Goal: Information Seeking & Learning: Learn about a topic

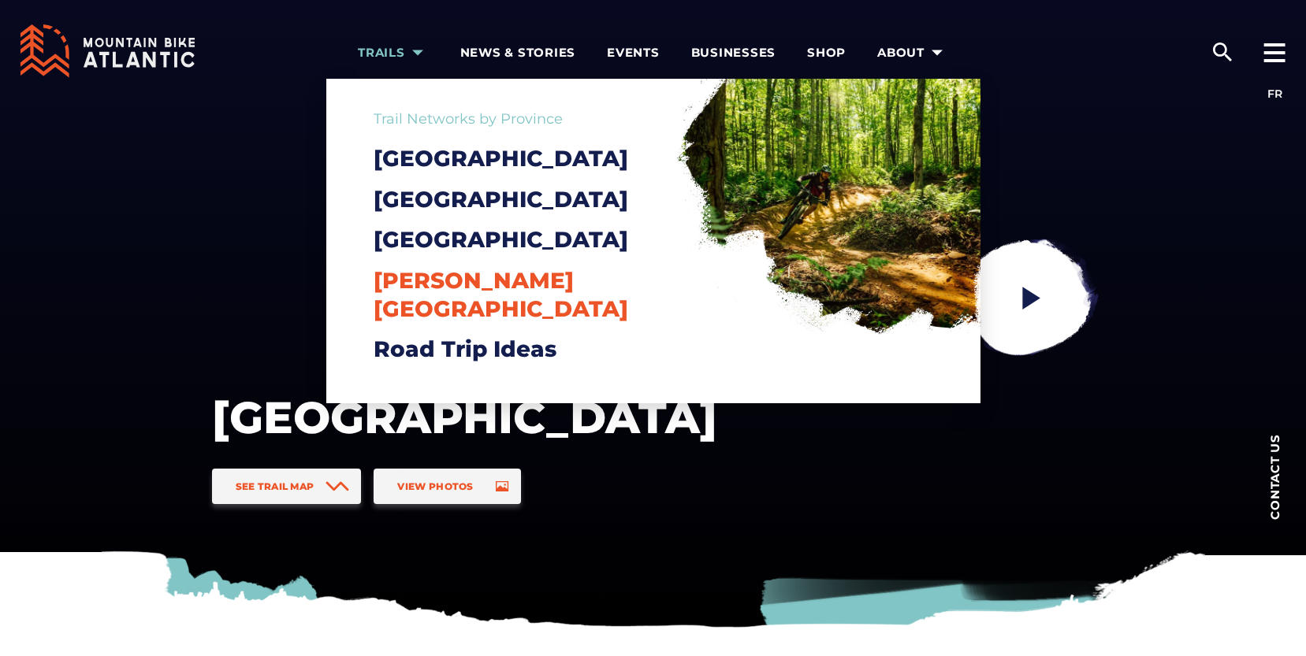
click at [419, 307] on span "[PERSON_NAME][GEOGRAPHIC_DATA]" at bounding box center [501, 294] width 255 height 55
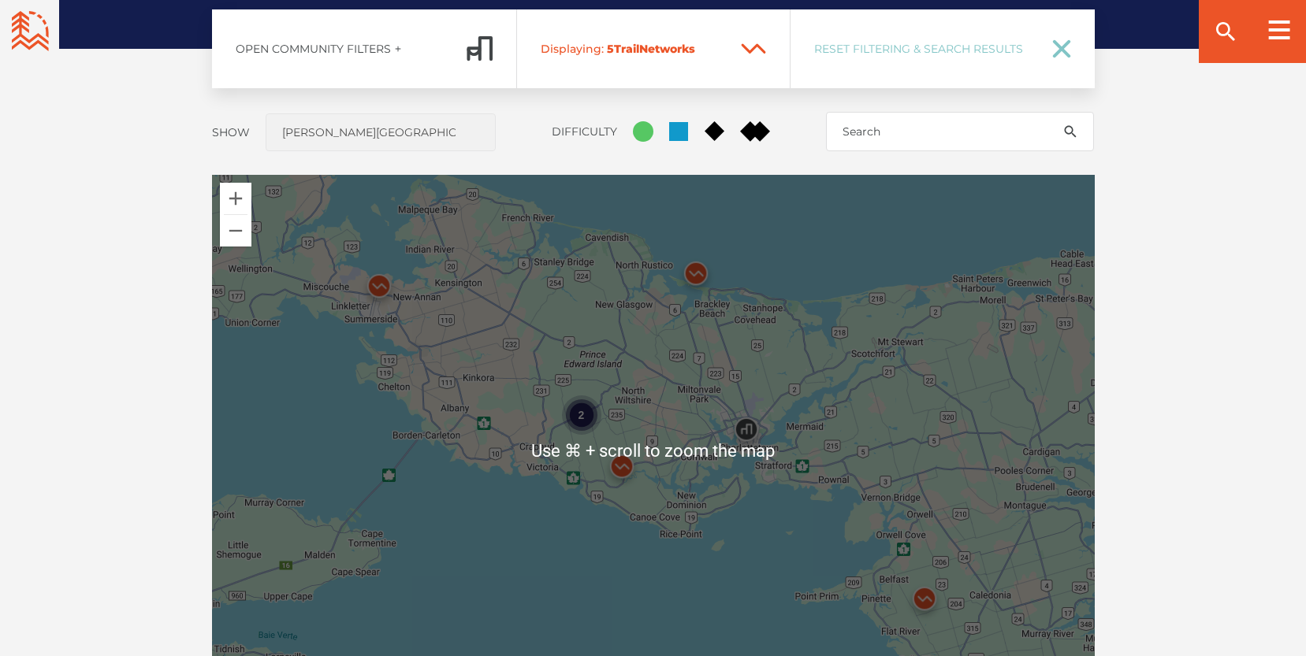
scroll to position [1277, 0]
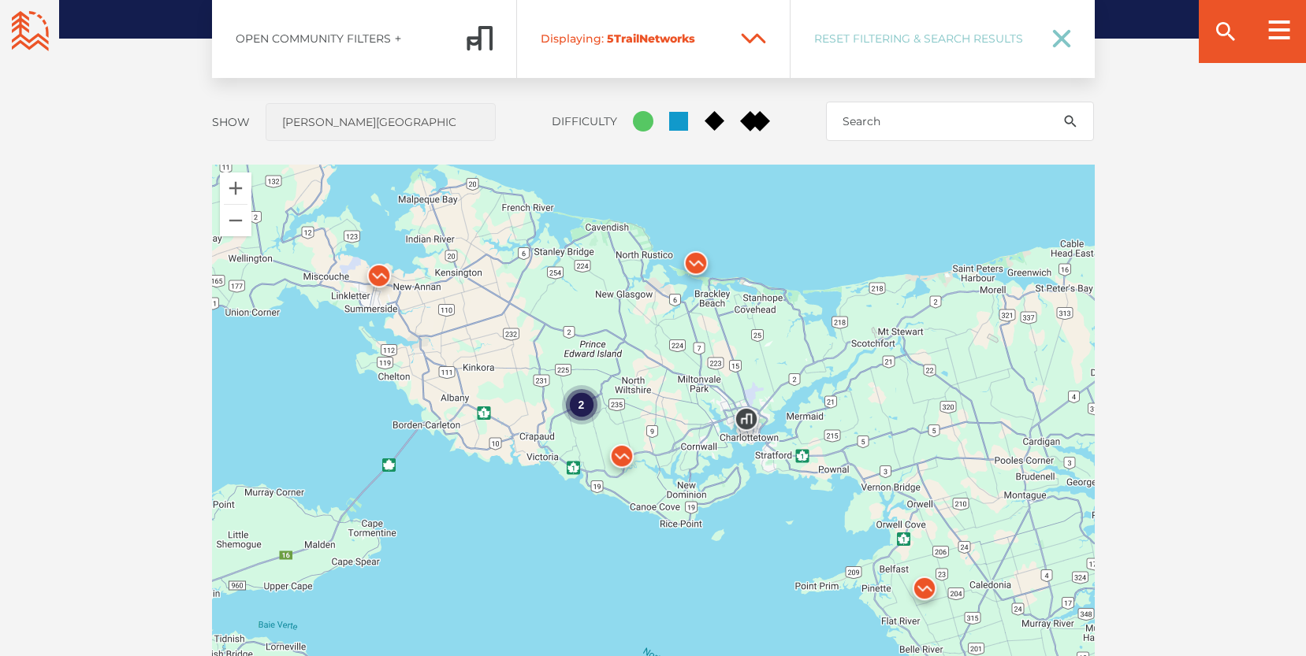
click at [843, 499] on div "2" at bounding box center [653, 441] width 883 height 552
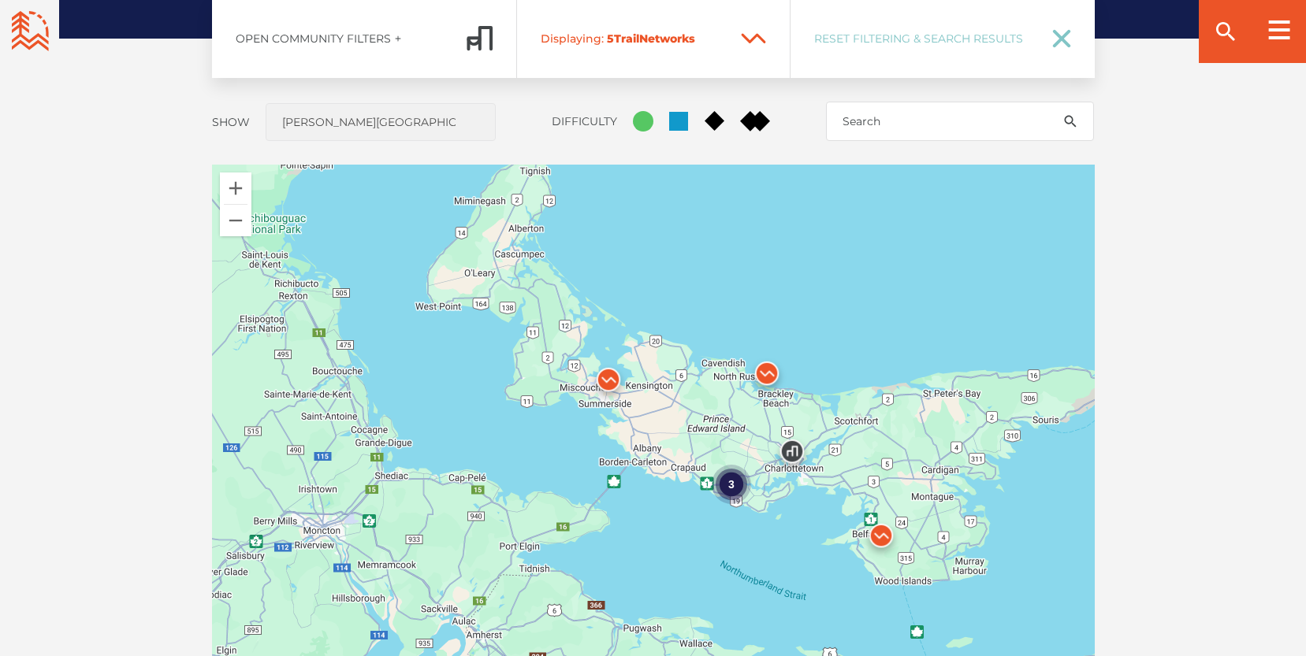
click at [881, 533] on img at bounding box center [880, 539] width 47 height 47
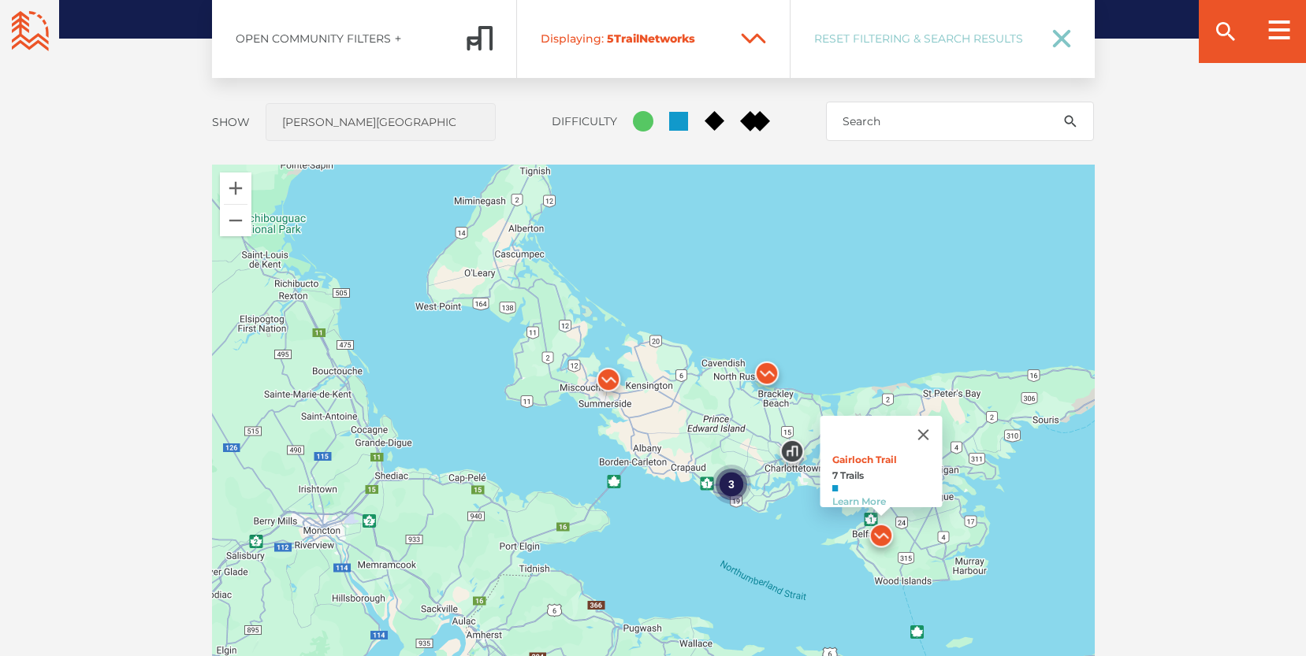
click at [759, 372] on img at bounding box center [766, 377] width 47 height 47
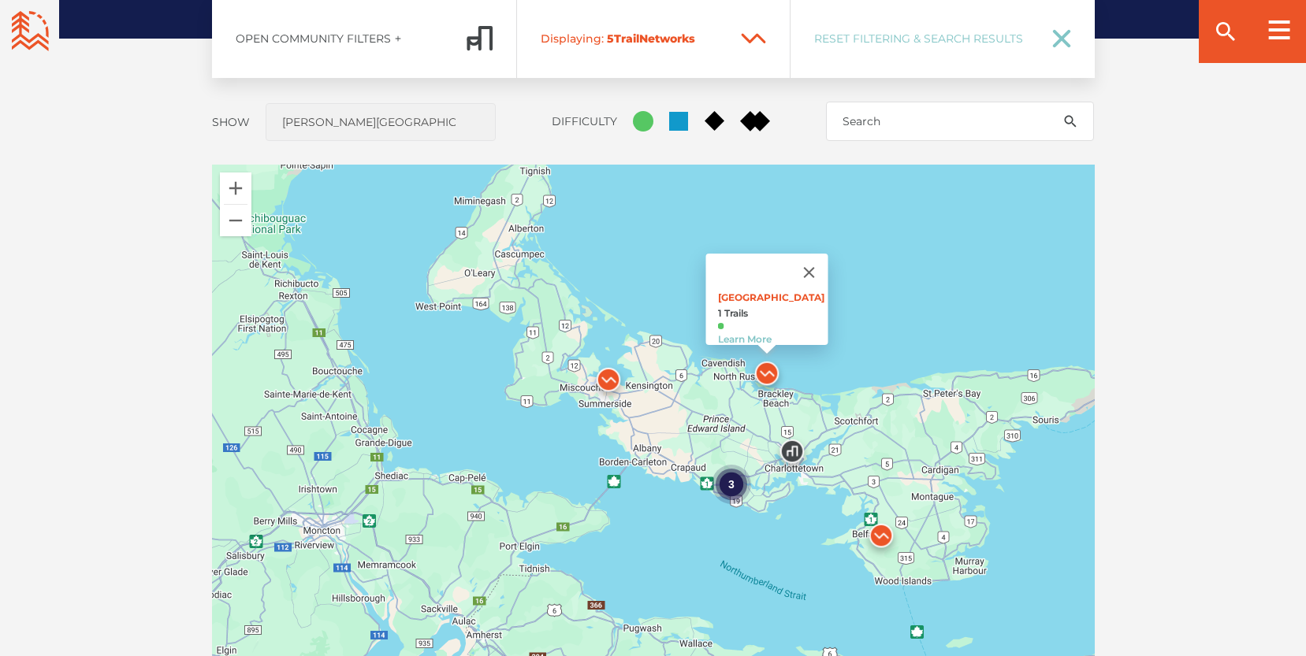
click at [604, 376] on img at bounding box center [608, 383] width 47 height 47
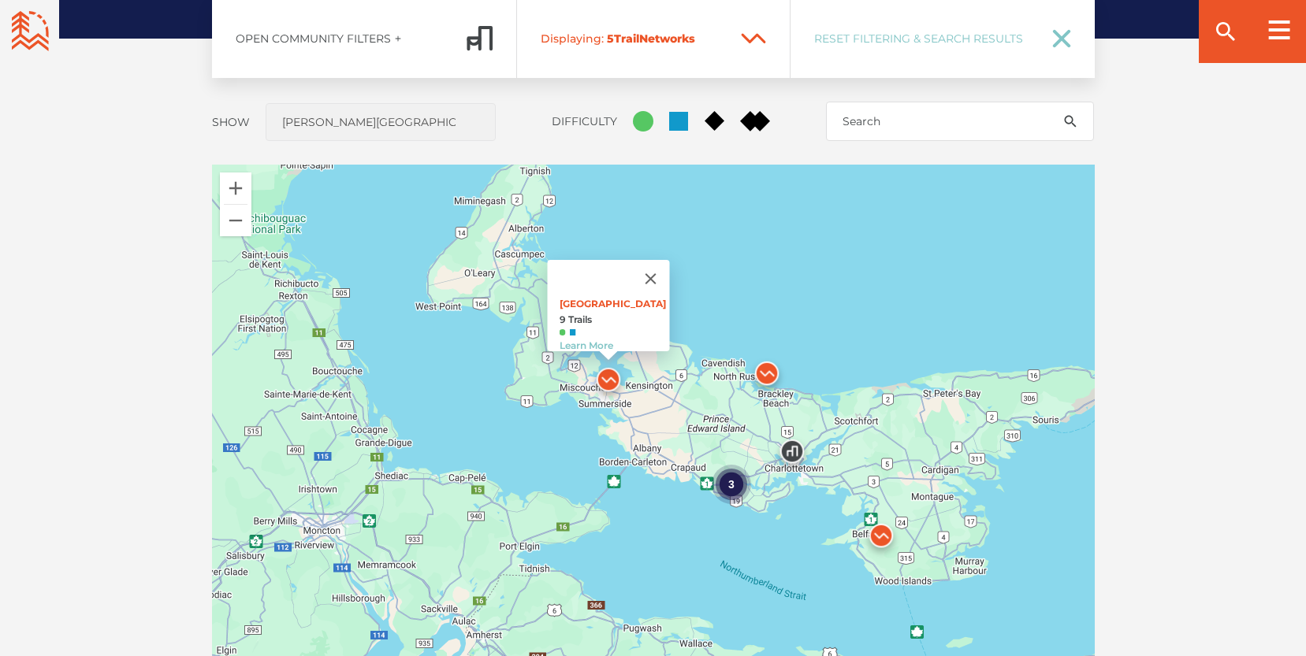
click at [725, 481] on div "3" at bounding box center [730, 484] width 39 height 39
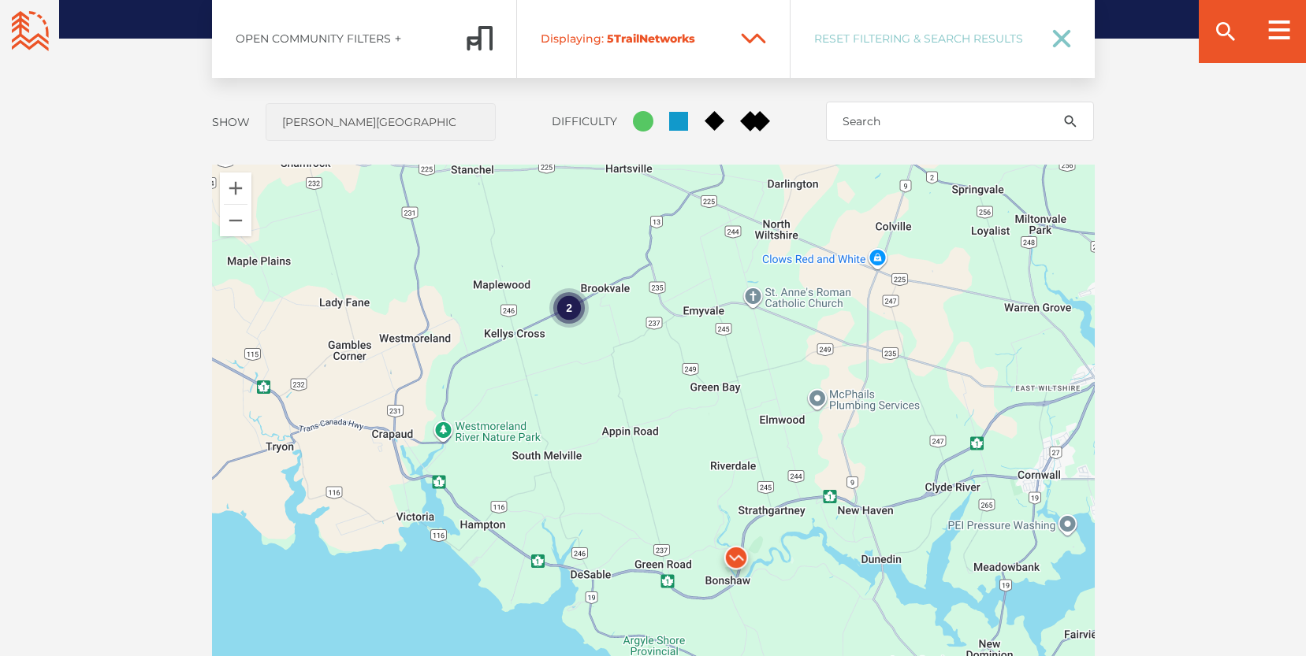
click at [567, 310] on div "2" at bounding box center [568, 307] width 39 height 39
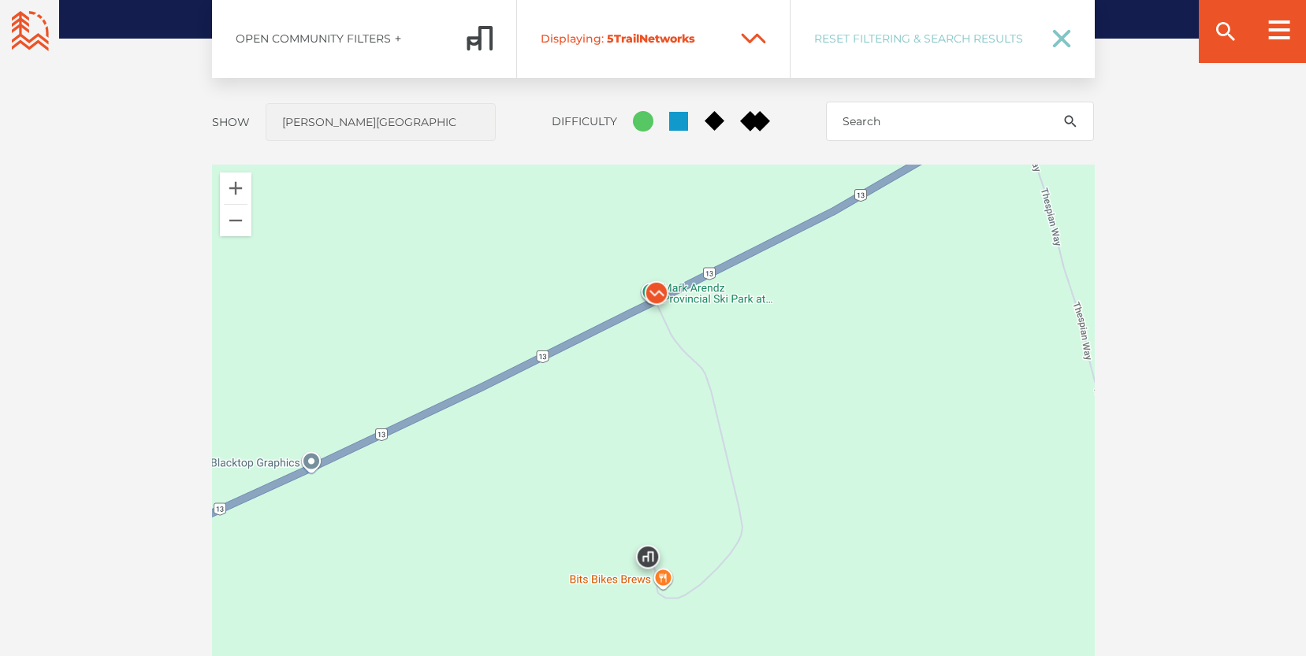
click at [654, 282] on img at bounding box center [656, 296] width 47 height 47
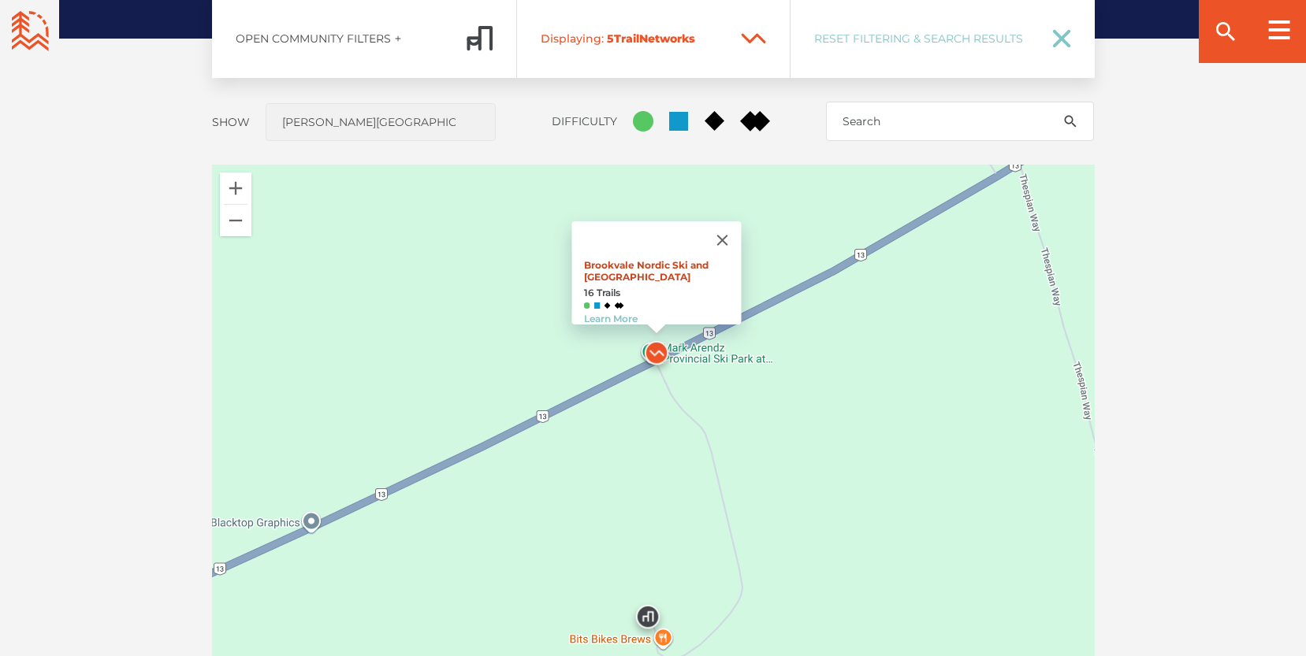
click at [647, 262] on link "Brookvale Nordic Ski and Mountain Biking Center" at bounding box center [645, 271] width 125 height 24
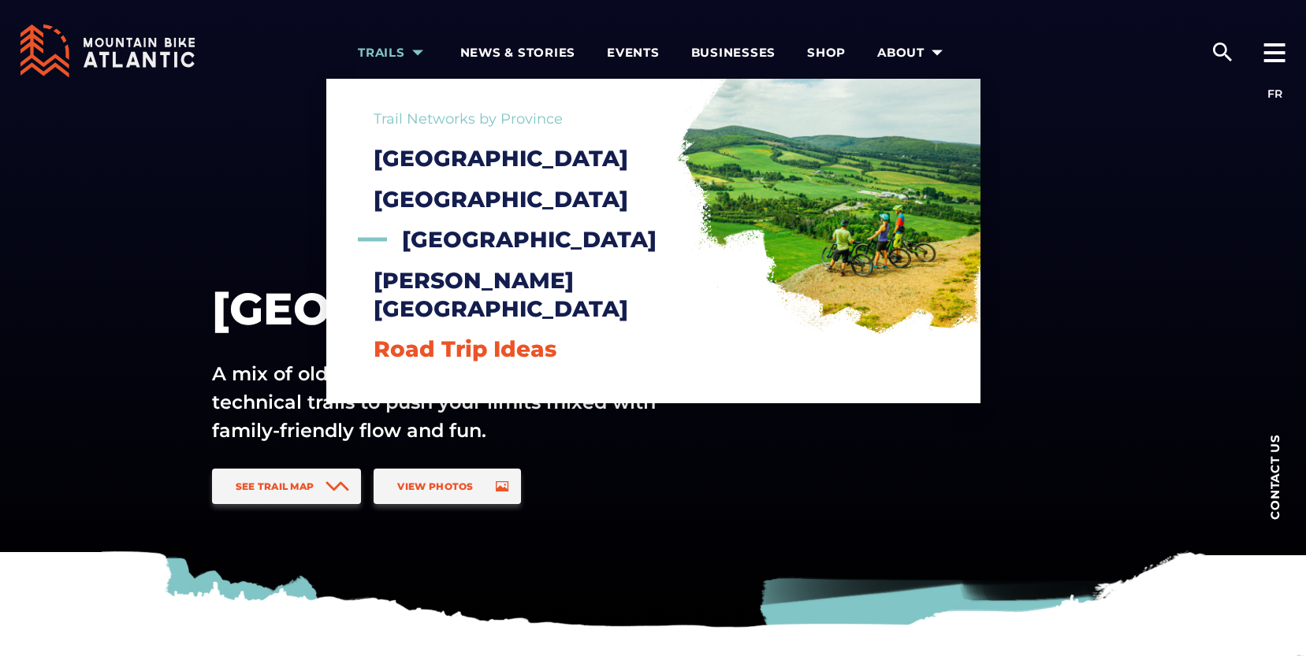
click at [400, 346] on span "Road Trip Ideas" at bounding box center [465, 349] width 183 height 27
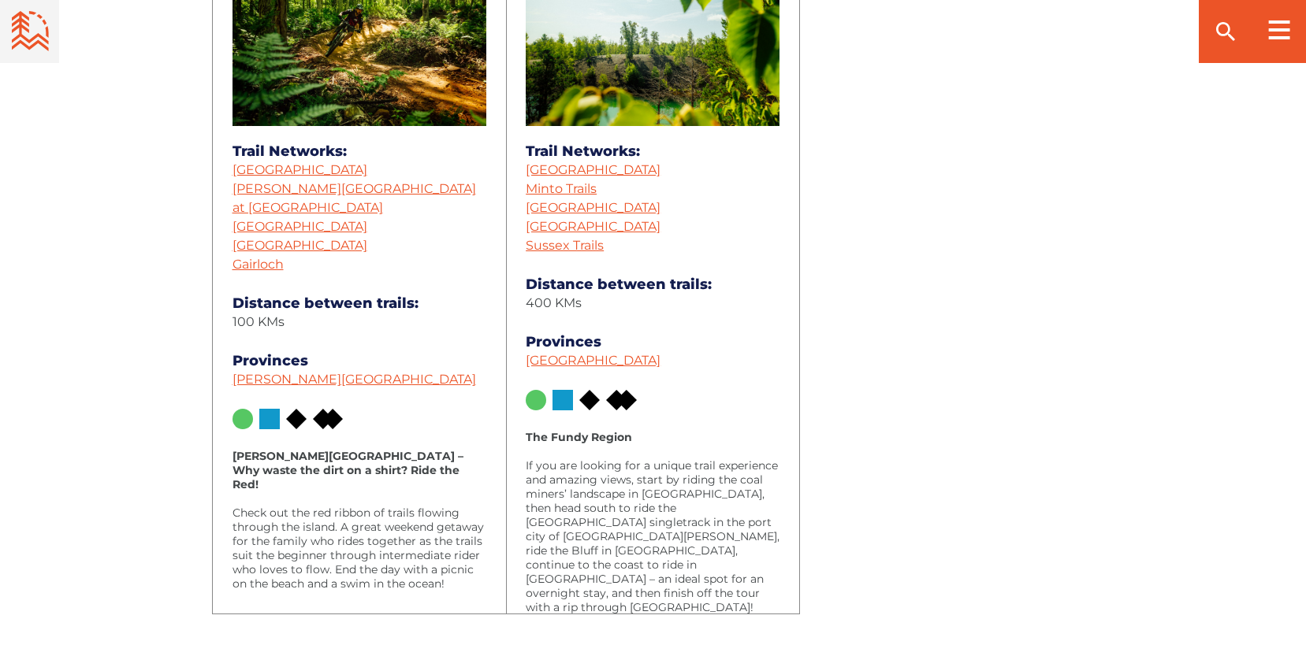
scroll to position [3072, 0]
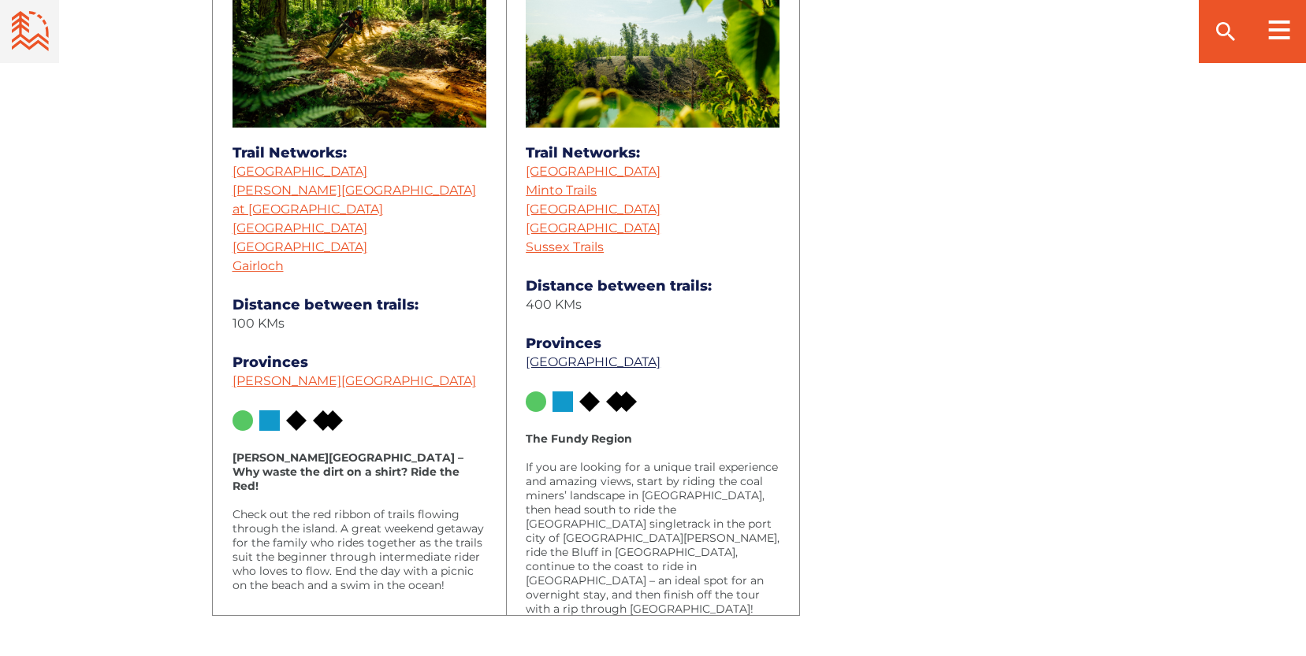
click at [551, 366] on link "[GEOGRAPHIC_DATA]" at bounding box center [593, 362] width 135 height 15
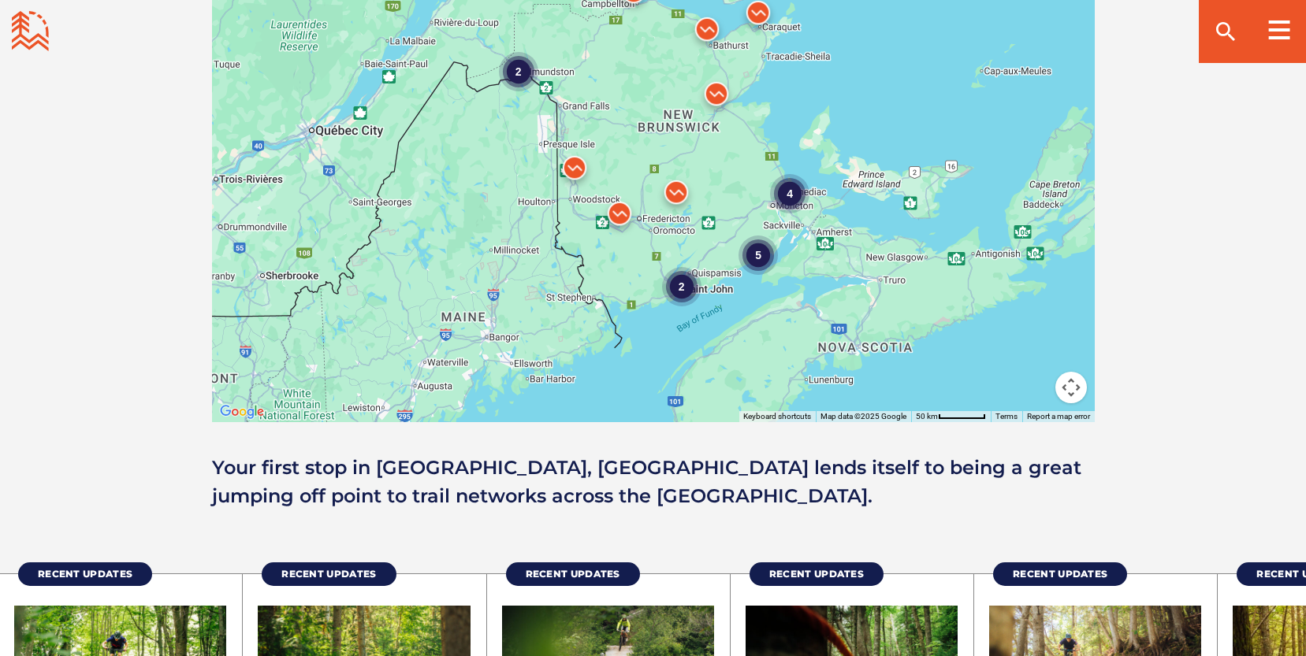
scroll to position [1574, 0]
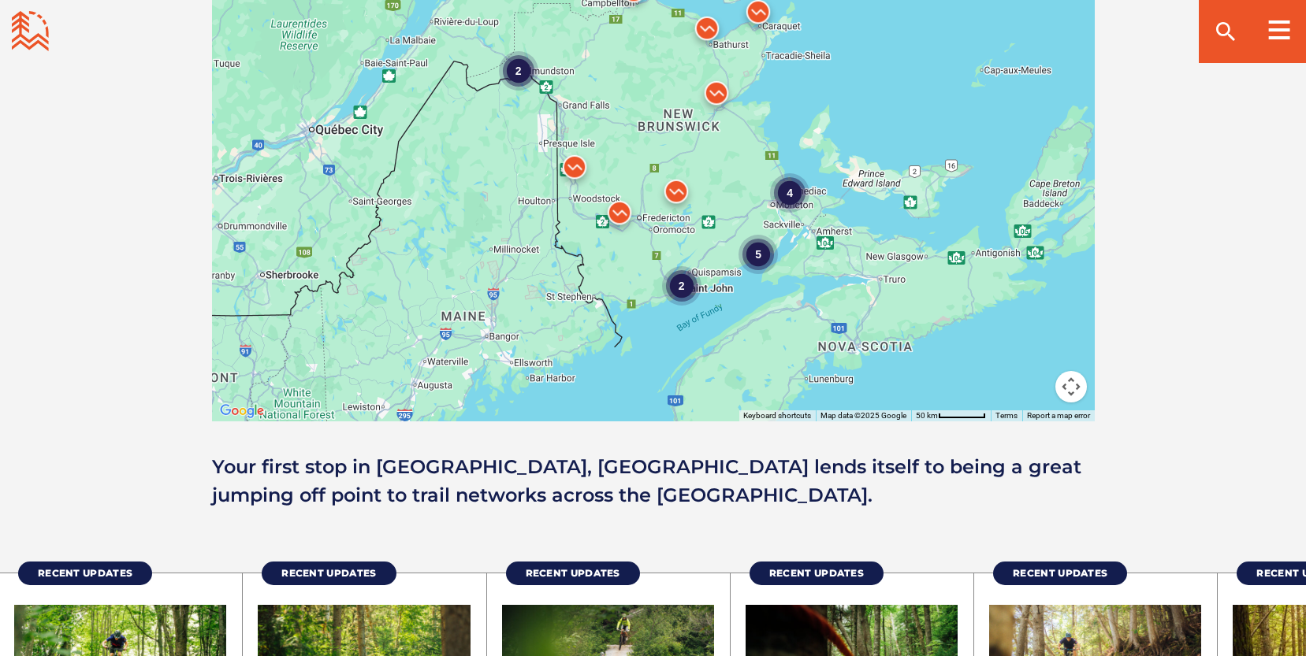
click at [682, 284] on div "2" at bounding box center [680, 285] width 39 height 39
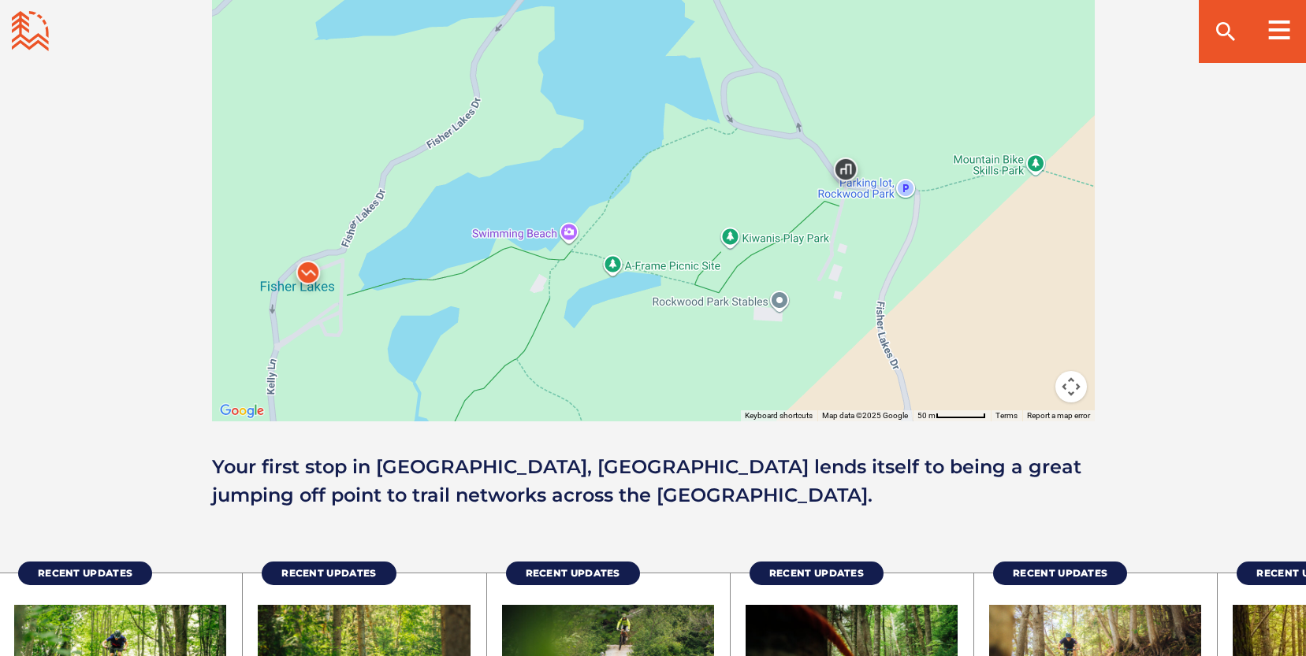
drag, startPoint x: 693, startPoint y: 310, endPoint x: 617, endPoint y: 402, distance: 119.3
click at [617, 402] on div at bounding box center [653, 146] width 883 height 552
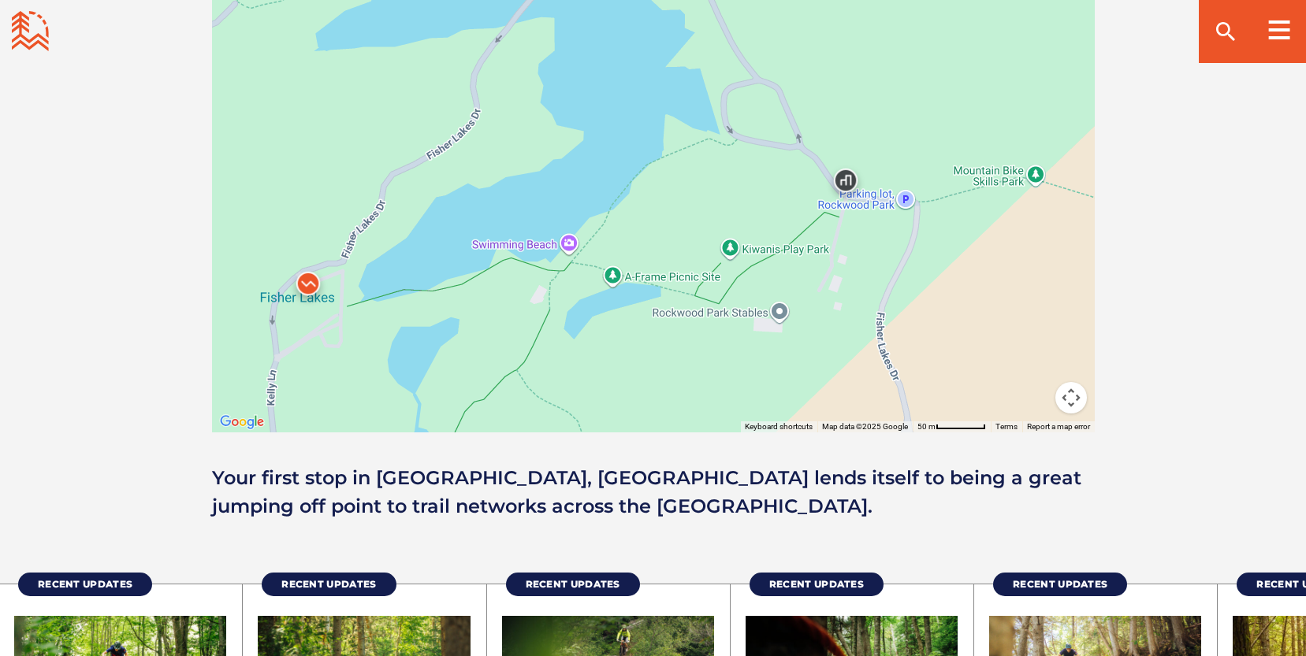
scroll to position [1564, 0]
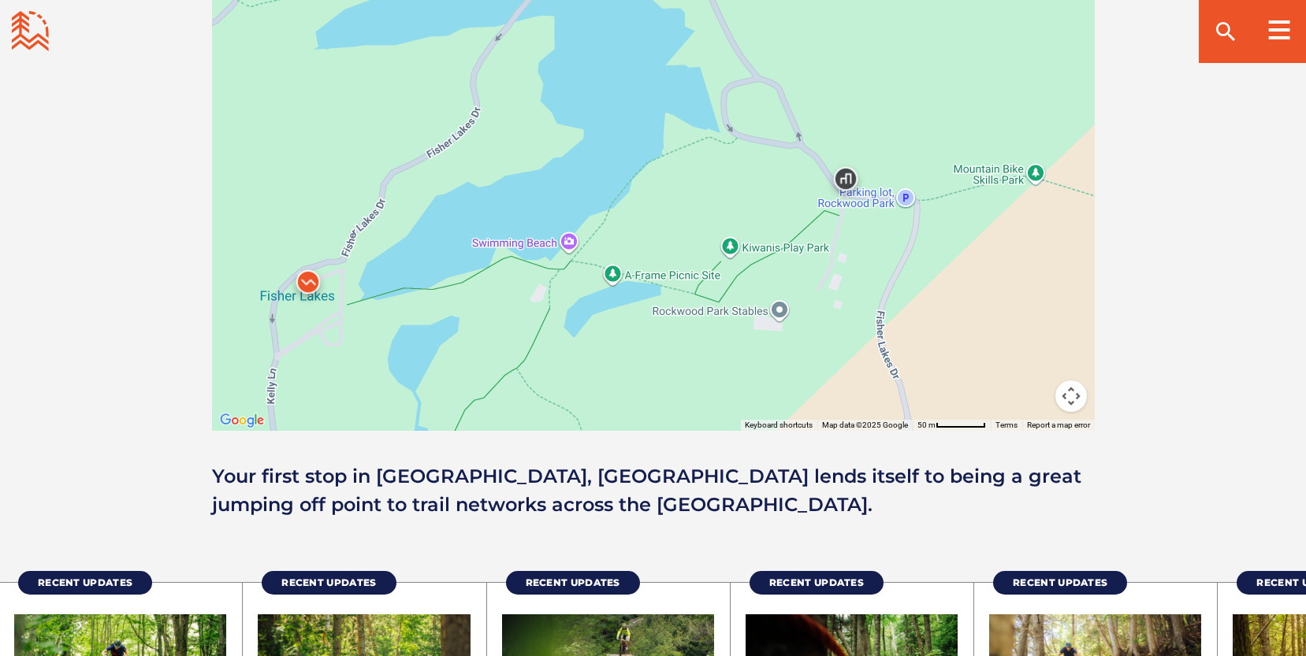
click at [1009, 170] on div at bounding box center [653, 155] width 883 height 552
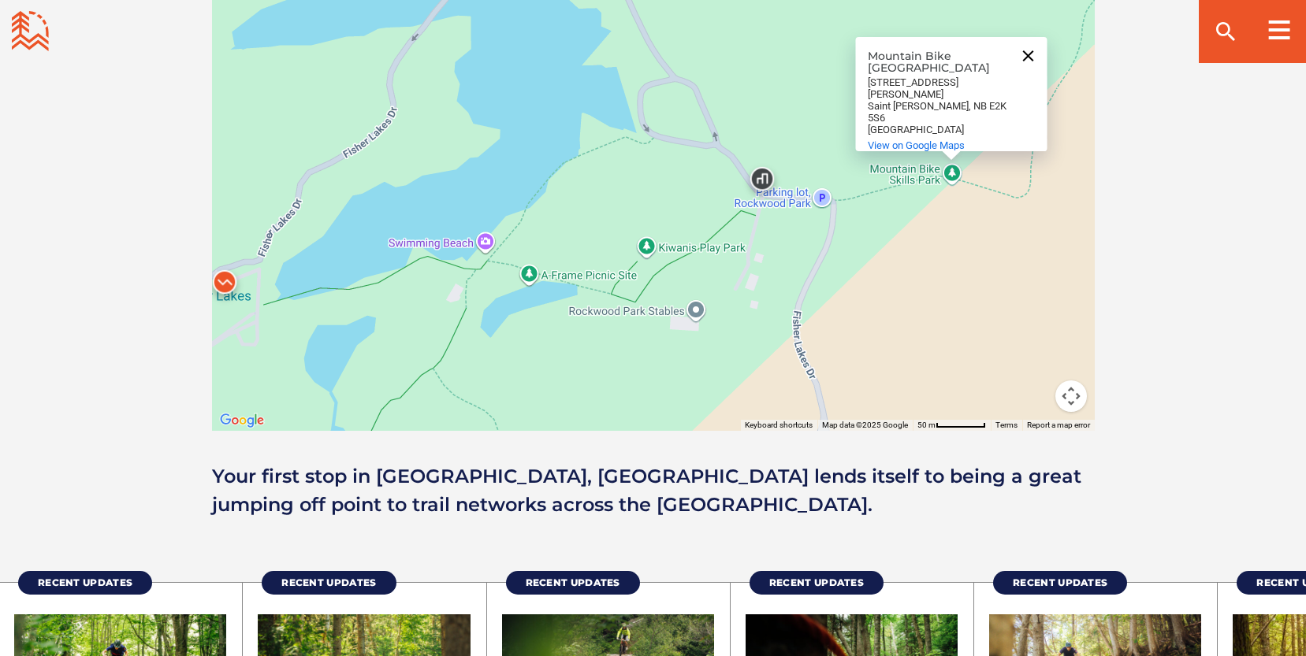
click at [1033, 64] on button "Close" at bounding box center [1028, 56] width 38 height 38
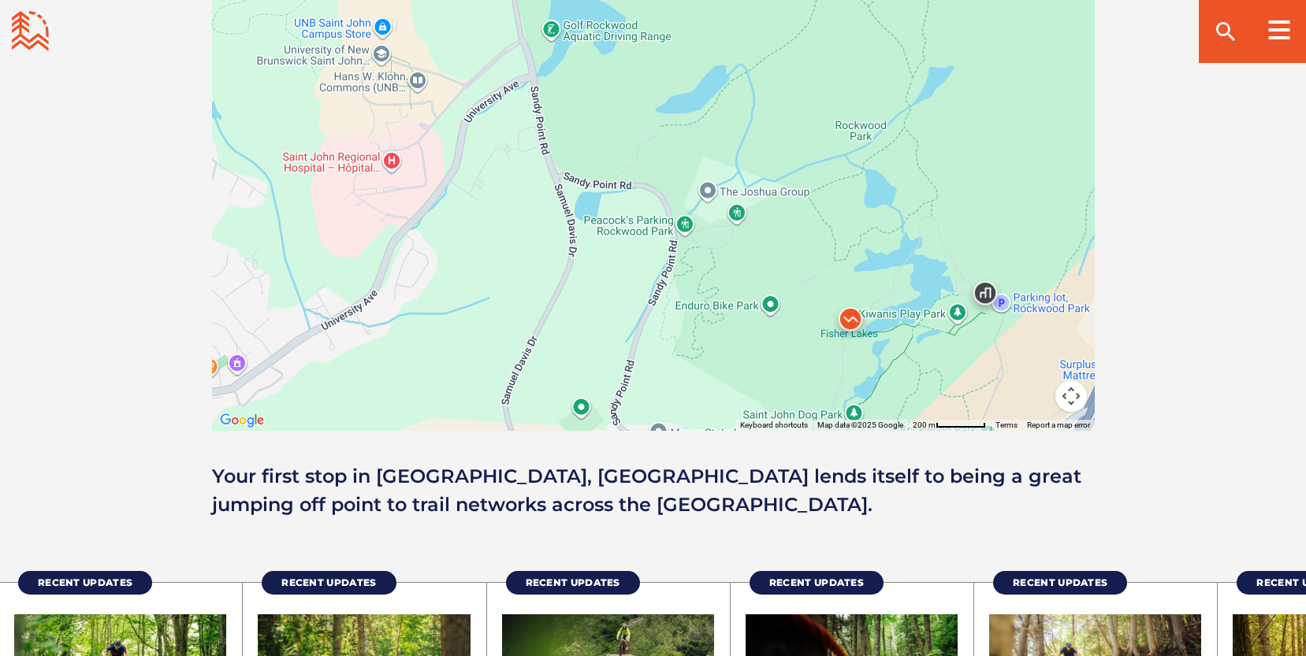
click at [1061, 345] on div at bounding box center [653, 155] width 883 height 552
click at [964, 223] on div at bounding box center [653, 155] width 883 height 552
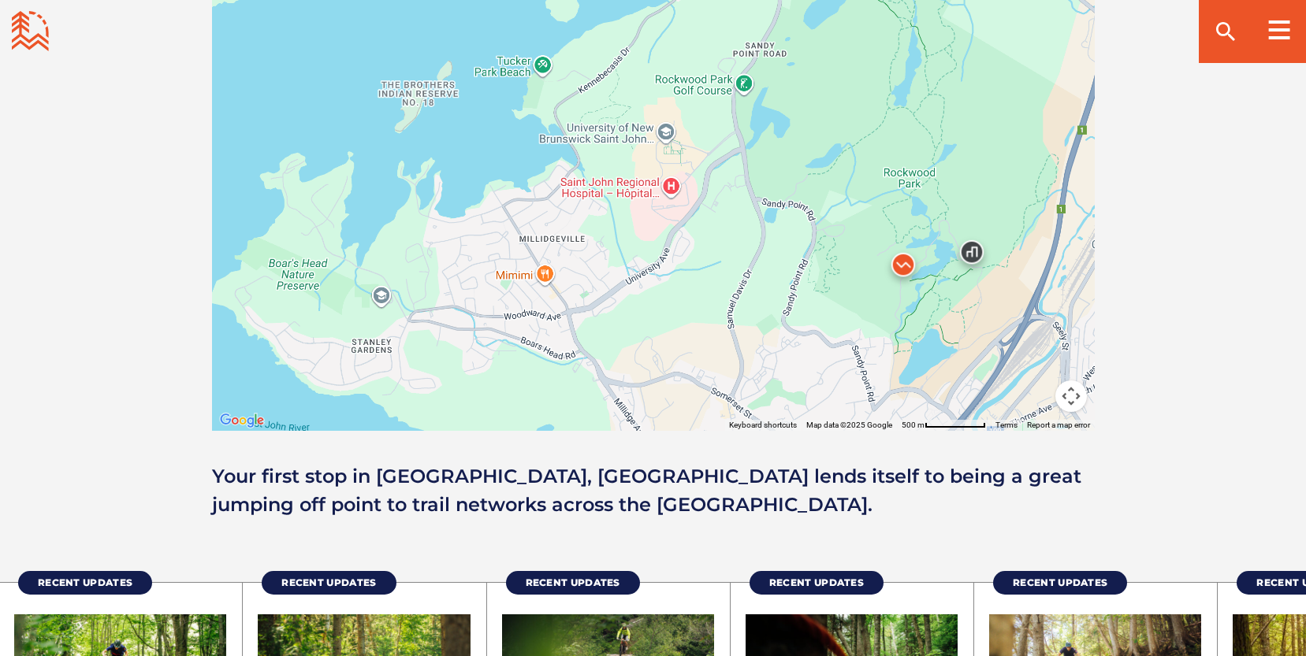
click at [940, 234] on div at bounding box center [653, 155] width 883 height 552
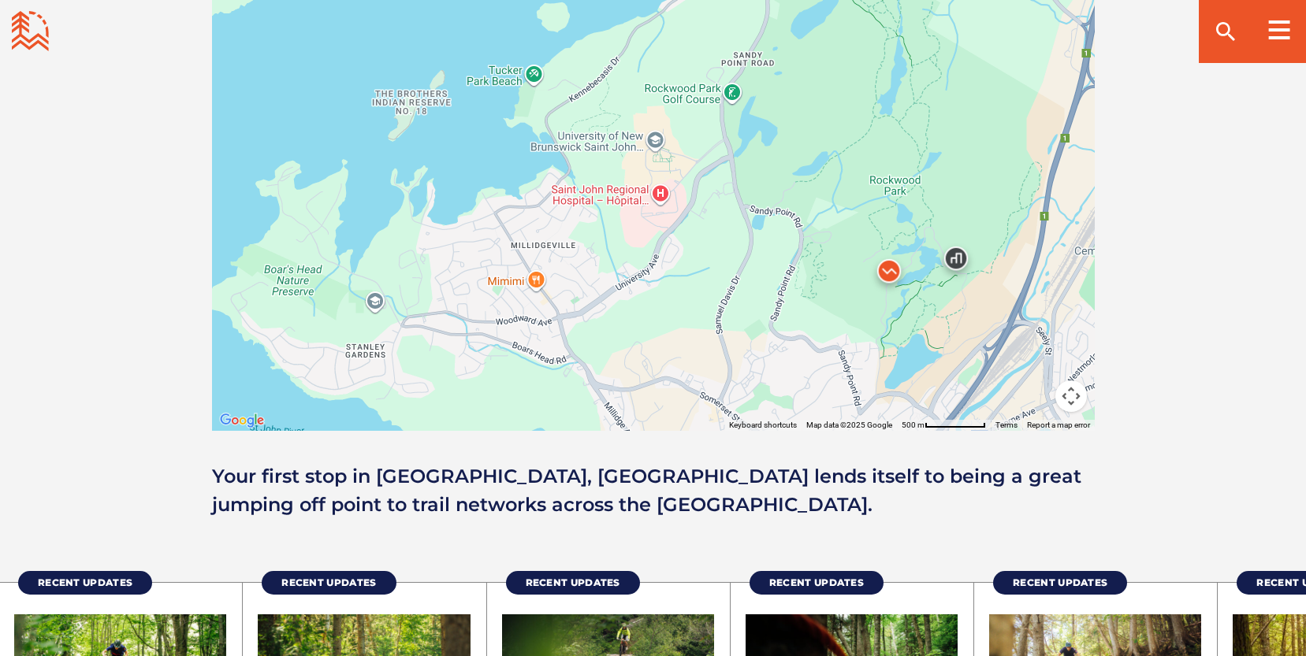
drag, startPoint x: 942, startPoint y: 133, endPoint x: 918, endPoint y: 143, distance: 25.5
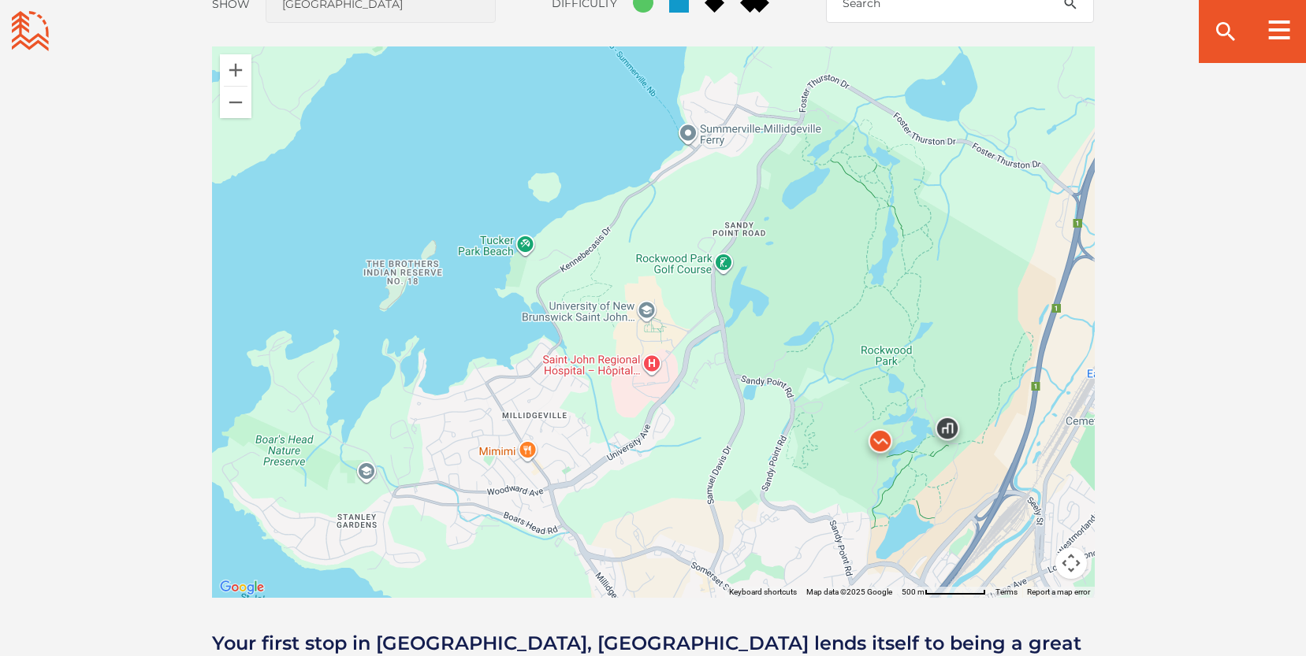
scroll to position [1391, 0]
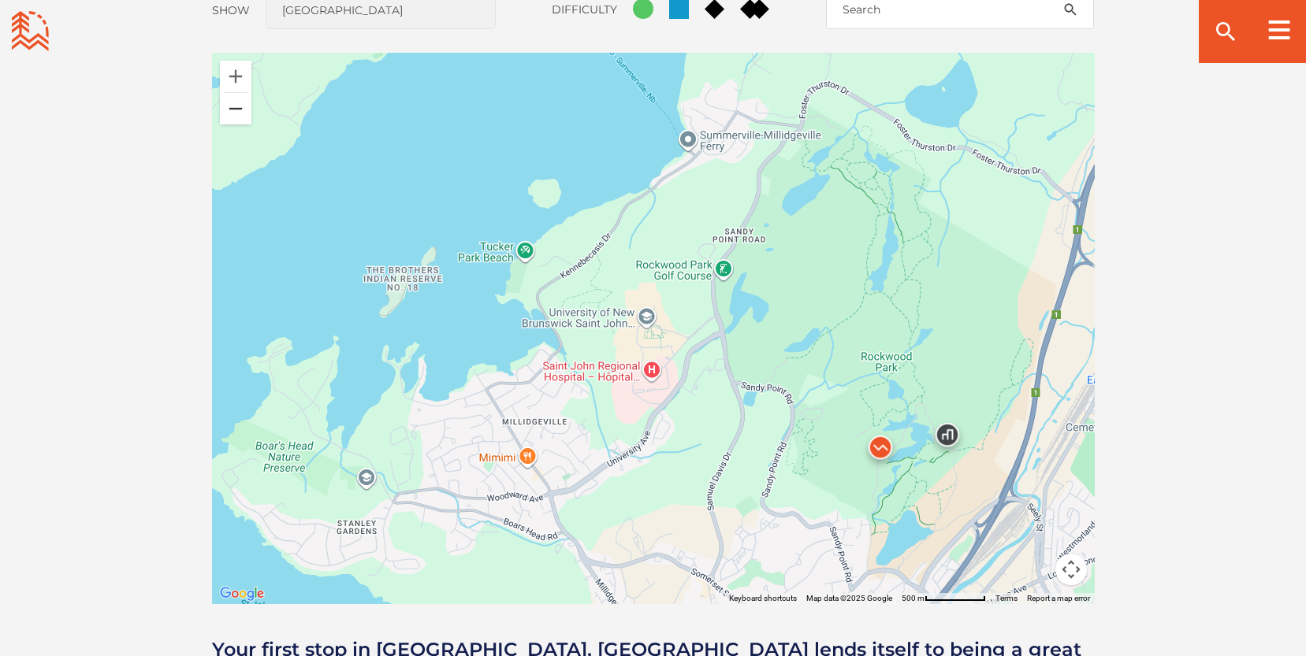
click at [232, 107] on button "Zoom out" at bounding box center [236, 109] width 32 height 32
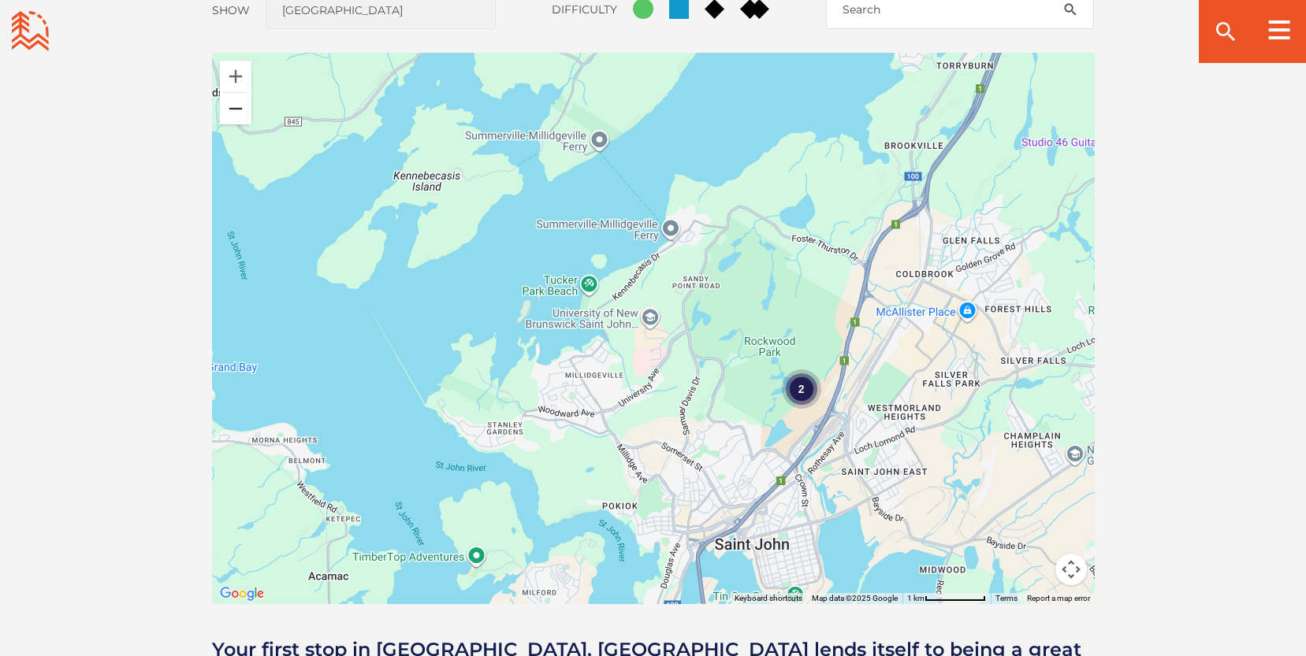
click at [232, 107] on button "Zoom out" at bounding box center [236, 109] width 32 height 32
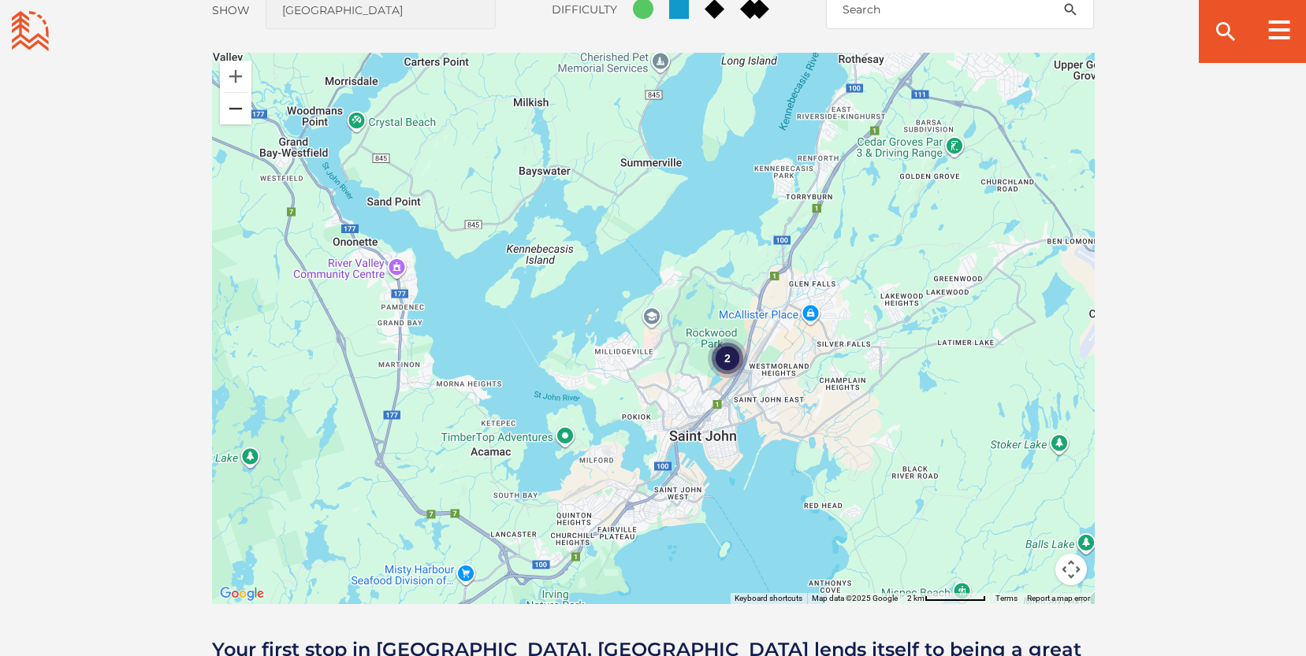
click at [232, 107] on button "Zoom out" at bounding box center [236, 109] width 32 height 32
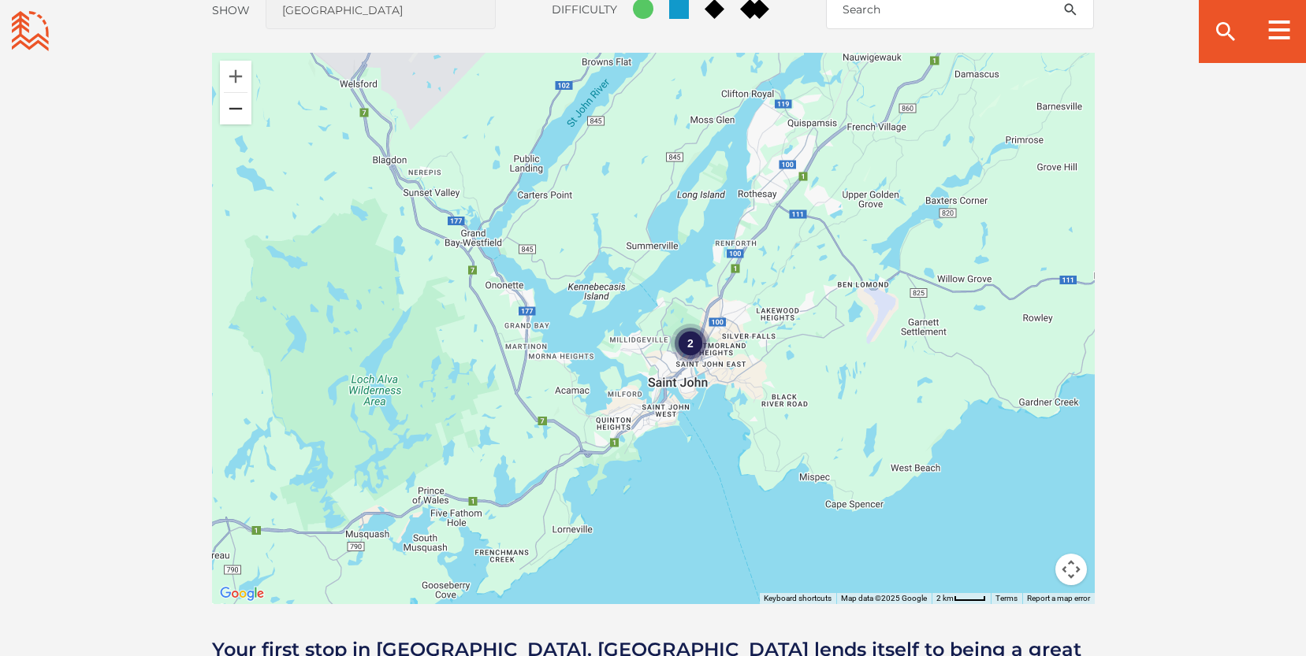
click at [232, 107] on button "Zoom out" at bounding box center [236, 109] width 32 height 32
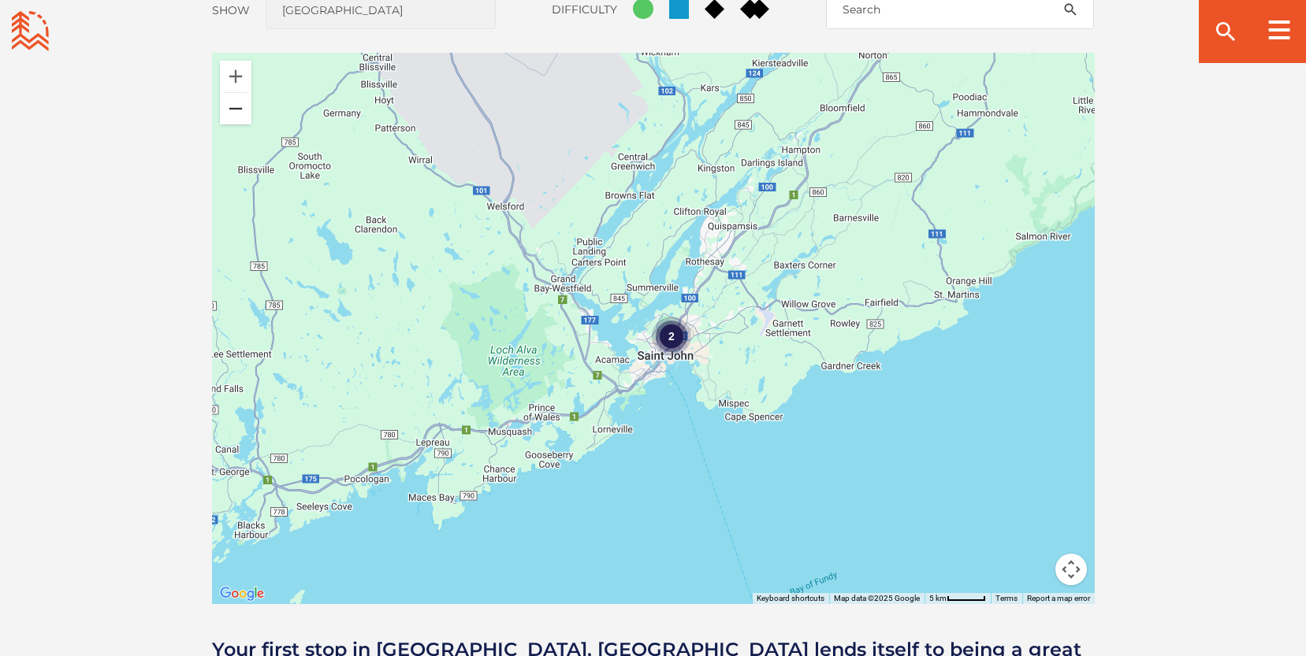
click at [232, 107] on button "Zoom out" at bounding box center [236, 109] width 32 height 32
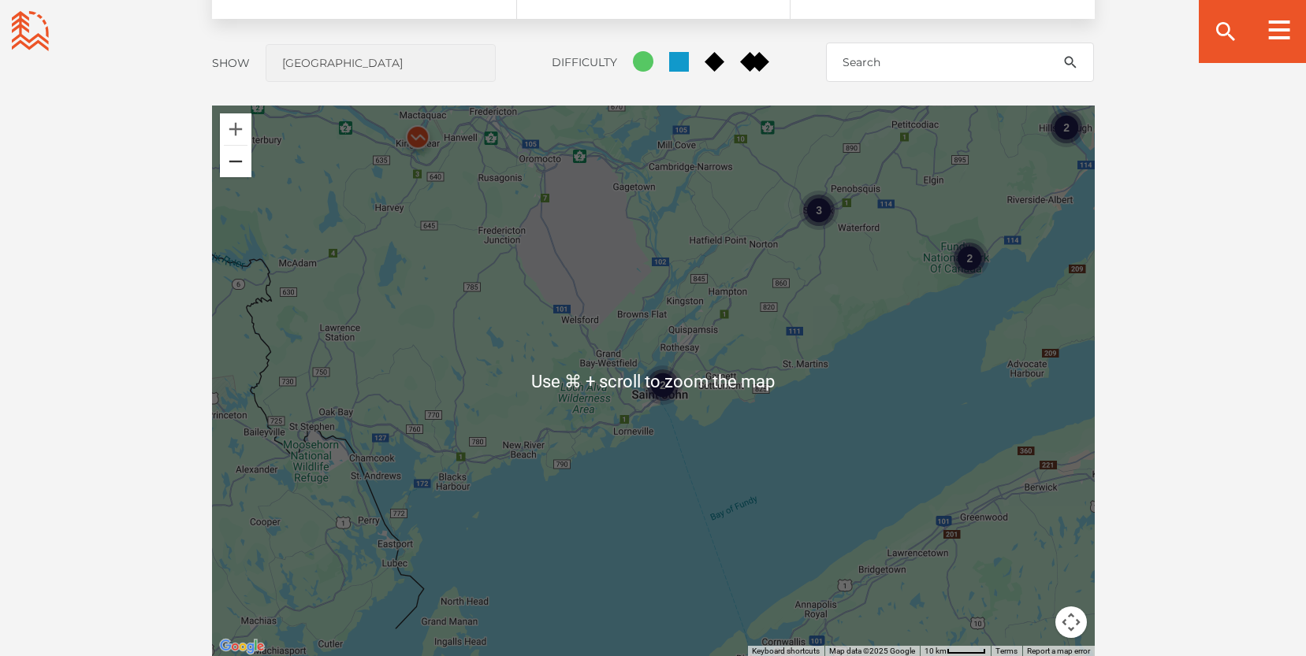
scroll to position [1344, 0]
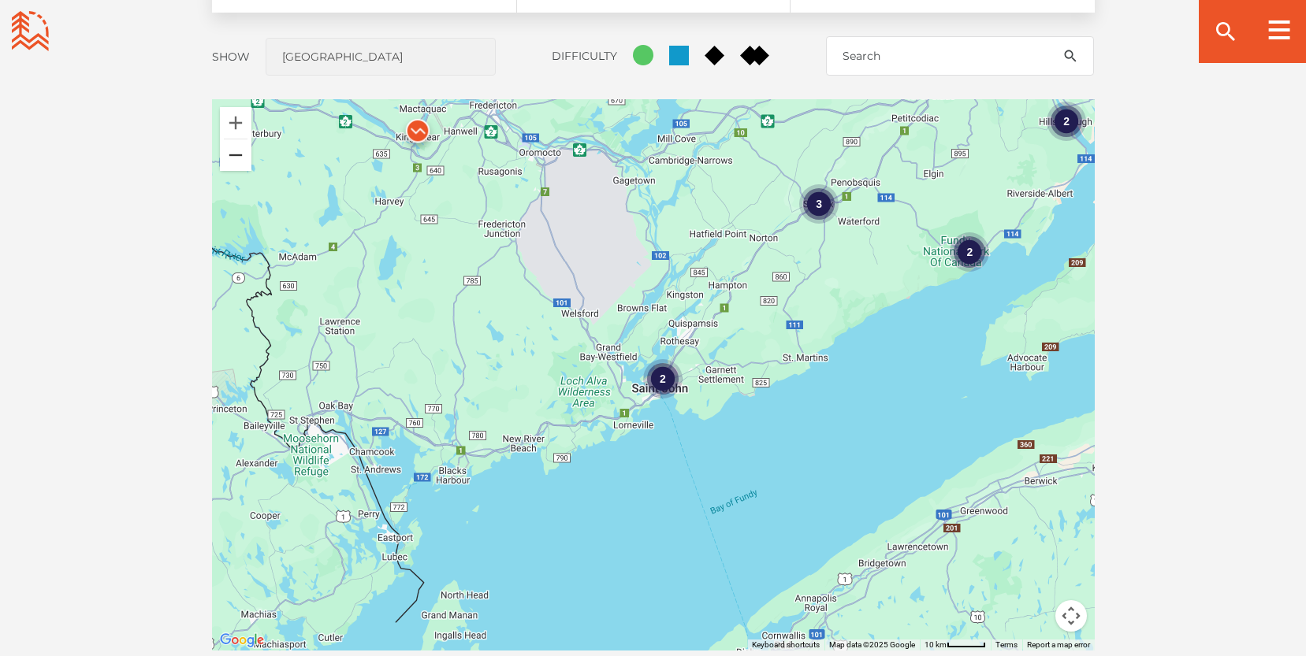
click at [239, 158] on button "Zoom out" at bounding box center [236, 155] width 32 height 32
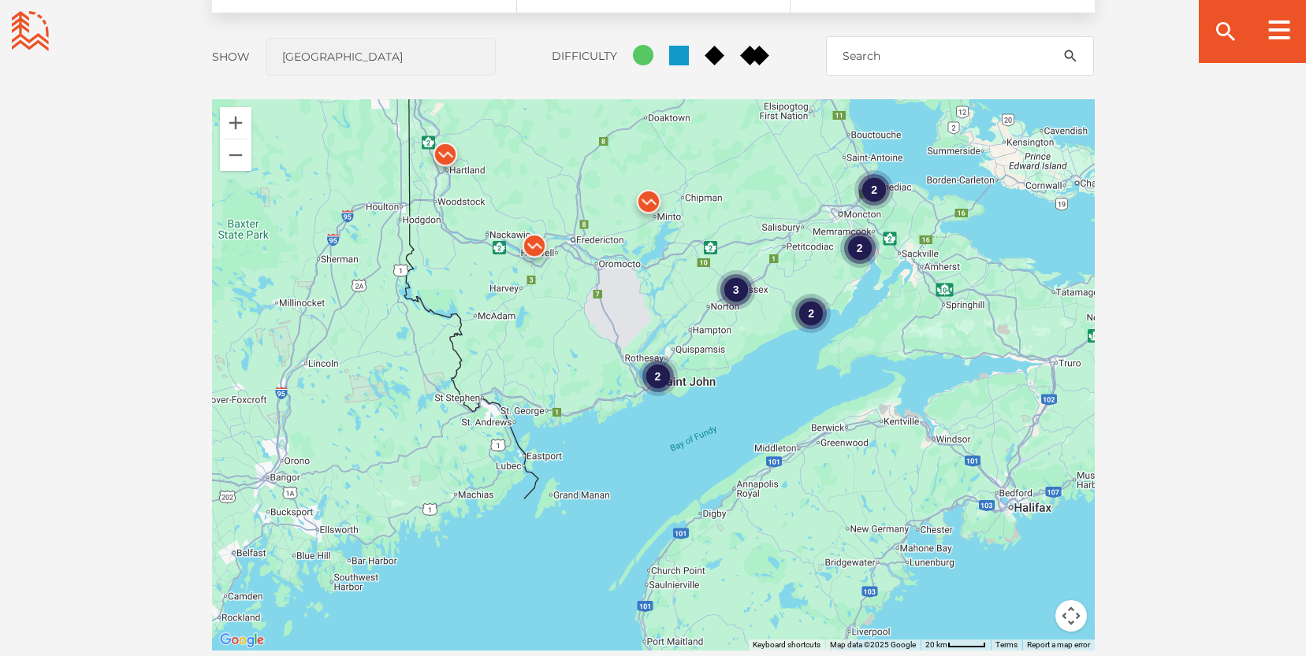
click at [649, 192] on img at bounding box center [648, 205] width 47 height 47
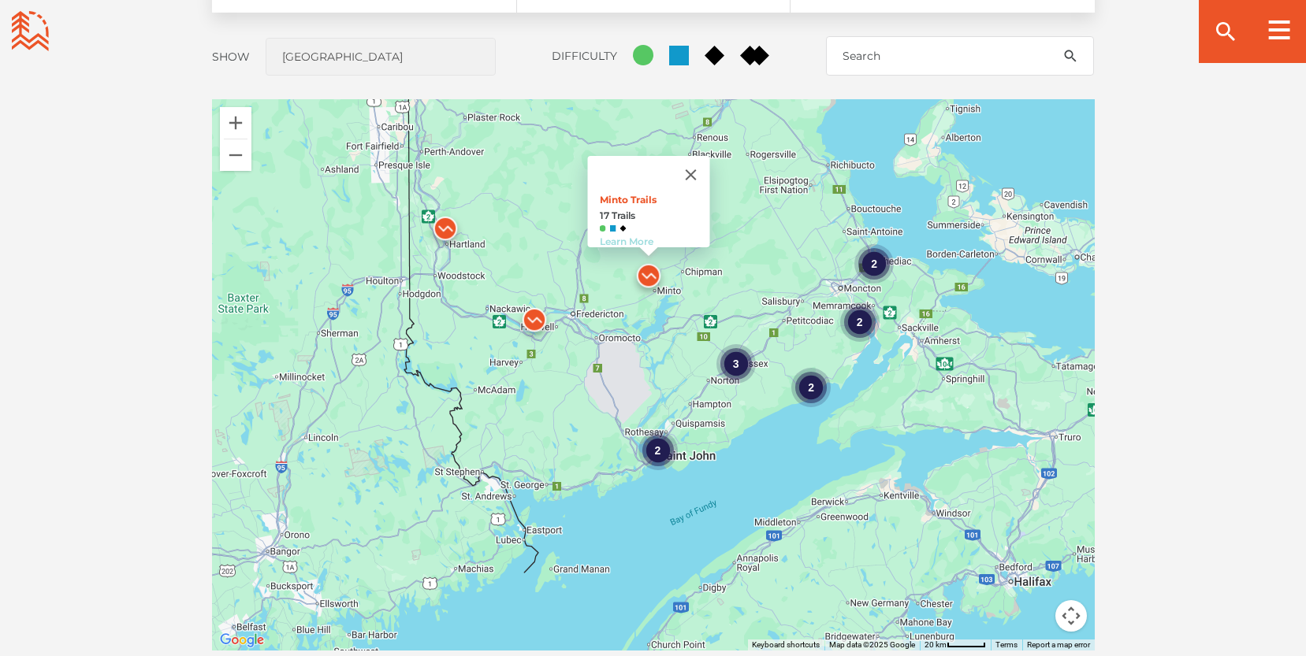
click at [630, 236] on link "Learn More" at bounding box center [626, 242] width 54 height 12
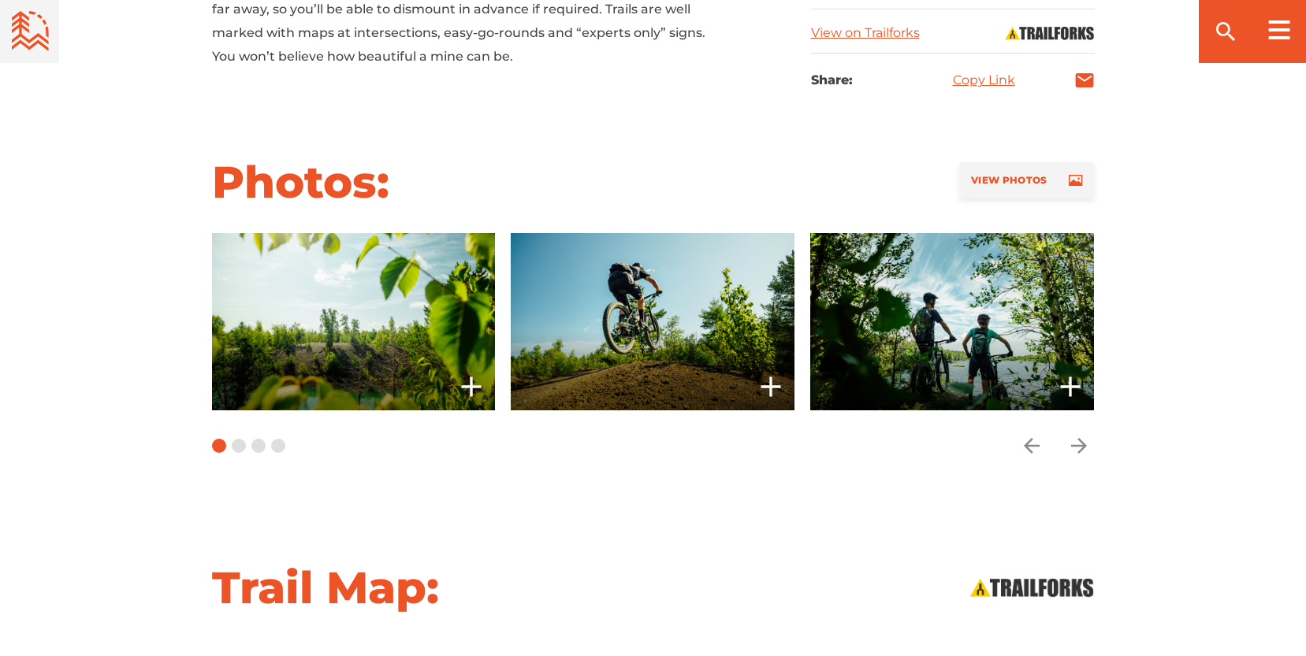
scroll to position [1080, 0]
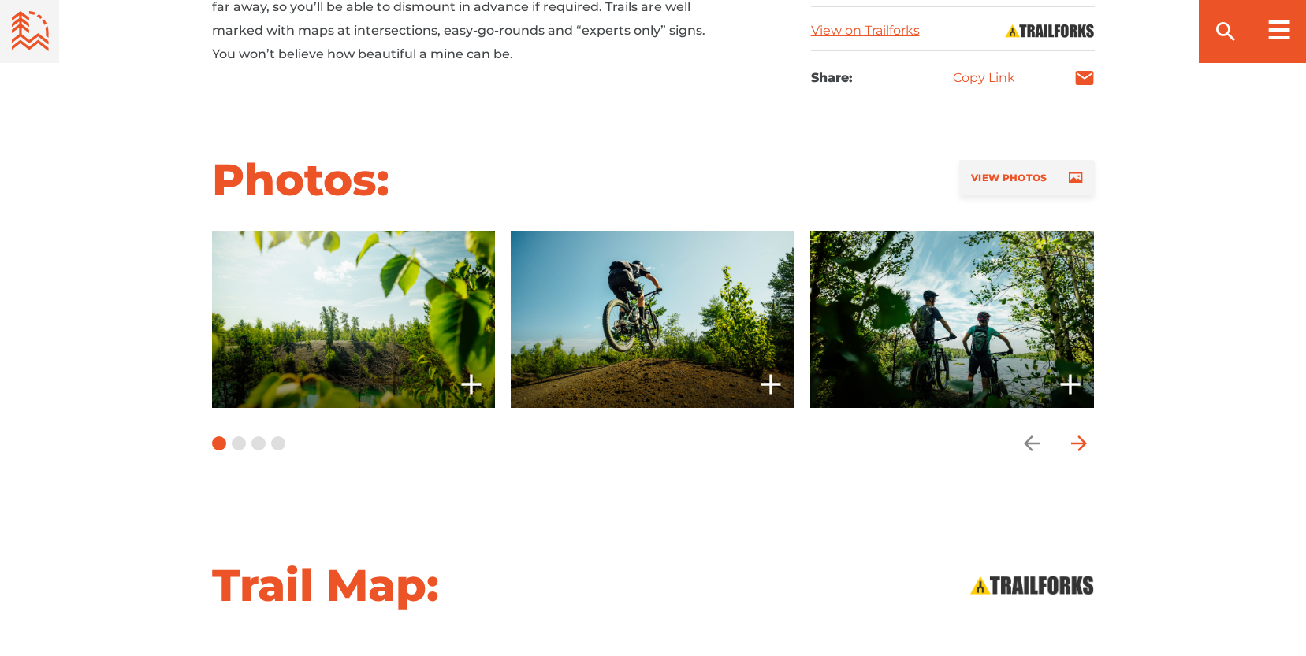
click at [1077, 440] on icon "arrow forward" at bounding box center [1079, 444] width 24 height 24
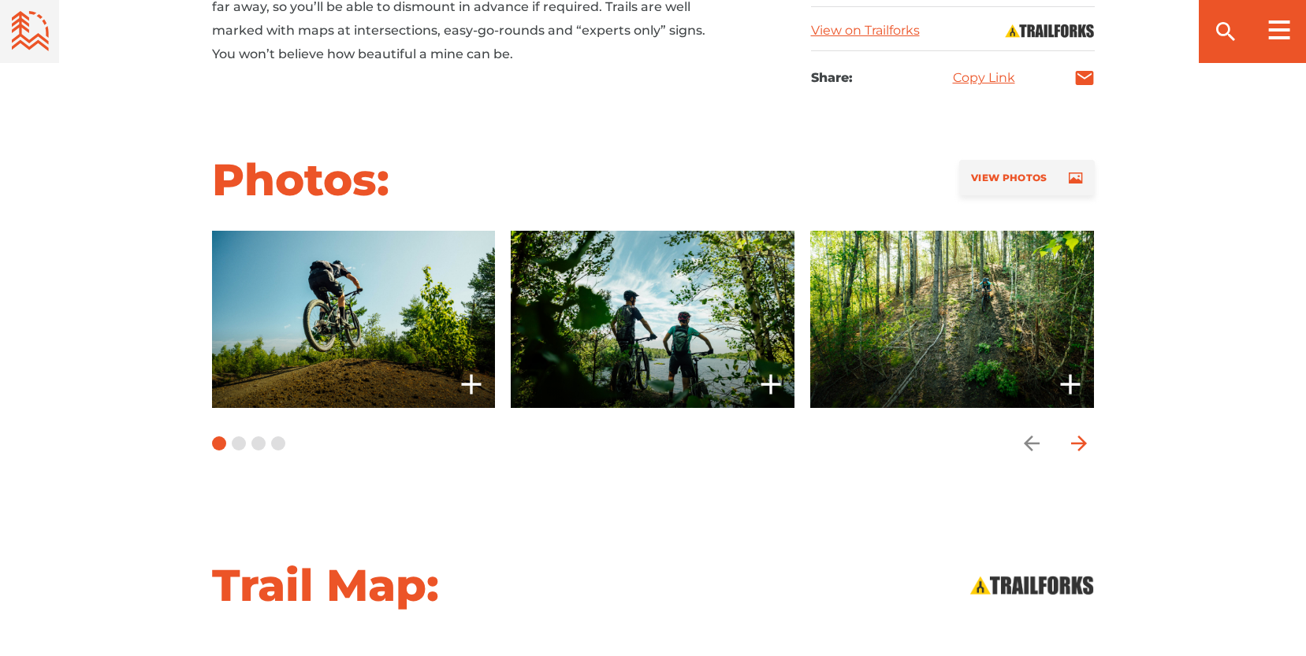
click at [1077, 440] on icon "arrow forward" at bounding box center [1079, 444] width 24 height 24
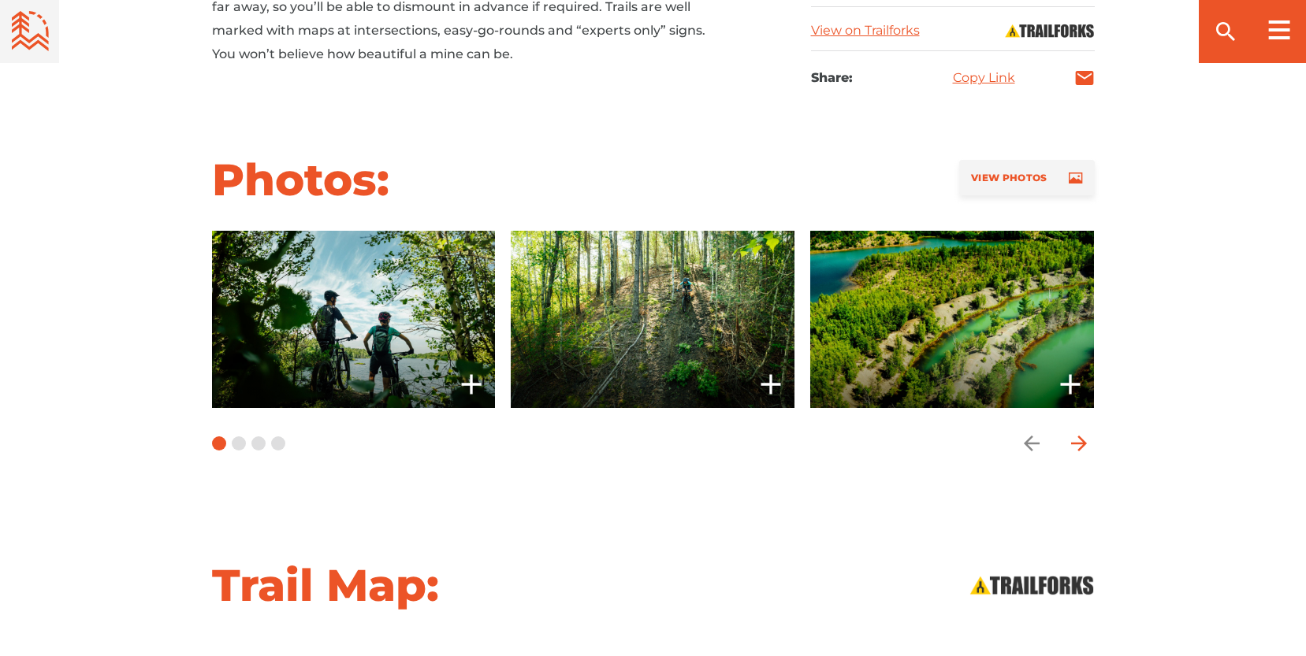
click at [1077, 440] on icon "arrow forward" at bounding box center [1079, 444] width 24 height 24
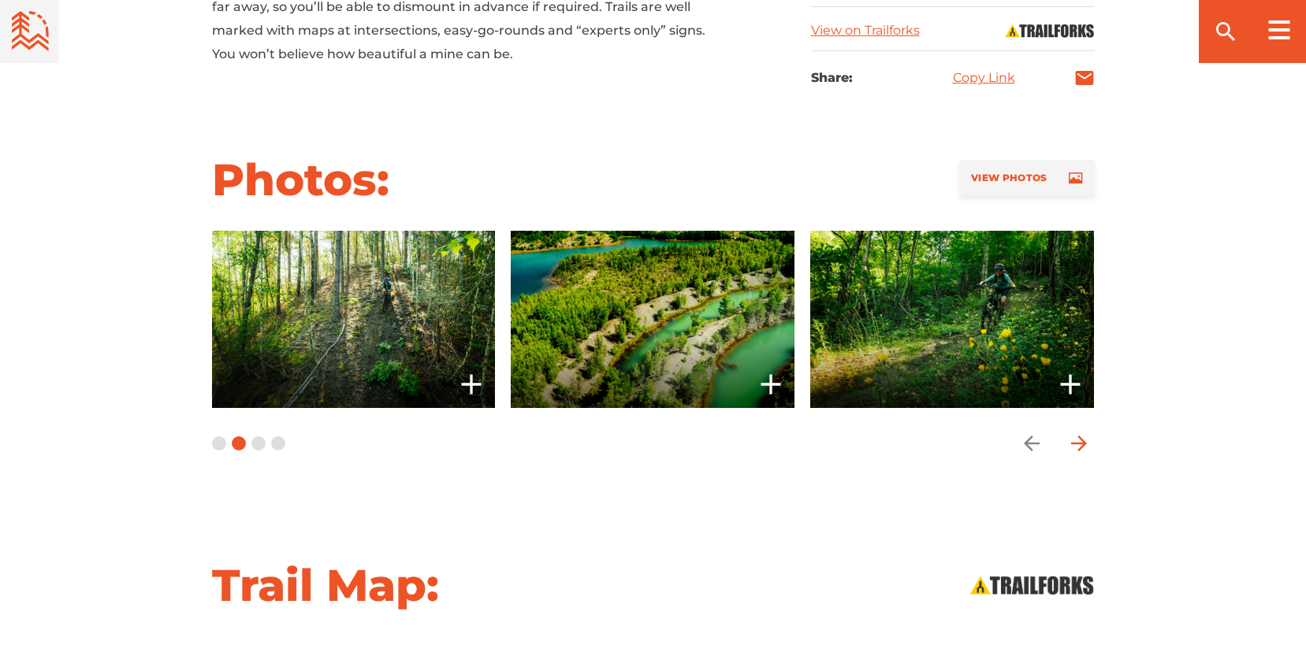
click at [1077, 440] on icon "arrow forward" at bounding box center [1079, 444] width 24 height 24
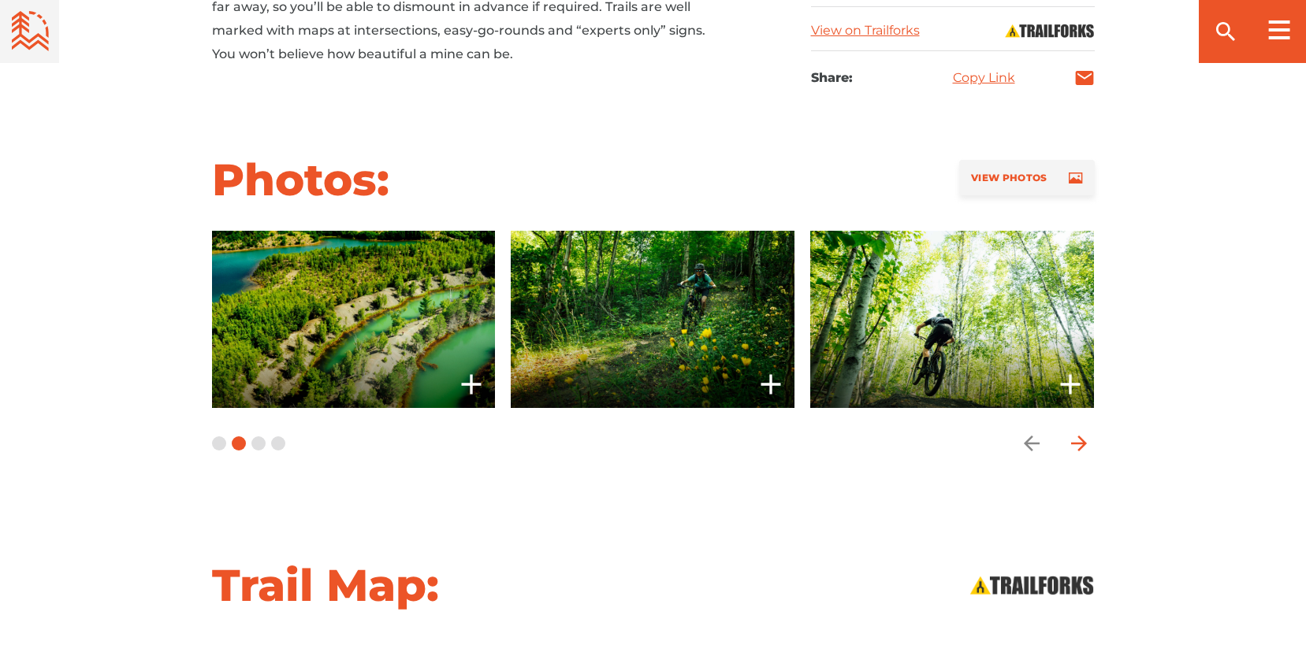
click at [1078, 440] on icon "arrow forward" at bounding box center [1079, 444] width 24 height 24
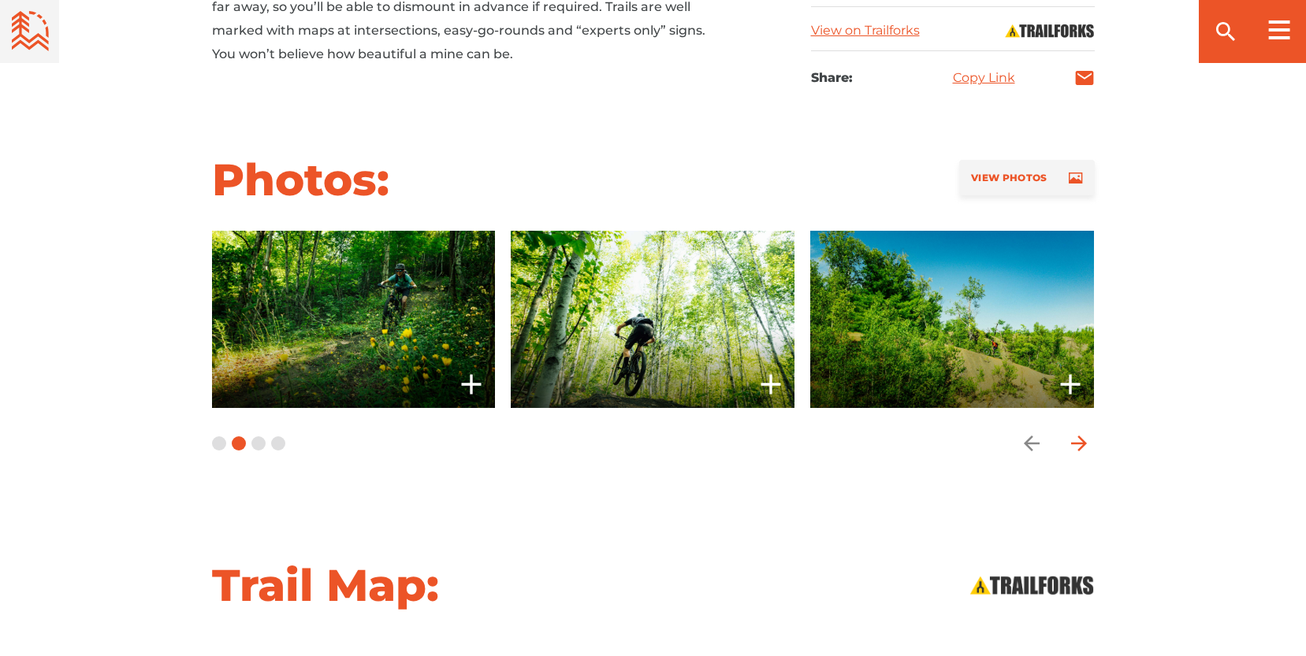
click at [1078, 440] on icon "arrow forward" at bounding box center [1079, 444] width 24 height 24
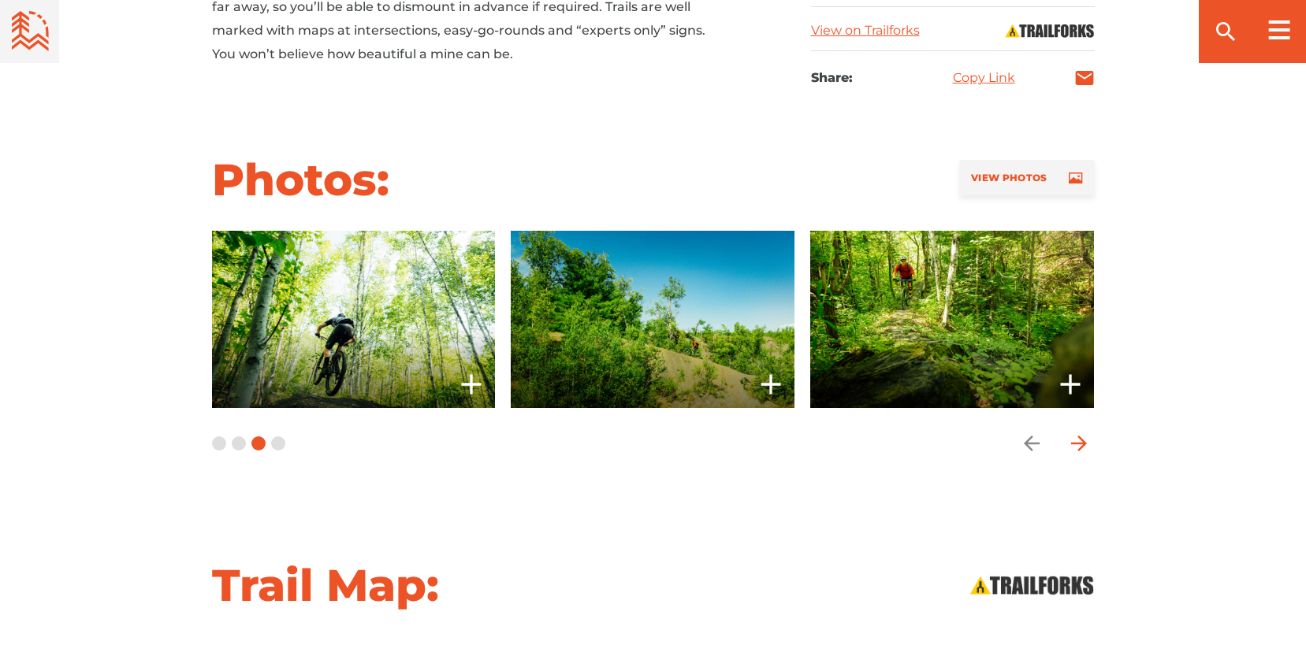
click at [1078, 440] on icon "arrow forward" at bounding box center [1079, 444] width 24 height 24
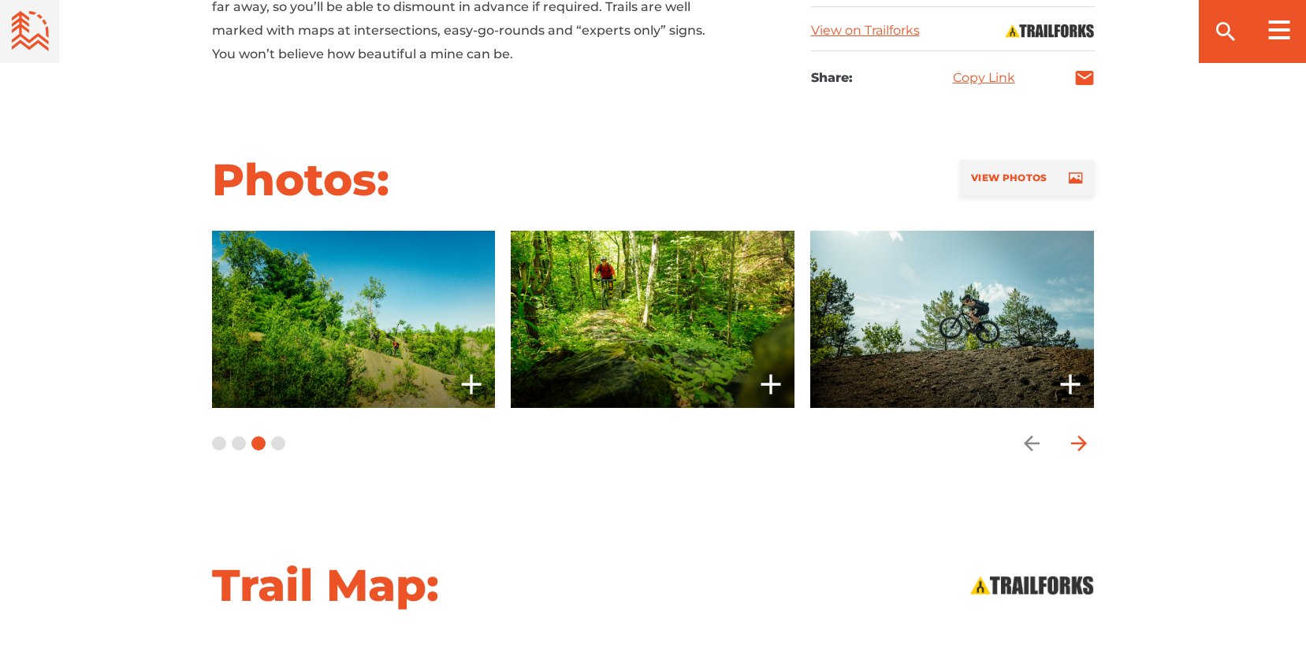
click at [1078, 440] on icon "arrow forward" at bounding box center [1079, 444] width 24 height 24
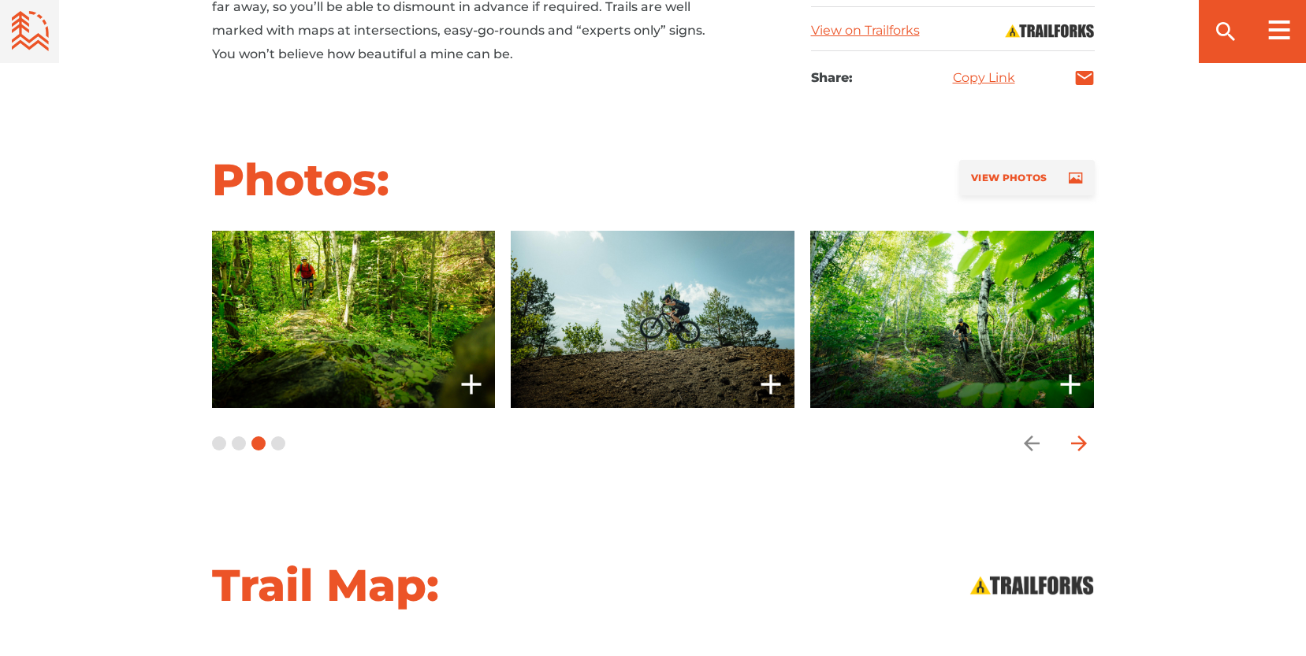
click at [1078, 440] on icon "arrow forward" at bounding box center [1079, 444] width 24 height 24
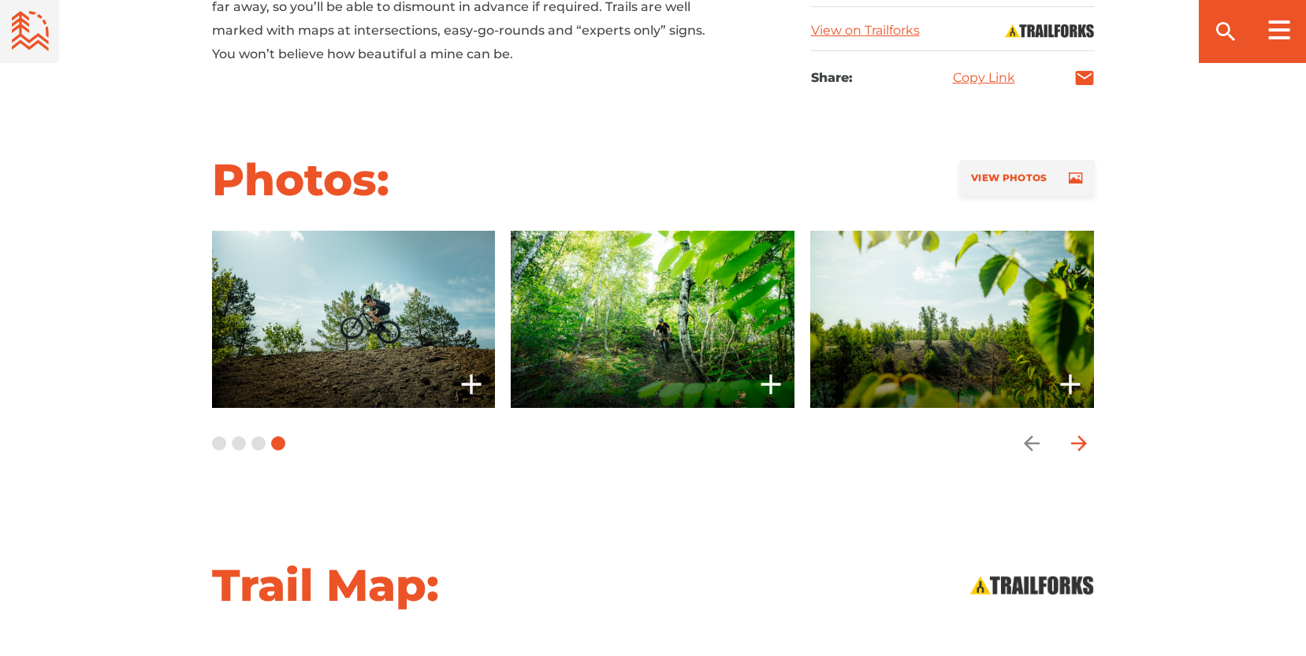
click at [1078, 440] on icon "arrow forward" at bounding box center [1079, 444] width 24 height 24
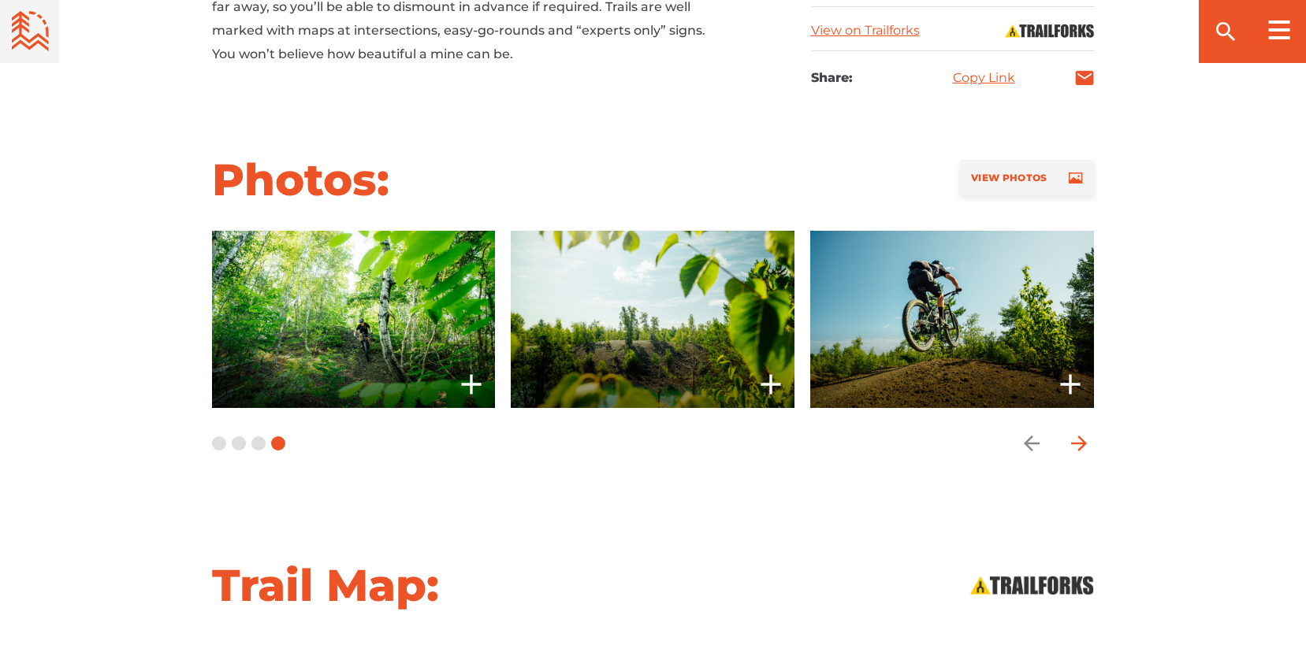
click at [1078, 440] on icon "arrow forward" at bounding box center [1079, 444] width 24 height 24
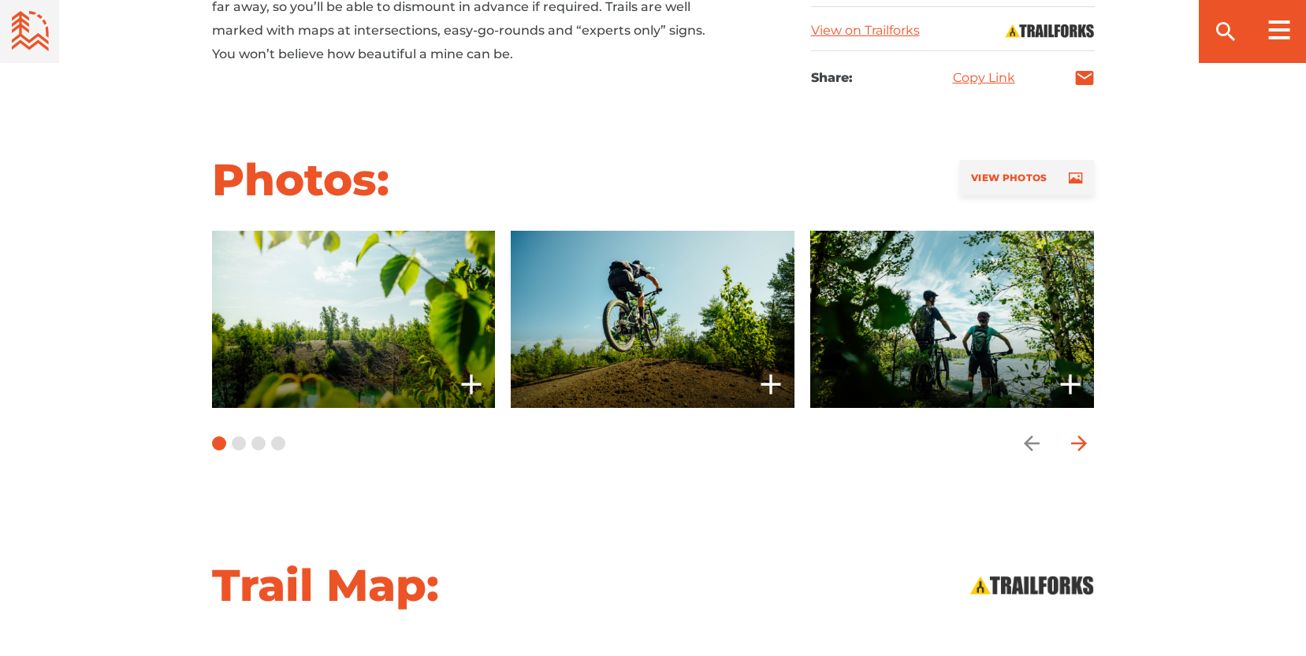
click at [1078, 440] on icon "arrow forward" at bounding box center [1079, 444] width 24 height 24
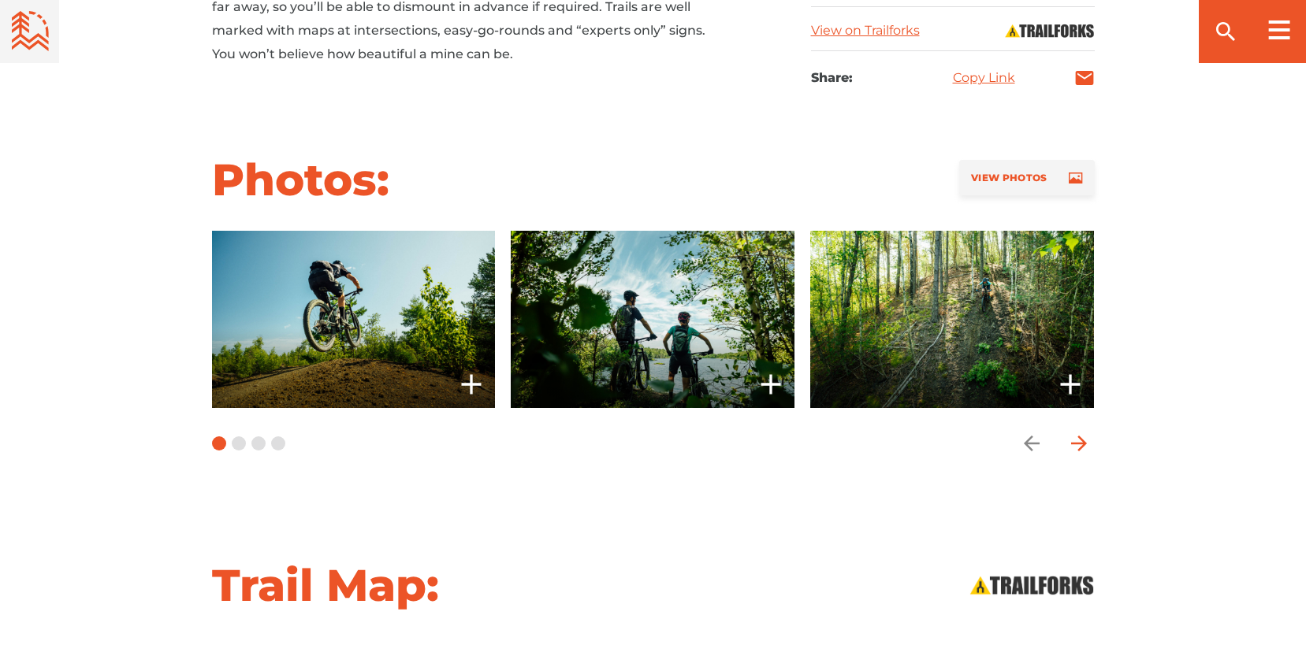
click at [1078, 440] on icon "arrow forward" at bounding box center [1079, 444] width 24 height 24
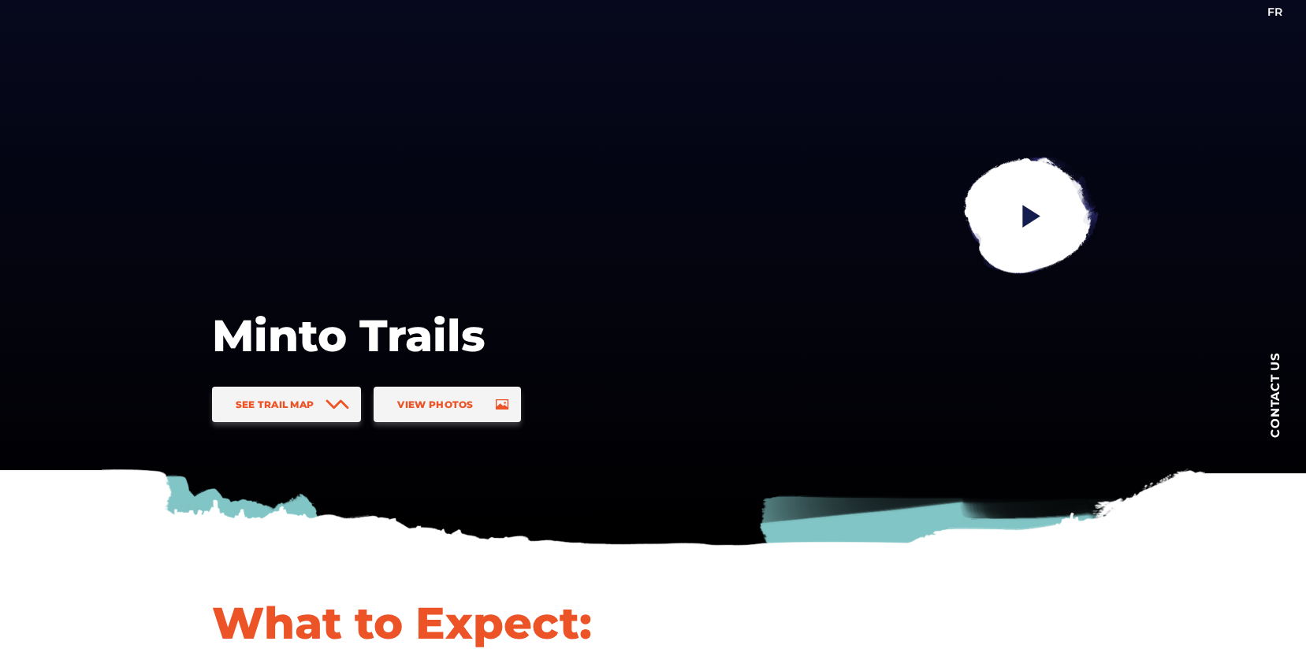
scroll to position [84, 0]
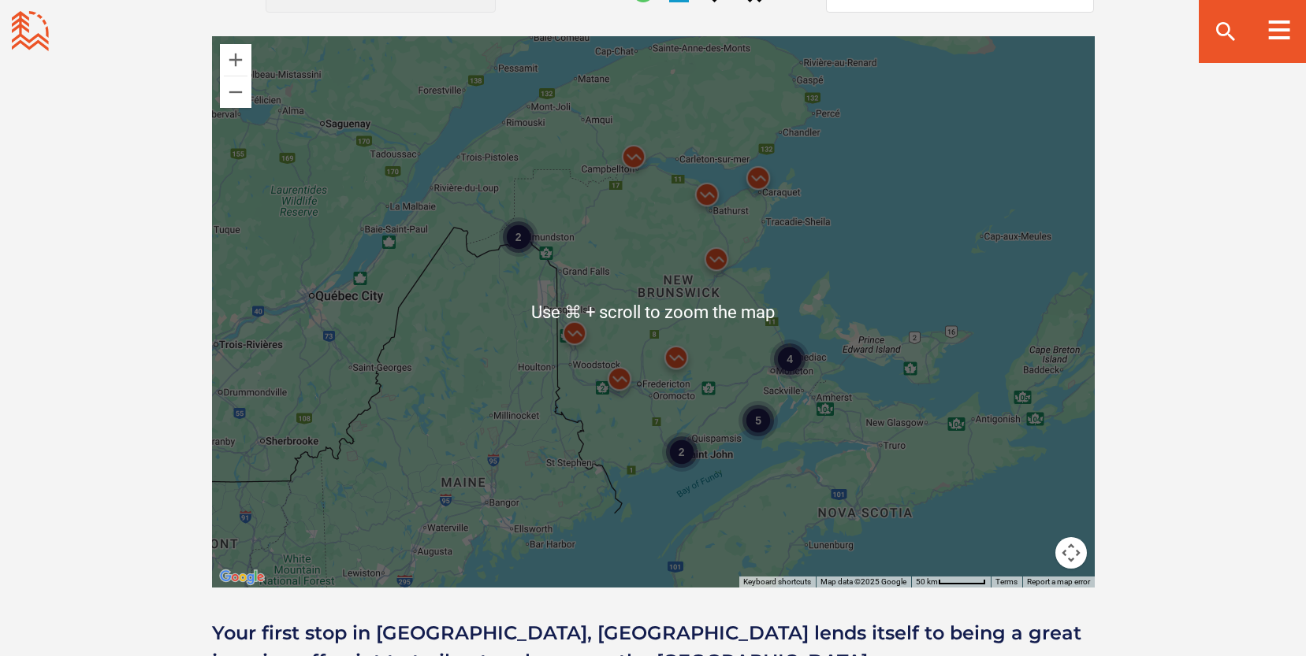
scroll to position [1408, 0]
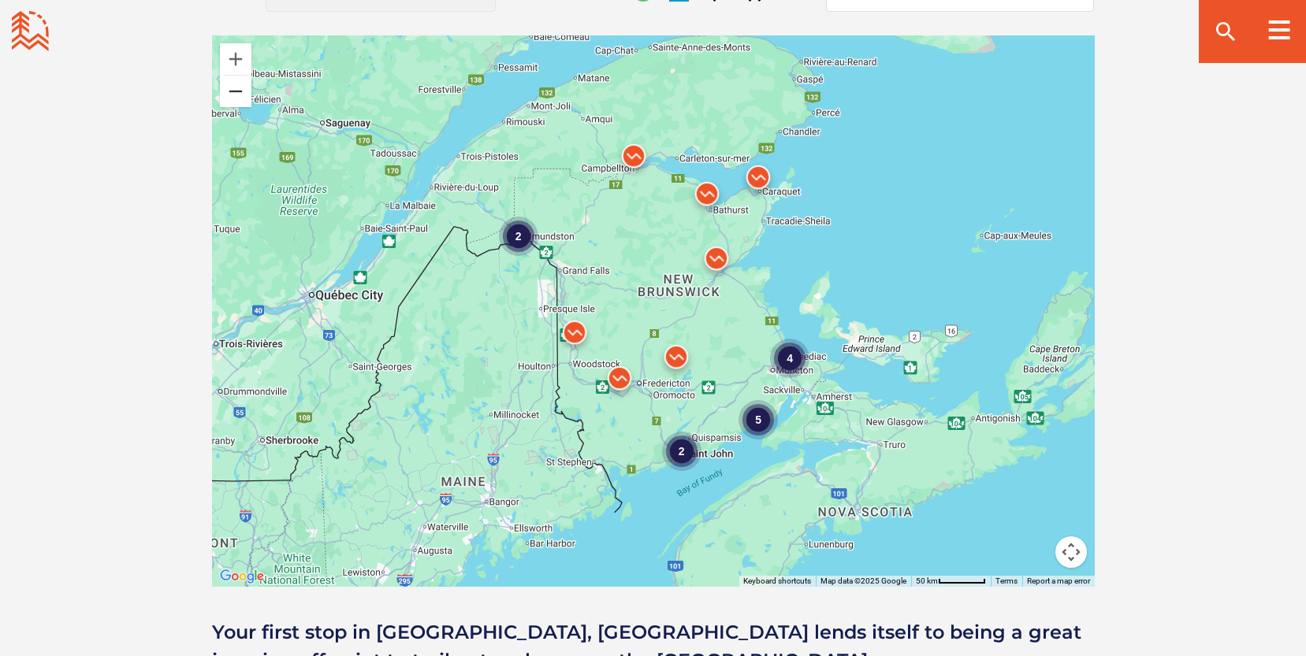
click at [237, 91] on button "Zoom out" at bounding box center [236, 92] width 32 height 32
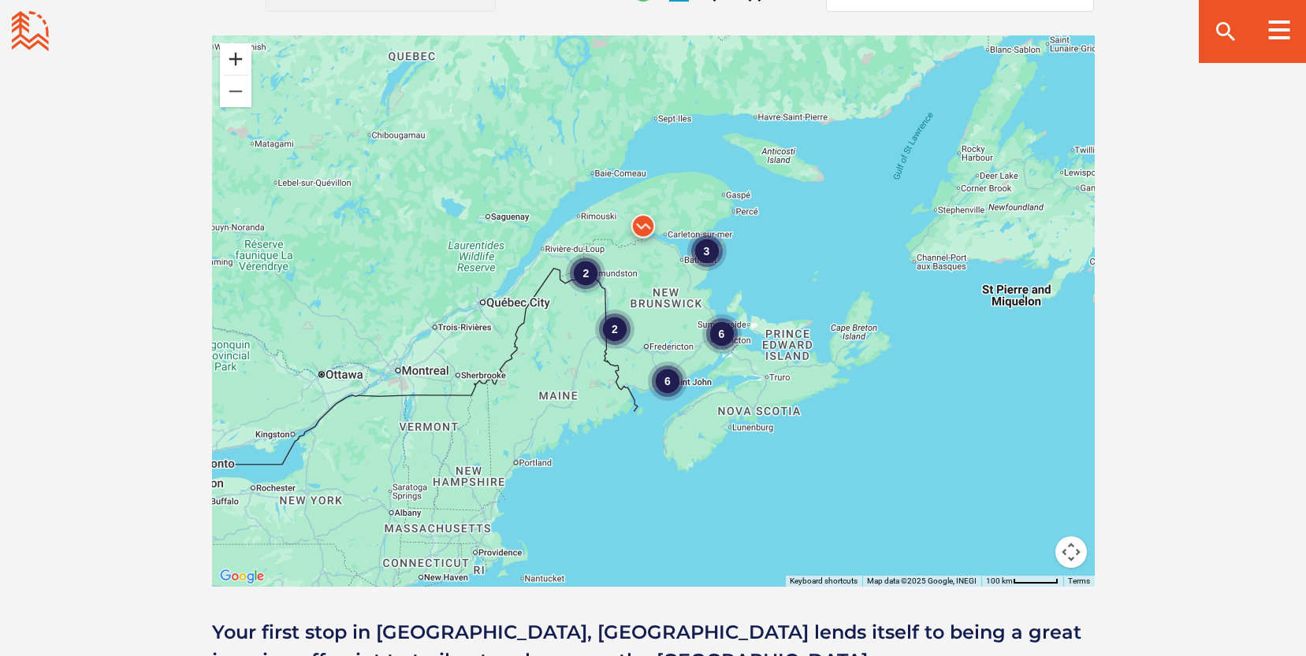
click at [233, 54] on button "Zoom in" at bounding box center [236, 59] width 32 height 32
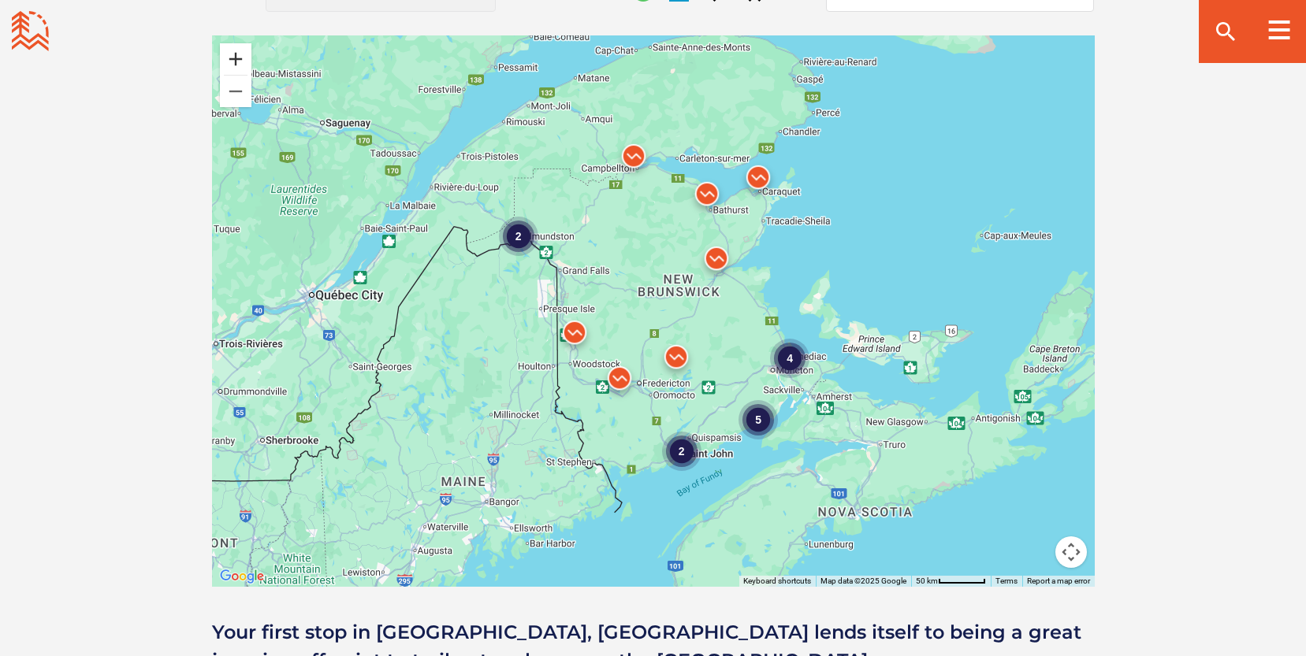
click at [233, 54] on button "Zoom in" at bounding box center [236, 59] width 32 height 32
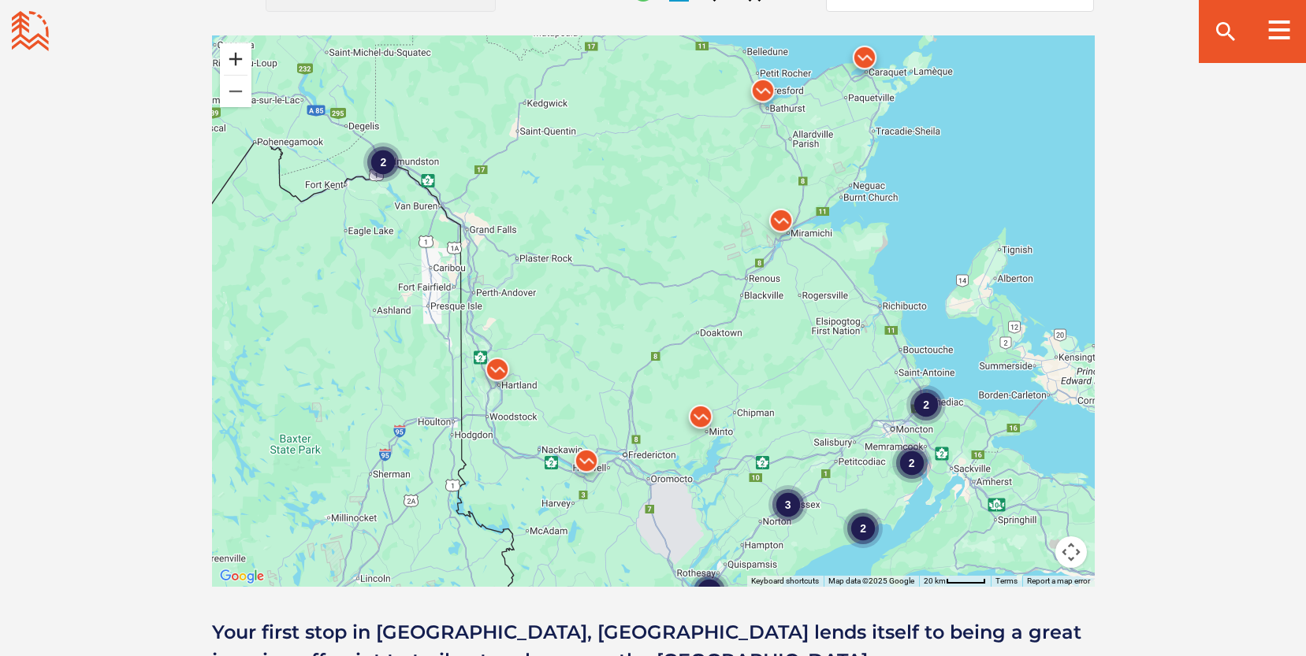
click at [233, 54] on button "Zoom in" at bounding box center [236, 59] width 32 height 32
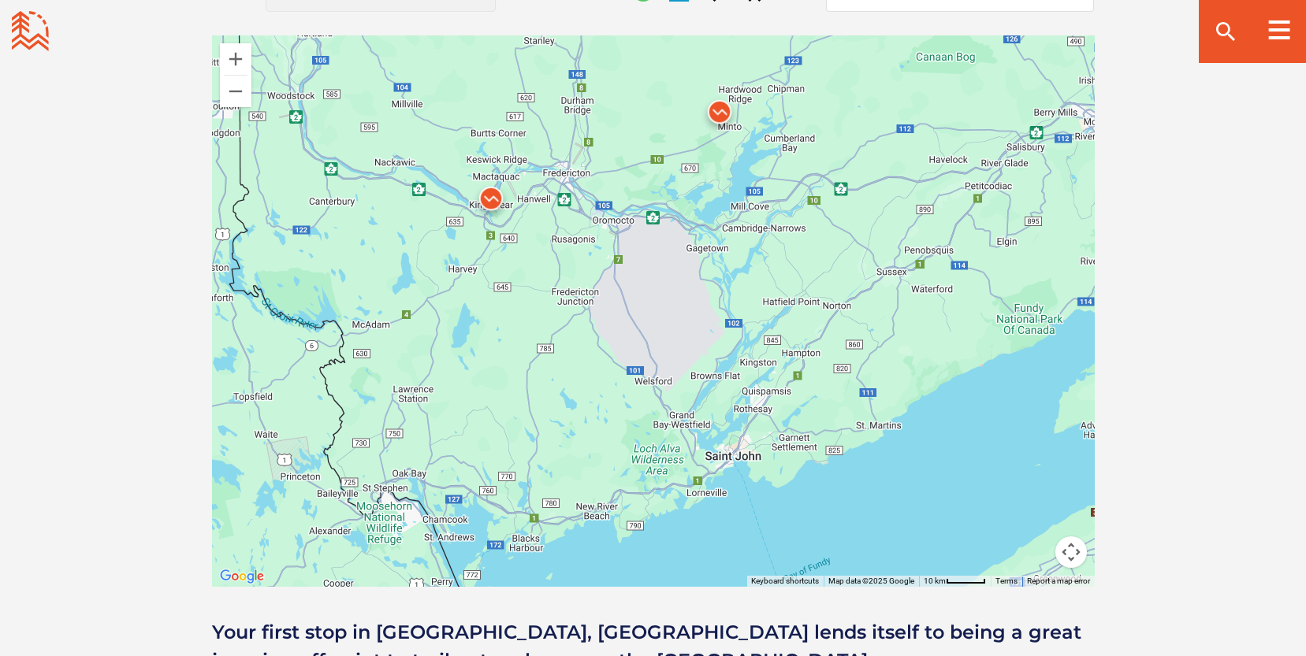
drag, startPoint x: 884, startPoint y: 540, endPoint x: 854, endPoint y: 110, distance: 431.3
click at [854, 110] on div at bounding box center [653, 311] width 883 height 552
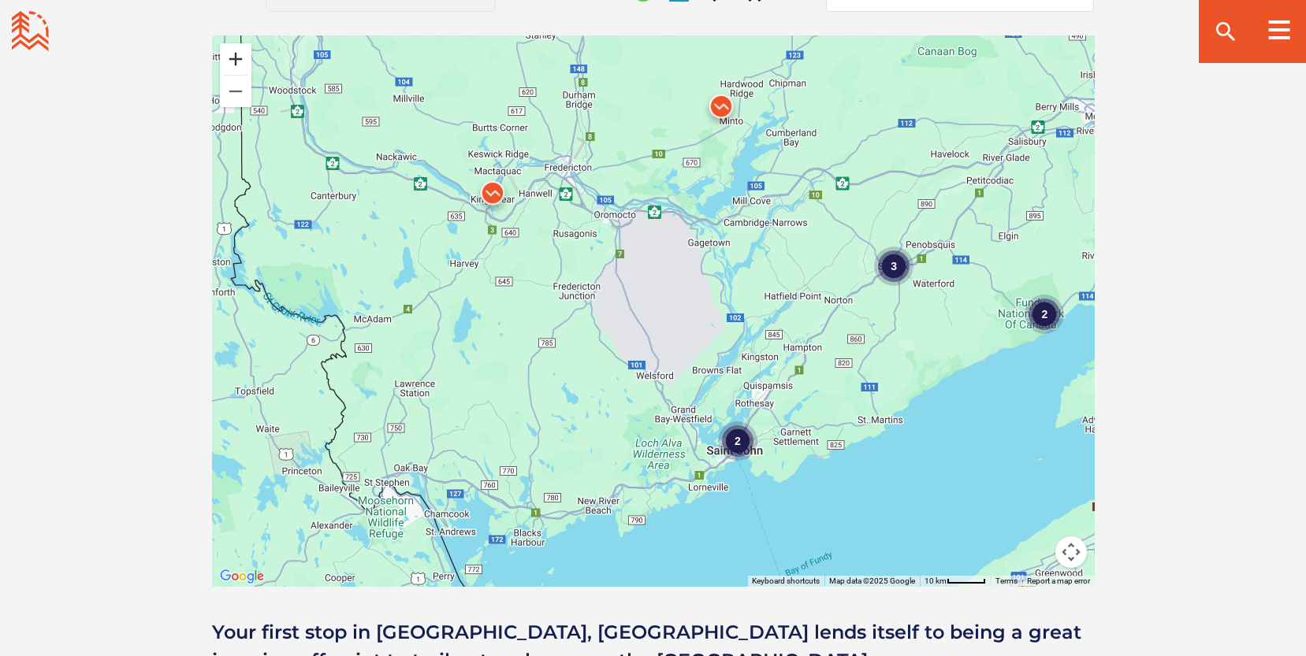
click at [234, 58] on button "Zoom in" at bounding box center [236, 59] width 32 height 32
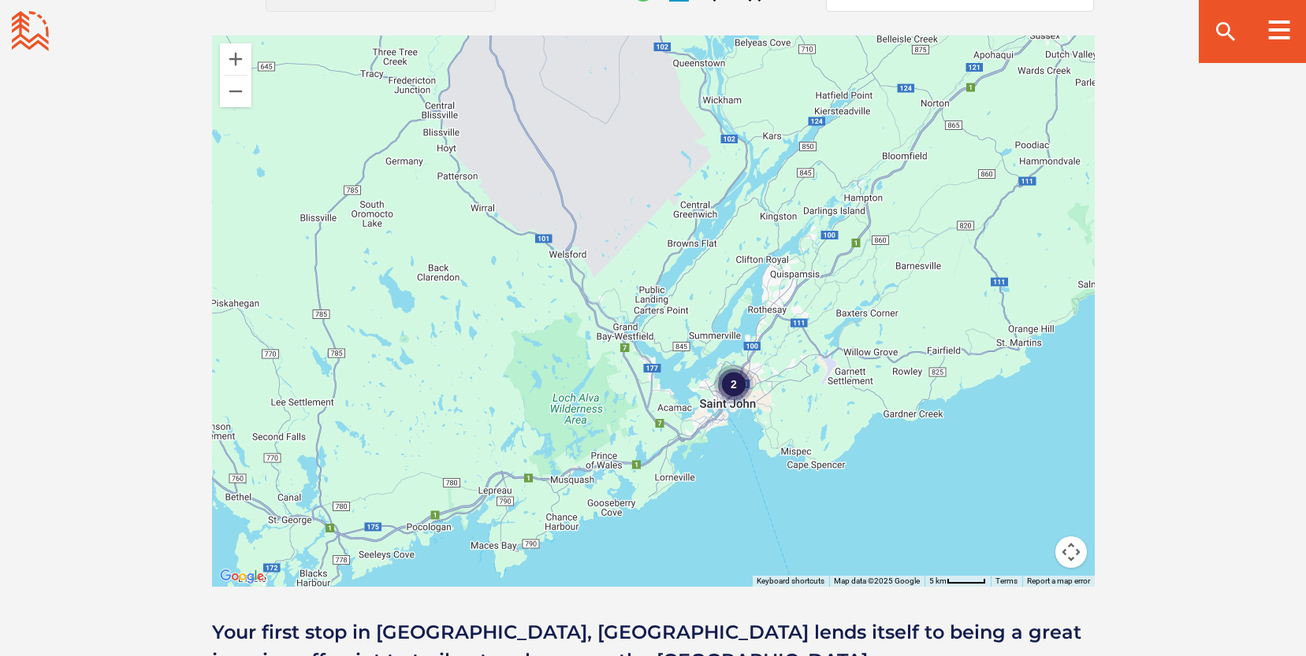
drag, startPoint x: 996, startPoint y: 519, endPoint x: 907, endPoint y: 331, distance: 207.6
click at [907, 331] on div "2" at bounding box center [653, 311] width 883 height 552
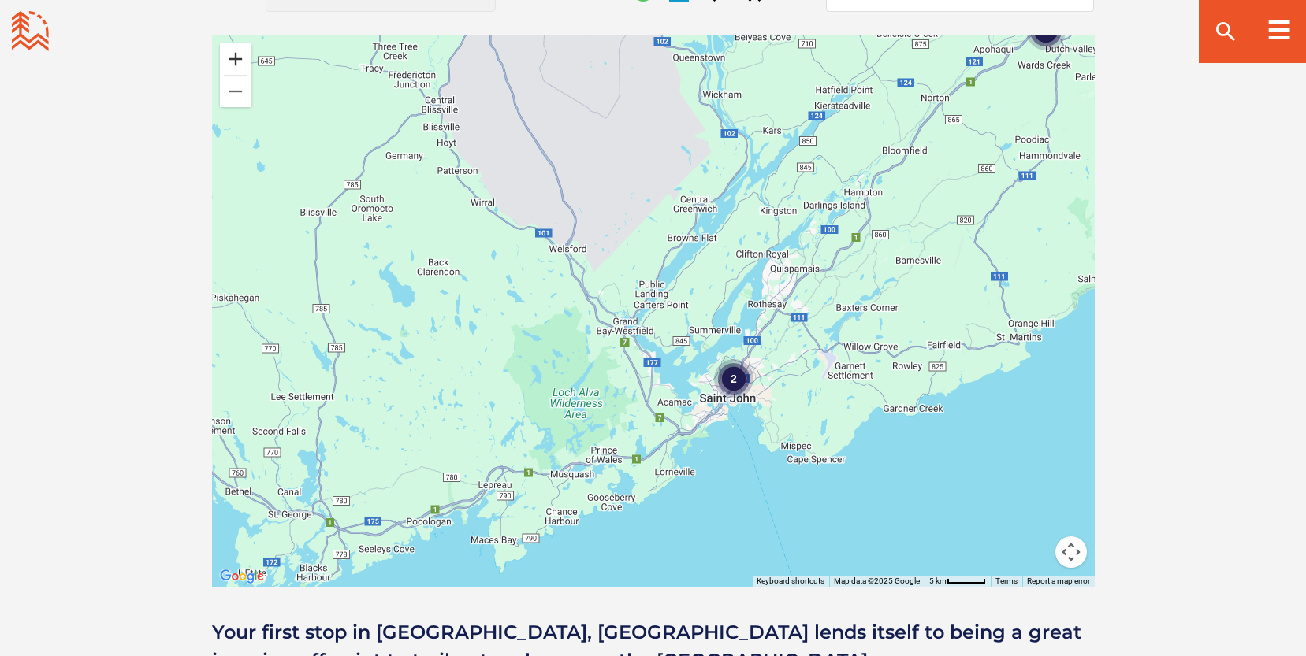
click at [238, 53] on button "Zoom in" at bounding box center [236, 59] width 32 height 32
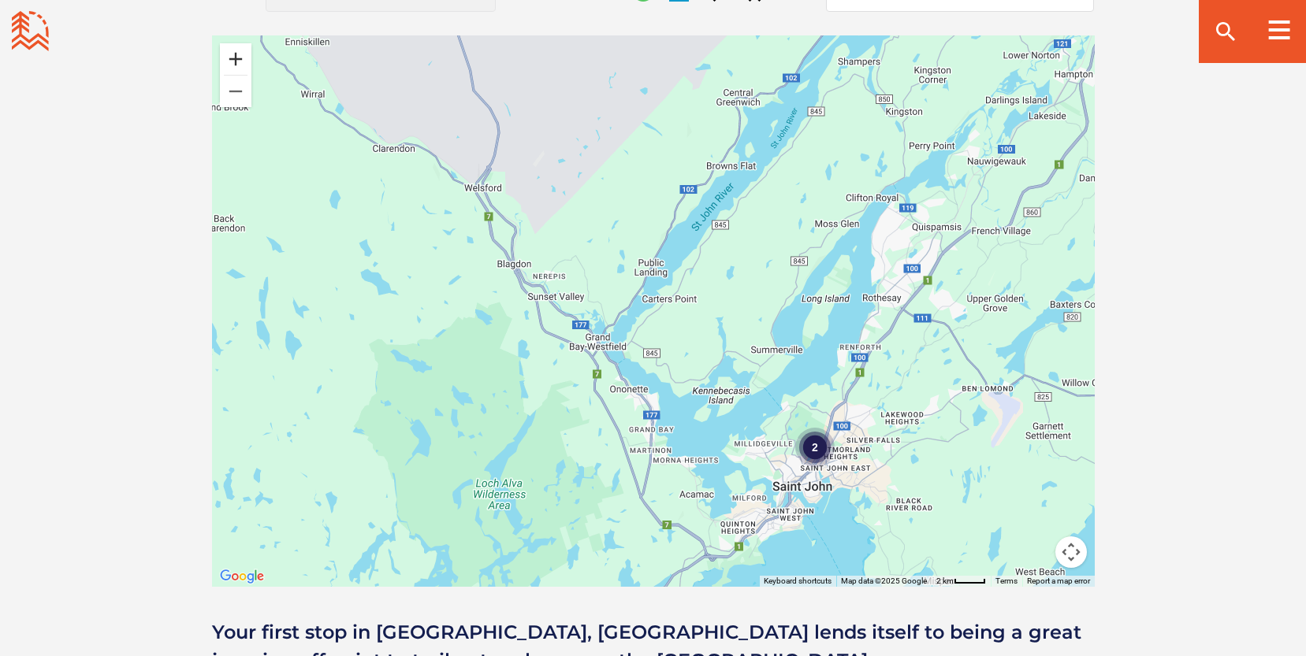
click at [236, 53] on button "Zoom in" at bounding box center [236, 59] width 32 height 32
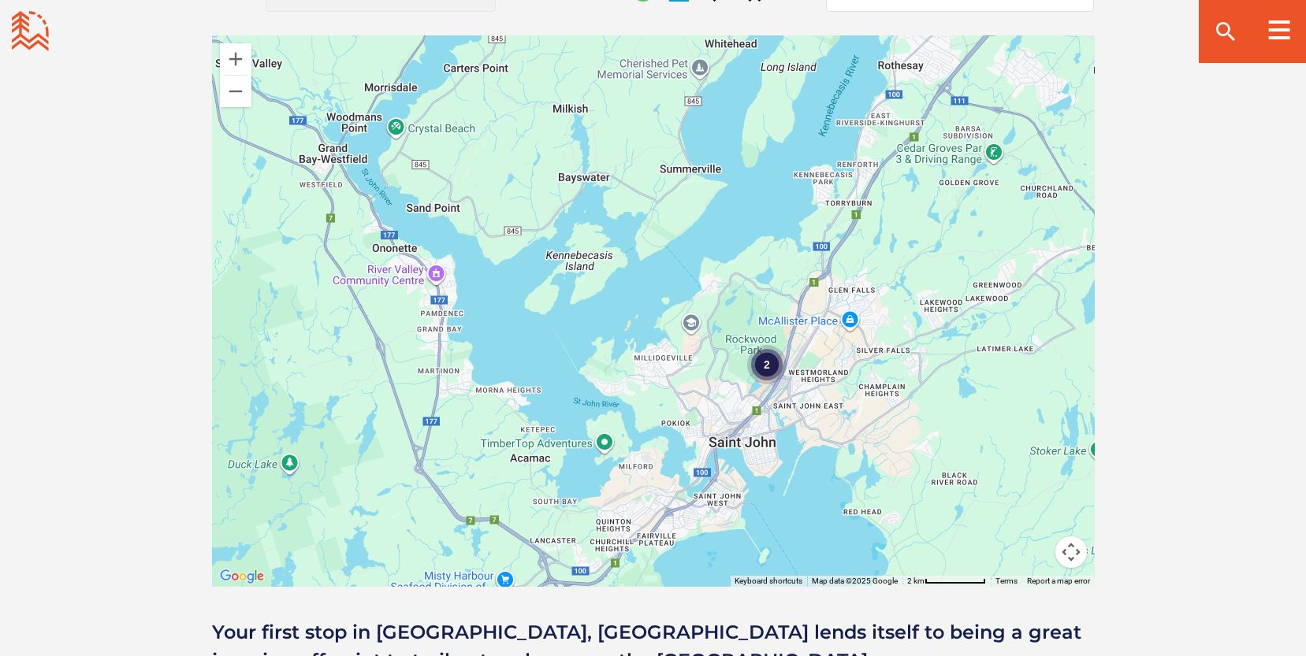
drag, startPoint x: 870, startPoint y: 407, endPoint x: 660, endPoint y: 187, distance: 304.3
click at [660, 187] on div "2" at bounding box center [653, 311] width 883 height 552
click at [237, 54] on button "Zoom in" at bounding box center [236, 59] width 32 height 32
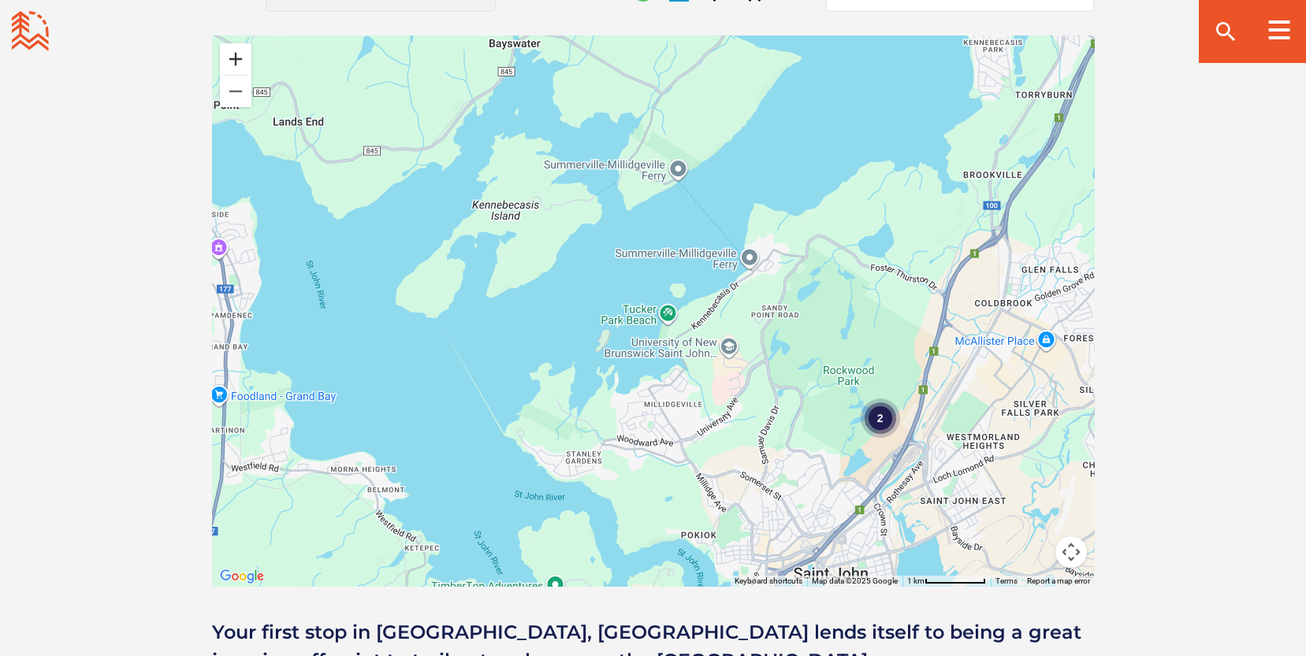
click at [237, 54] on button "Zoom in" at bounding box center [236, 59] width 32 height 32
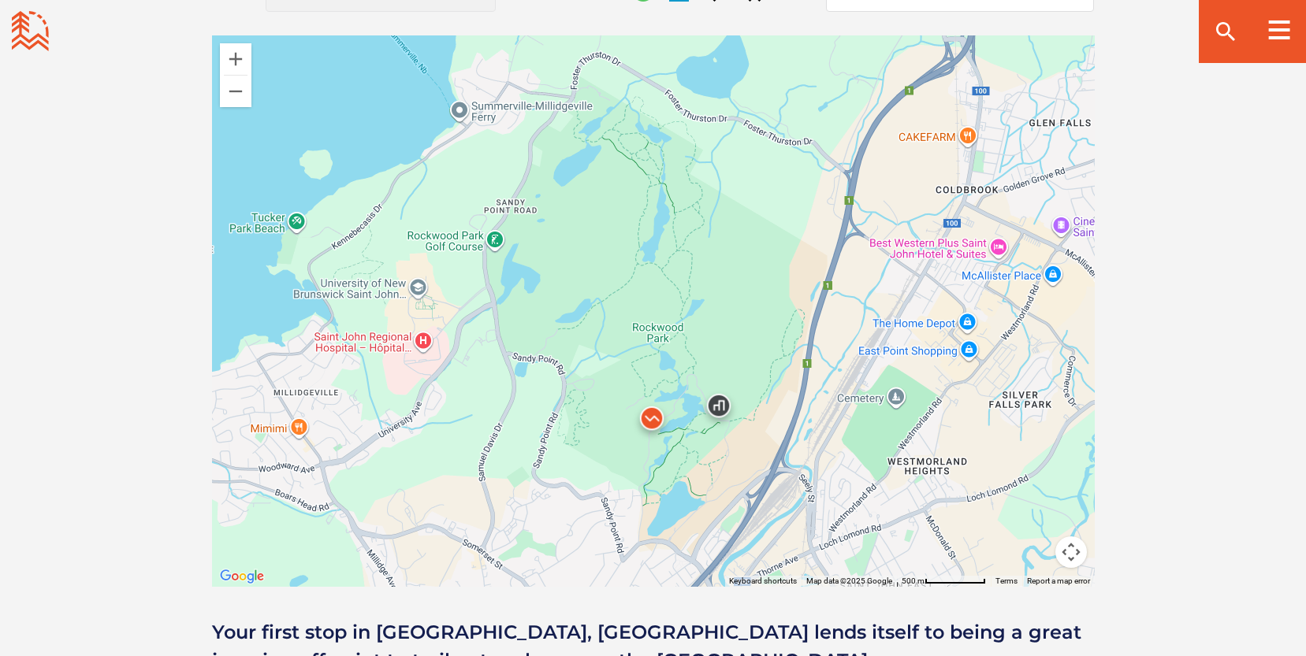
drag, startPoint x: 1002, startPoint y: 433, endPoint x: 614, endPoint y: 326, distance: 402.8
click at [614, 326] on div at bounding box center [653, 311] width 883 height 552
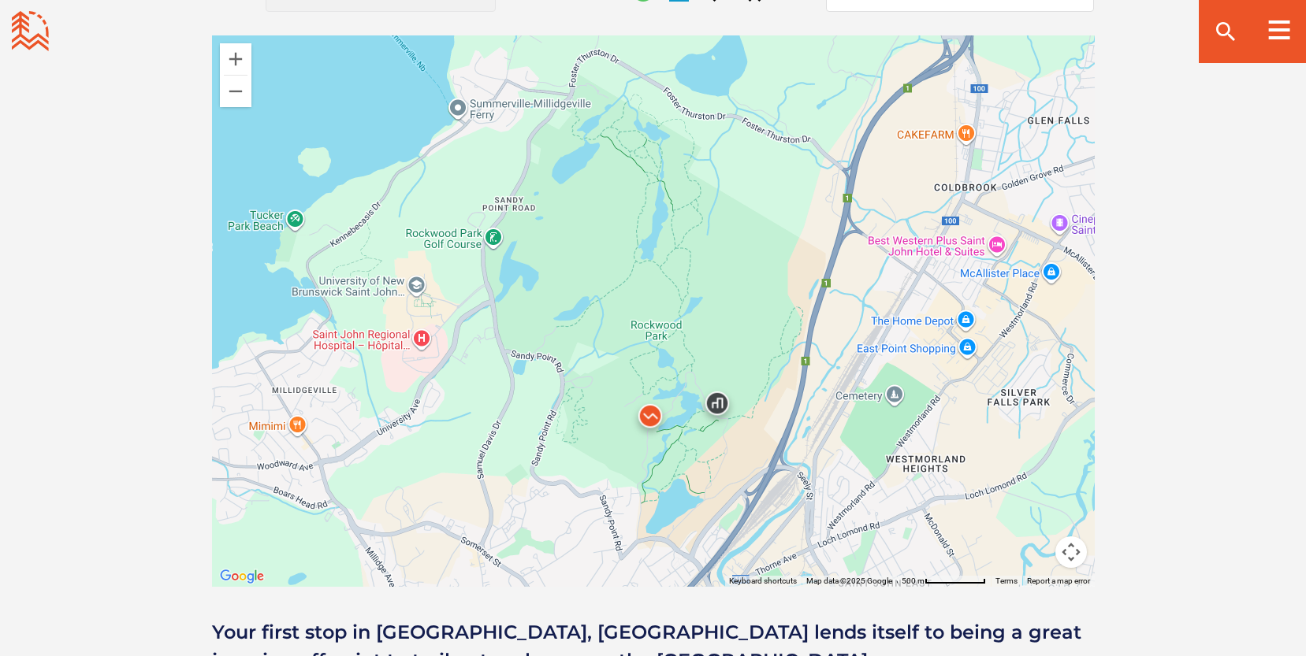
click at [614, 326] on div at bounding box center [653, 311] width 883 height 552
click at [645, 407] on img at bounding box center [649, 419] width 47 height 47
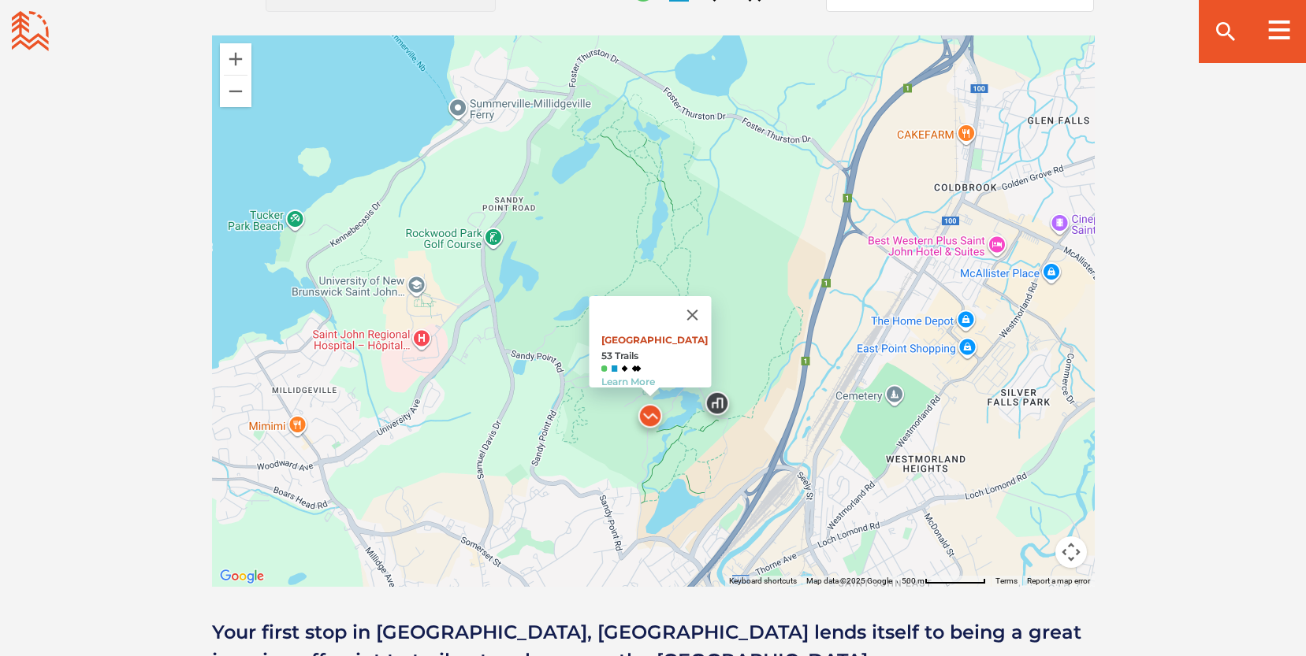
click at [649, 334] on link "[GEOGRAPHIC_DATA]" at bounding box center [653, 340] width 106 height 12
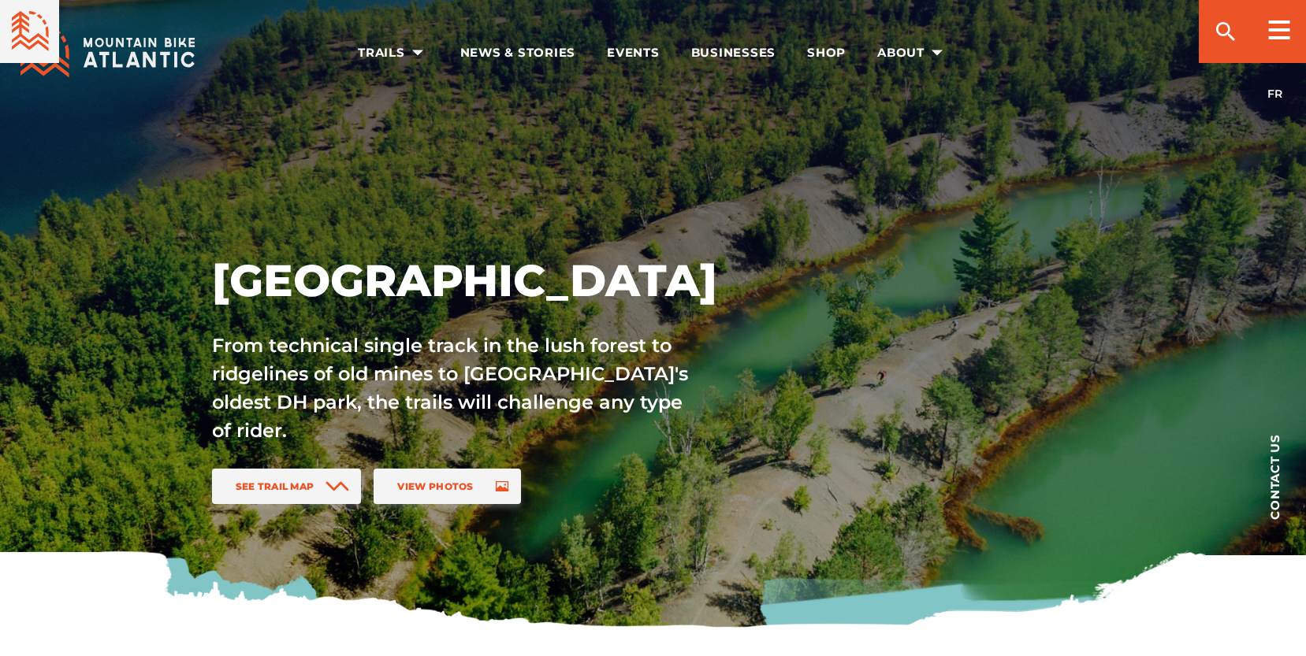
scroll to position [1408, 0]
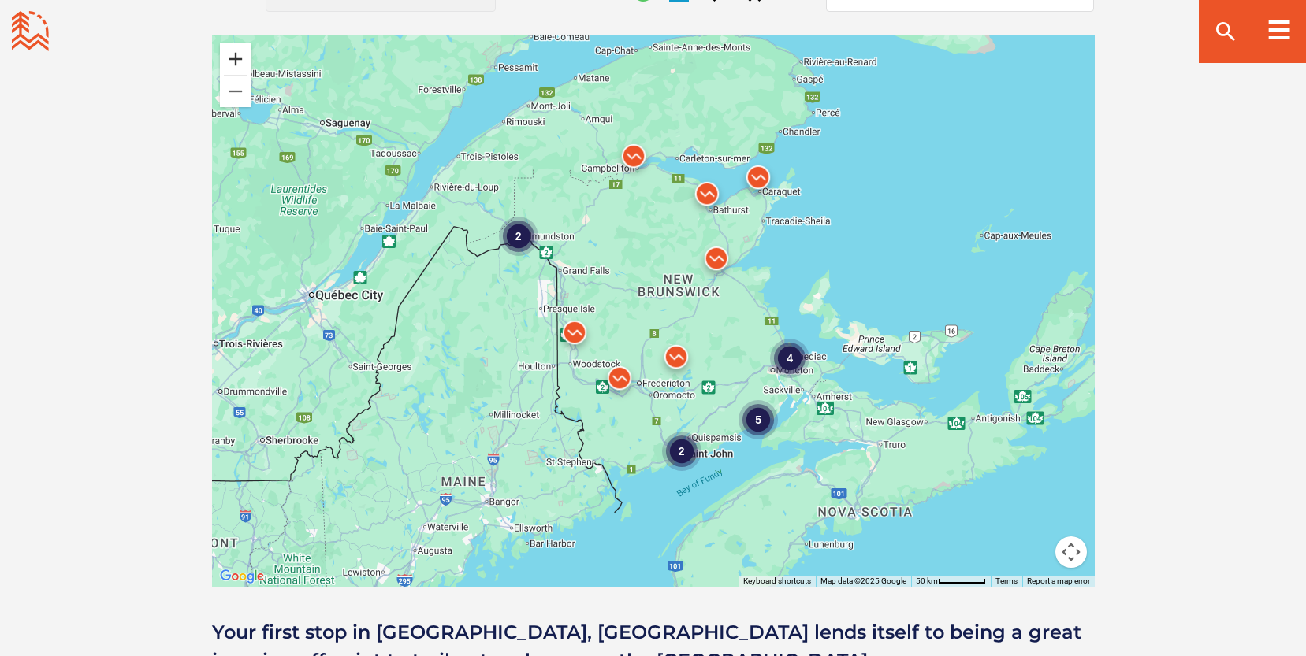
click at [233, 58] on button "Zoom in" at bounding box center [236, 59] width 32 height 32
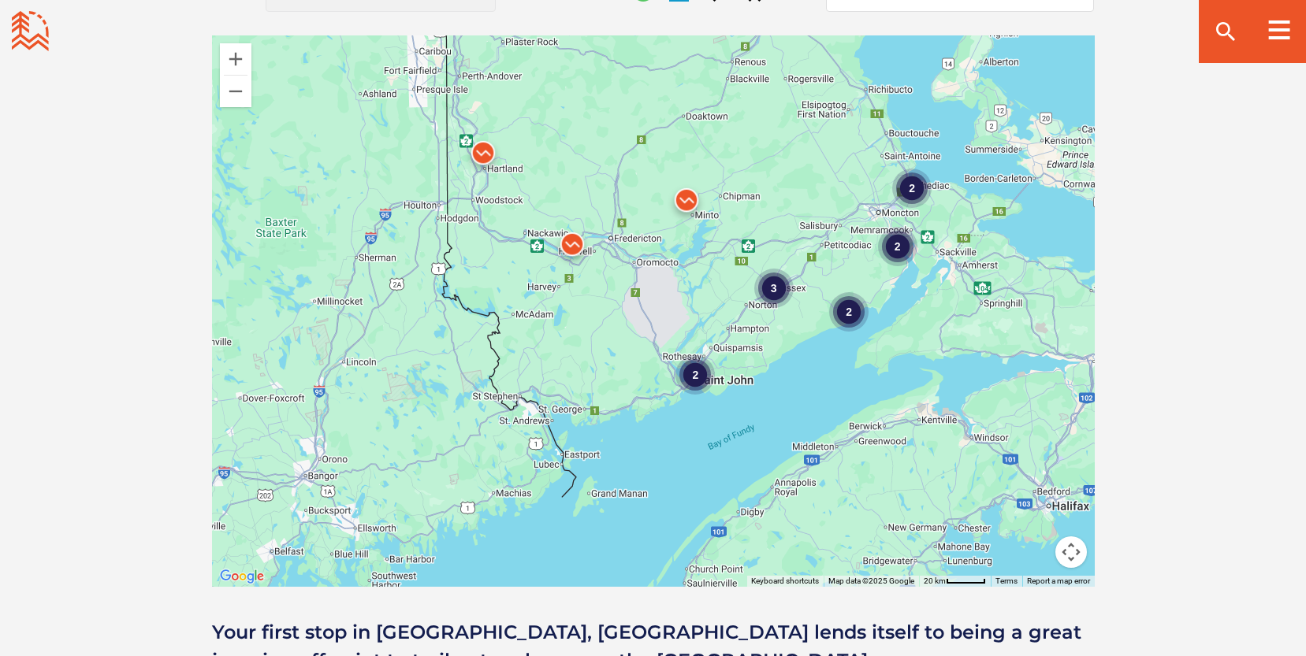
drag, startPoint x: 629, startPoint y: 349, endPoint x: 615, endPoint y: 131, distance: 218.7
click at [615, 131] on div "2 2 2 2 3 2" at bounding box center [653, 311] width 883 height 552
click at [230, 50] on button "Zoom in" at bounding box center [236, 59] width 32 height 32
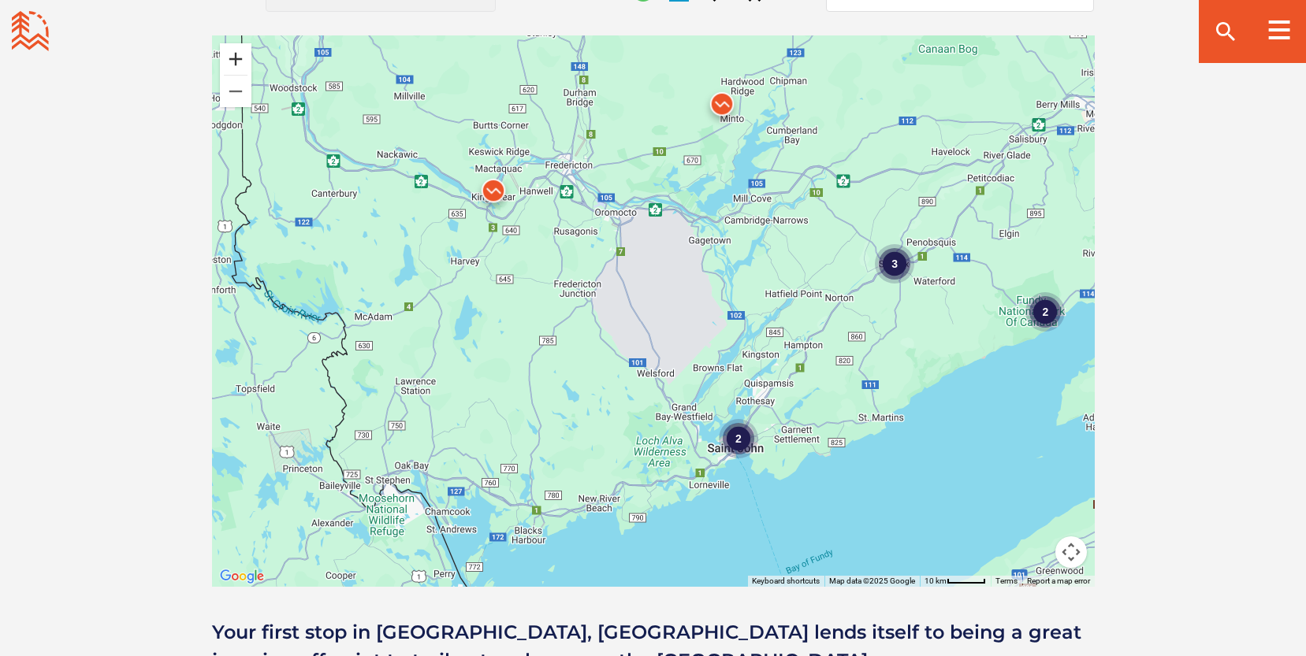
click at [230, 50] on button "Zoom in" at bounding box center [236, 59] width 32 height 32
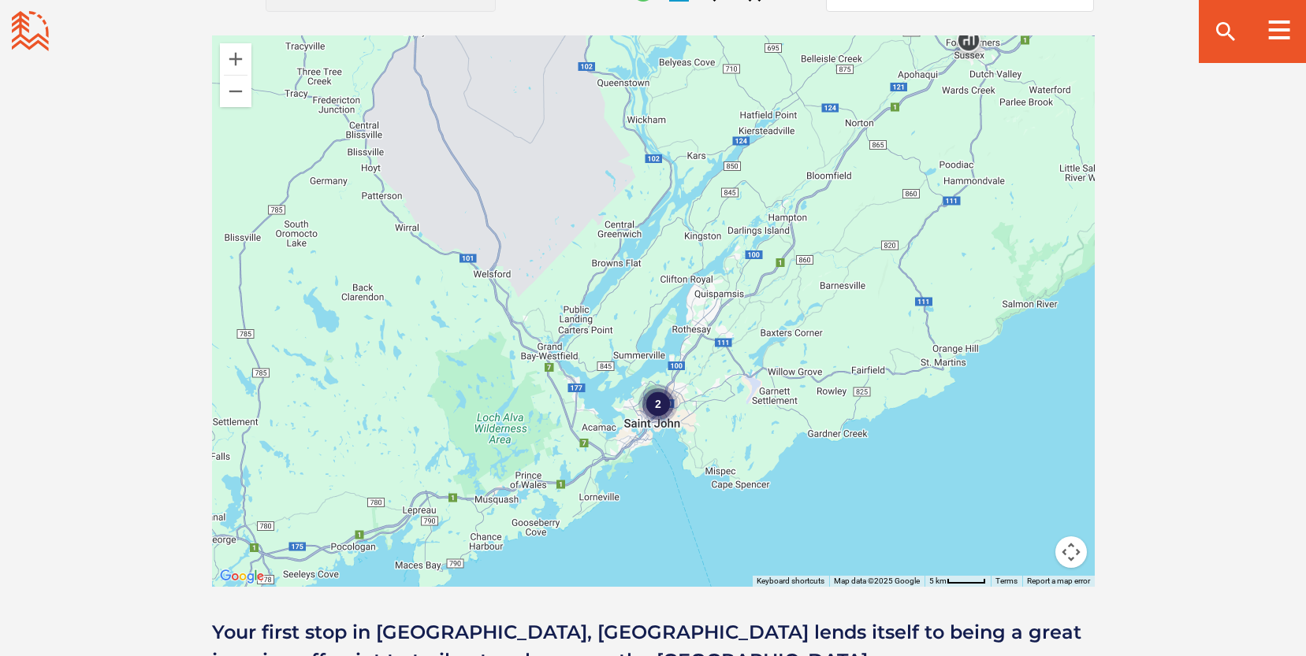
drag, startPoint x: 982, startPoint y: 515, endPoint x: 816, endPoint y: 353, distance: 232.4
click at [816, 353] on div "2" at bounding box center [653, 311] width 883 height 552
click at [233, 52] on button "Zoom in" at bounding box center [236, 59] width 32 height 32
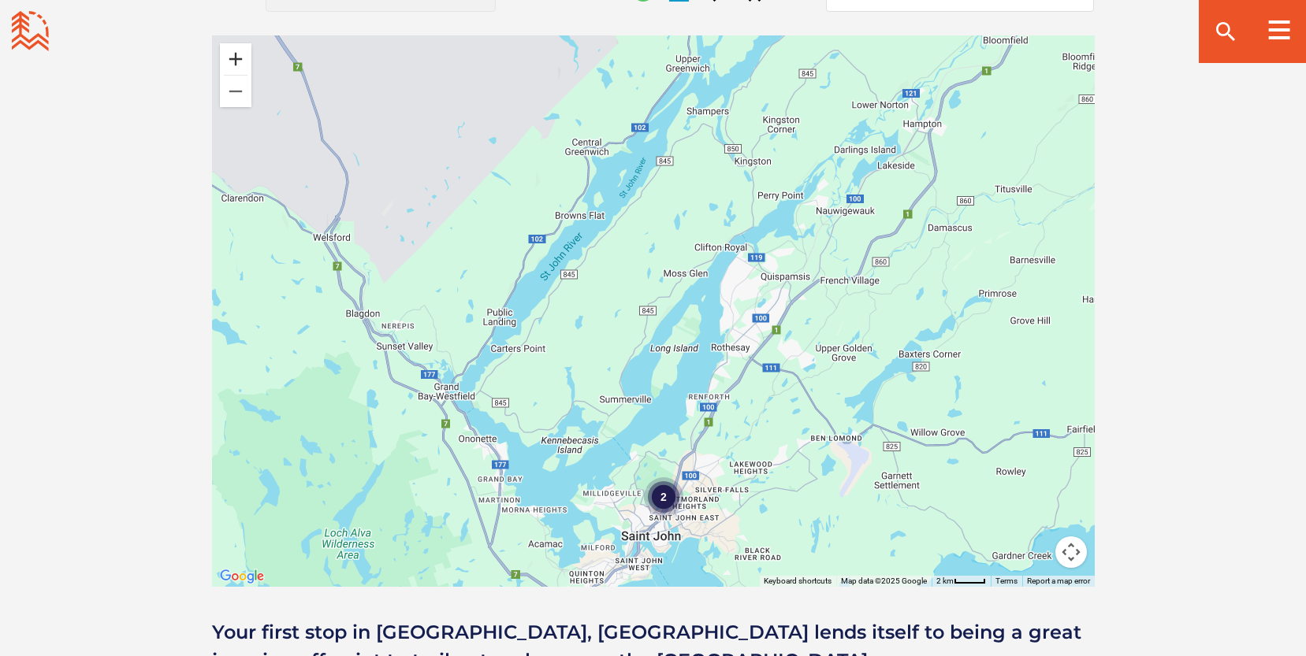
click at [233, 52] on button "Zoom in" at bounding box center [236, 59] width 32 height 32
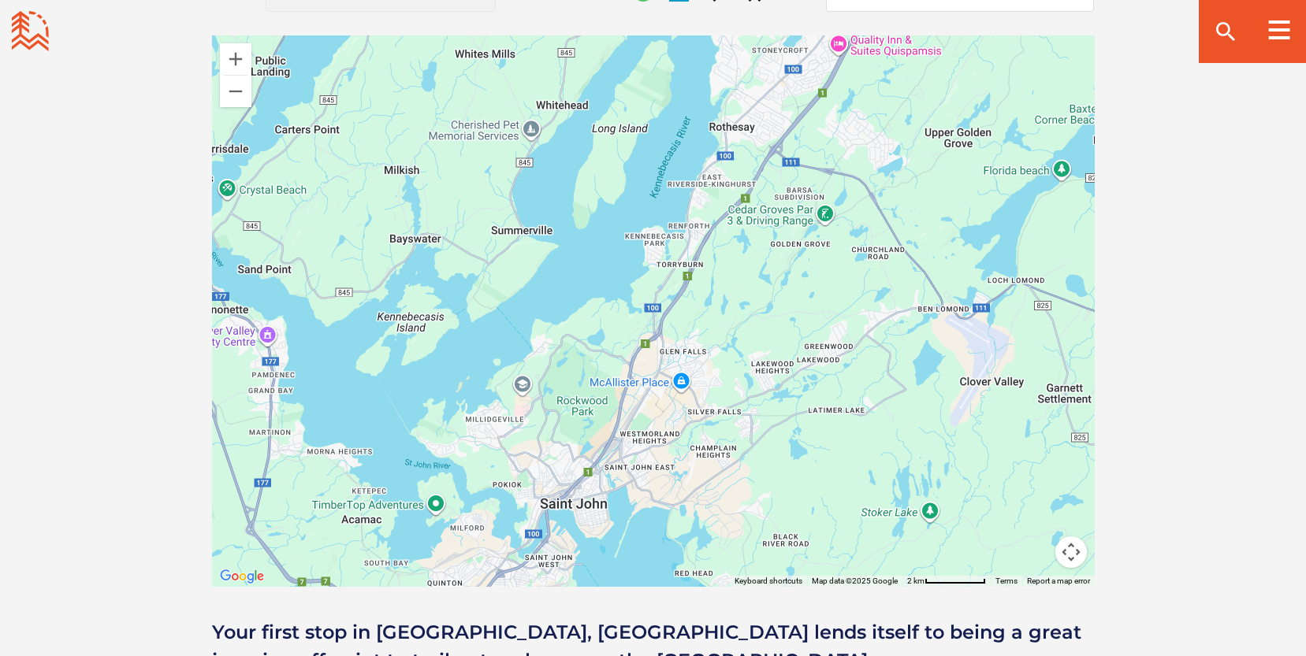
drag, startPoint x: 952, startPoint y: 495, endPoint x: 870, endPoint y: 210, distance: 296.8
click at [870, 210] on div at bounding box center [653, 311] width 883 height 552
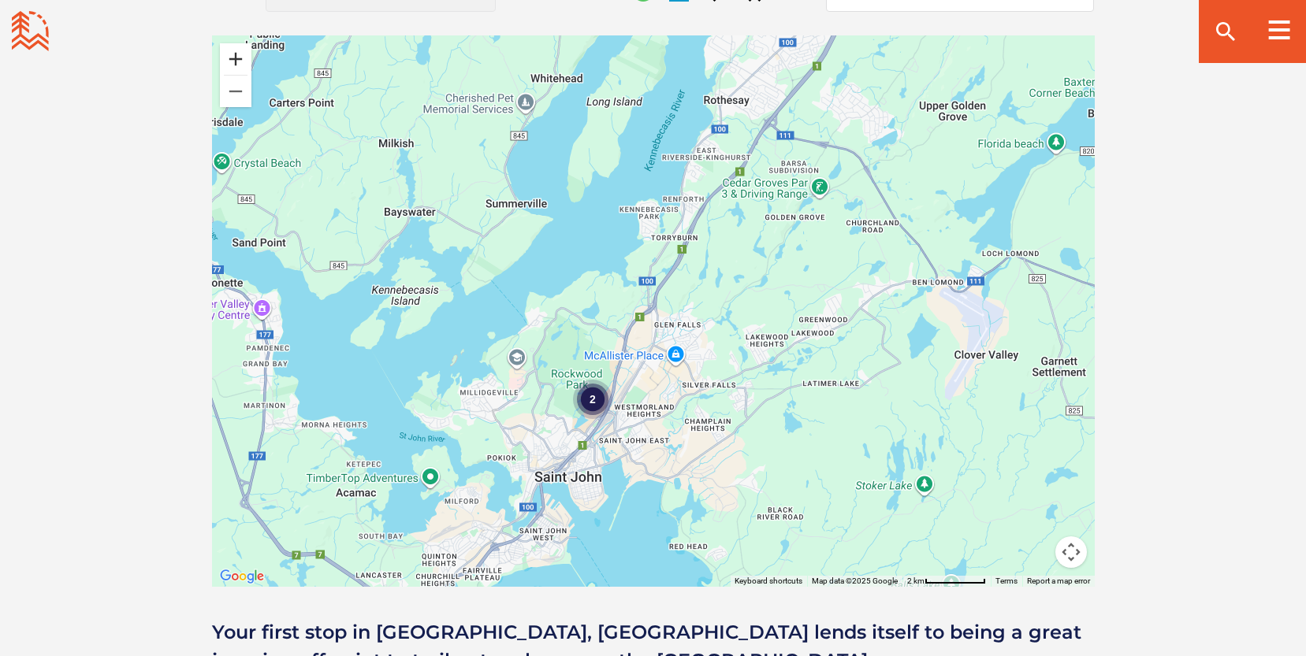
click at [240, 50] on button "Zoom in" at bounding box center [236, 59] width 32 height 32
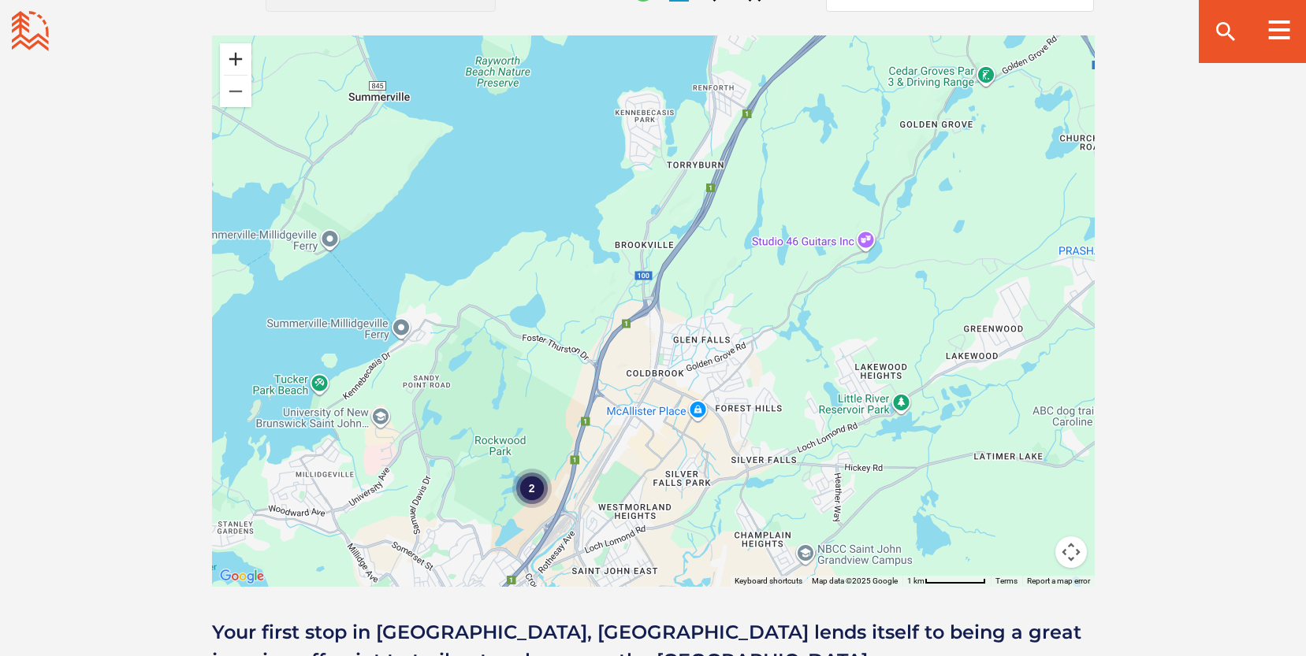
click at [240, 50] on button "Zoom in" at bounding box center [236, 59] width 32 height 32
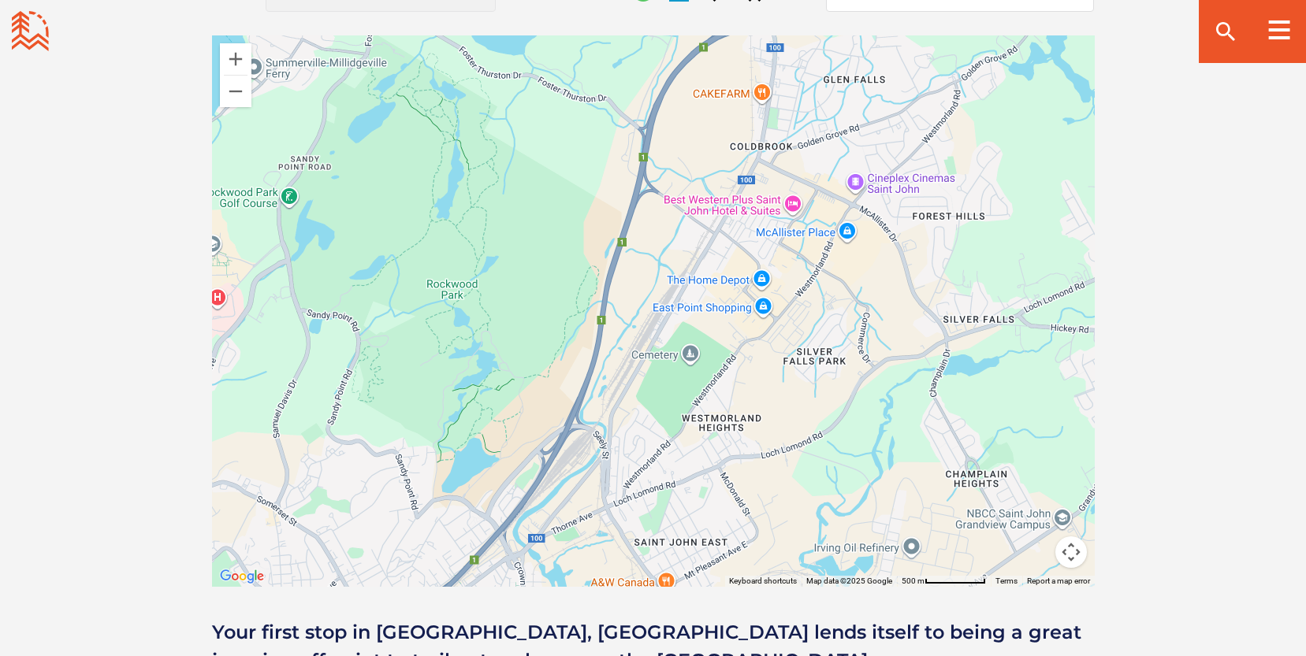
drag, startPoint x: 879, startPoint y: 510, endPoint x: 983, endPoint y: 220, distance: 308.1
click at [983, 220] on div at bounding box center [653, 311] width 883 height 552
click at [507, 358] on img at bounding box center [512, 366] width 47 height 47
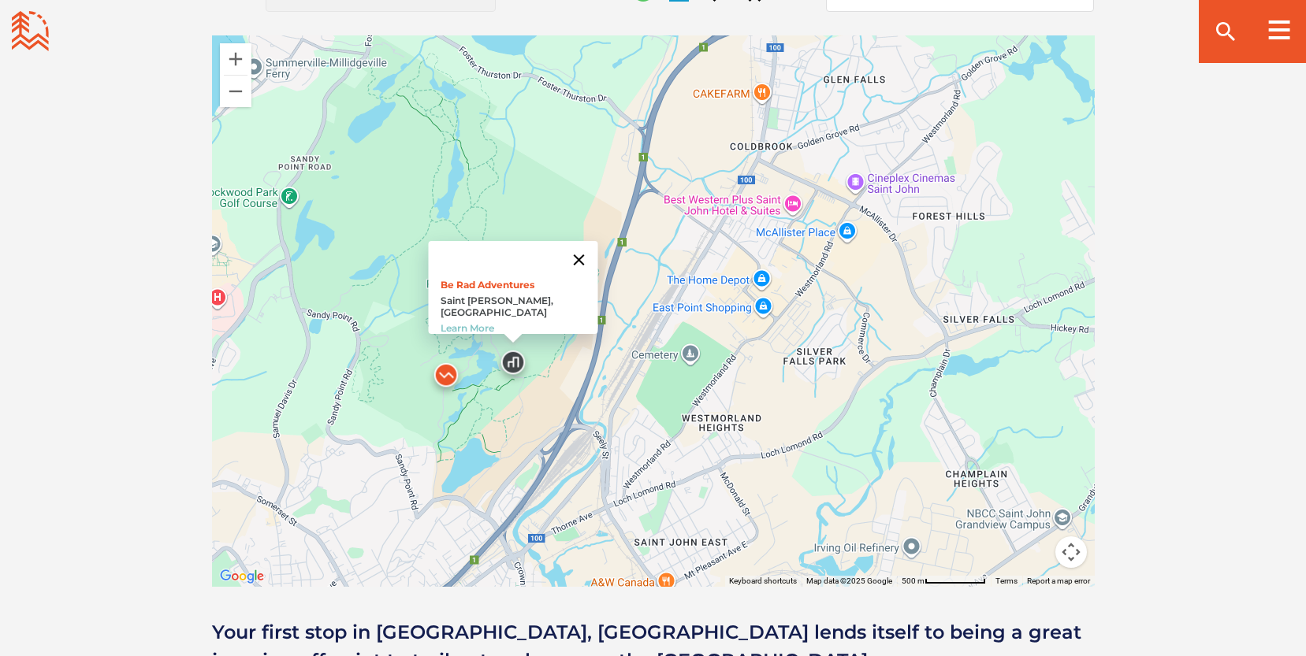
click at [571, 255] on button "Close" at bounding box center [579, 260] width 38 height 38
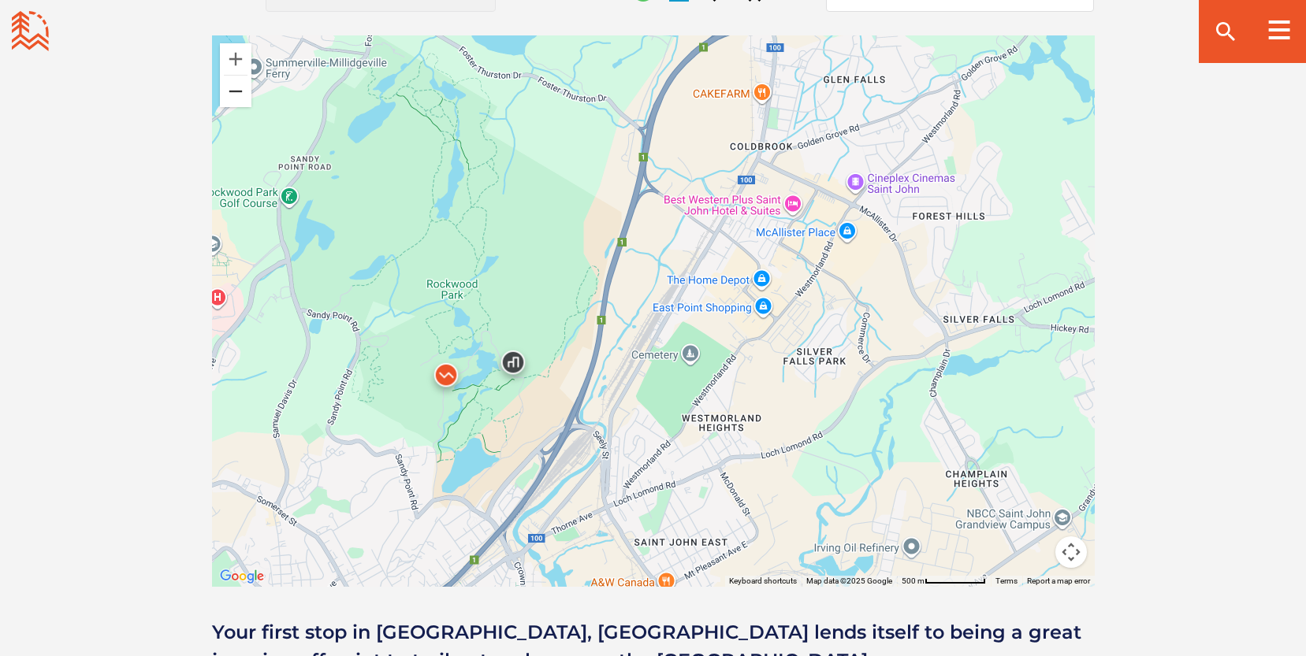
click at [228, 93] on button "Zoom out" at bounding box center [236, 92] width 32 height 32
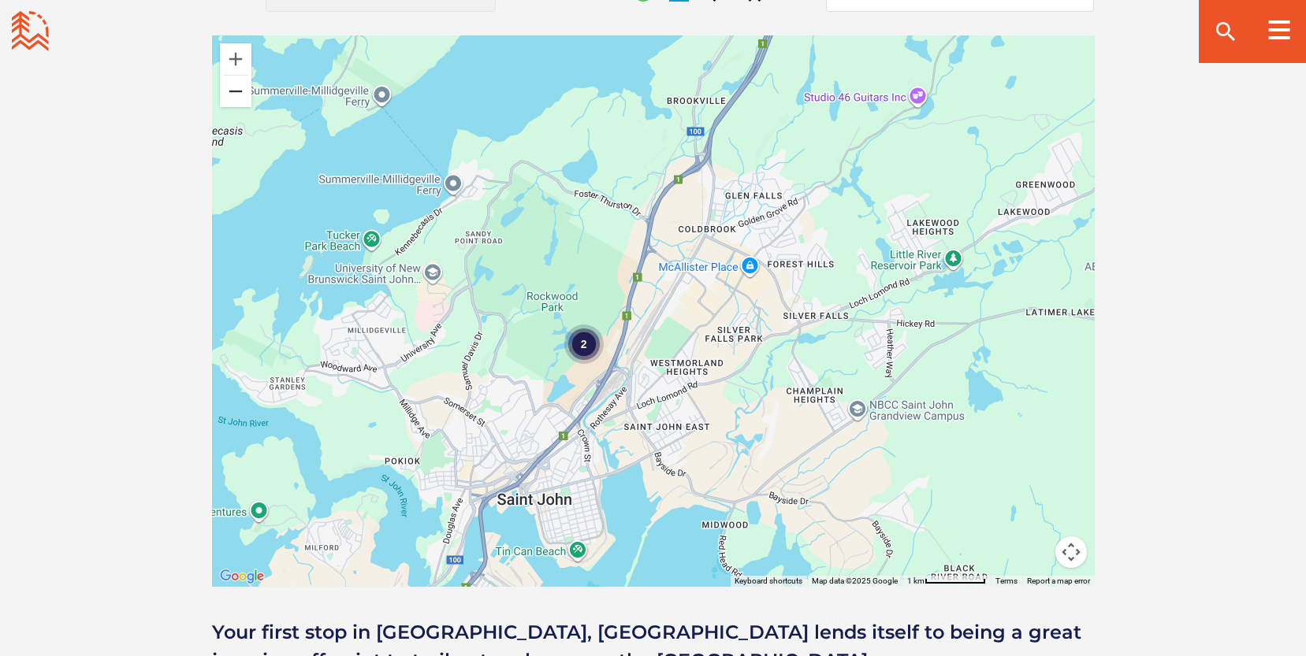
click at [228, 93] on button "Zoom out" at bounding box center [236, 92] width 32 height 32
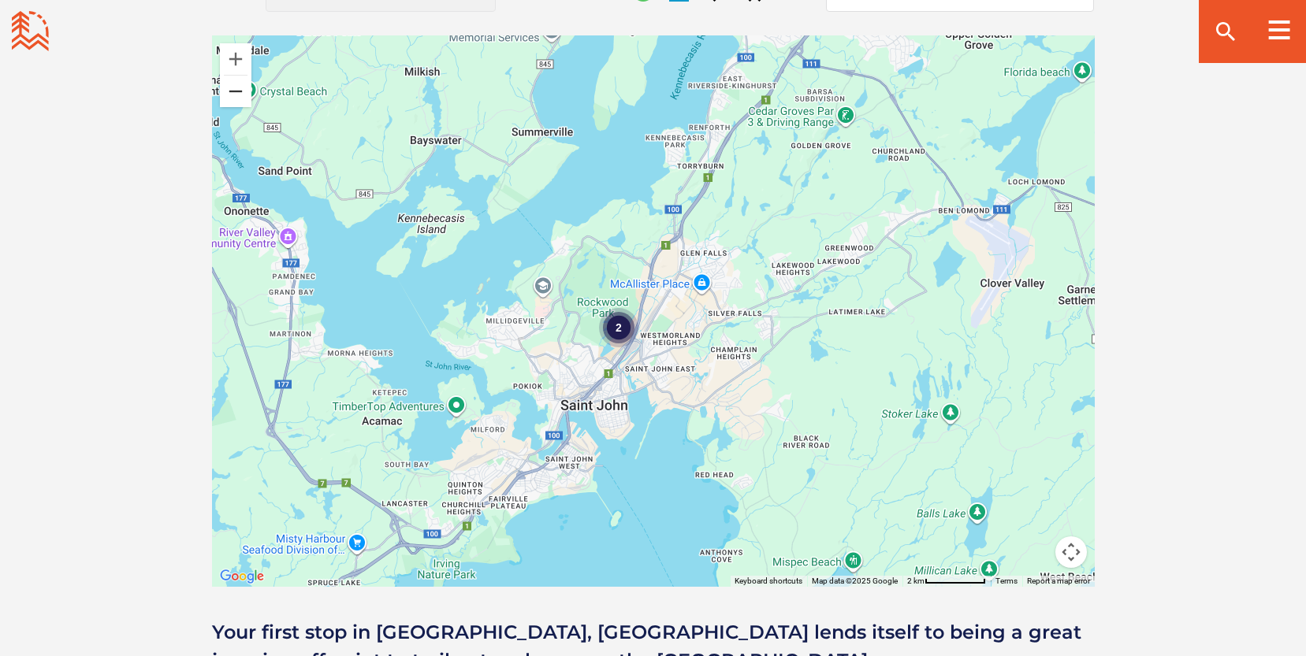
click at [228, 93] on button "Zoom out" at bounding box center [236, 92] width 32 height 32
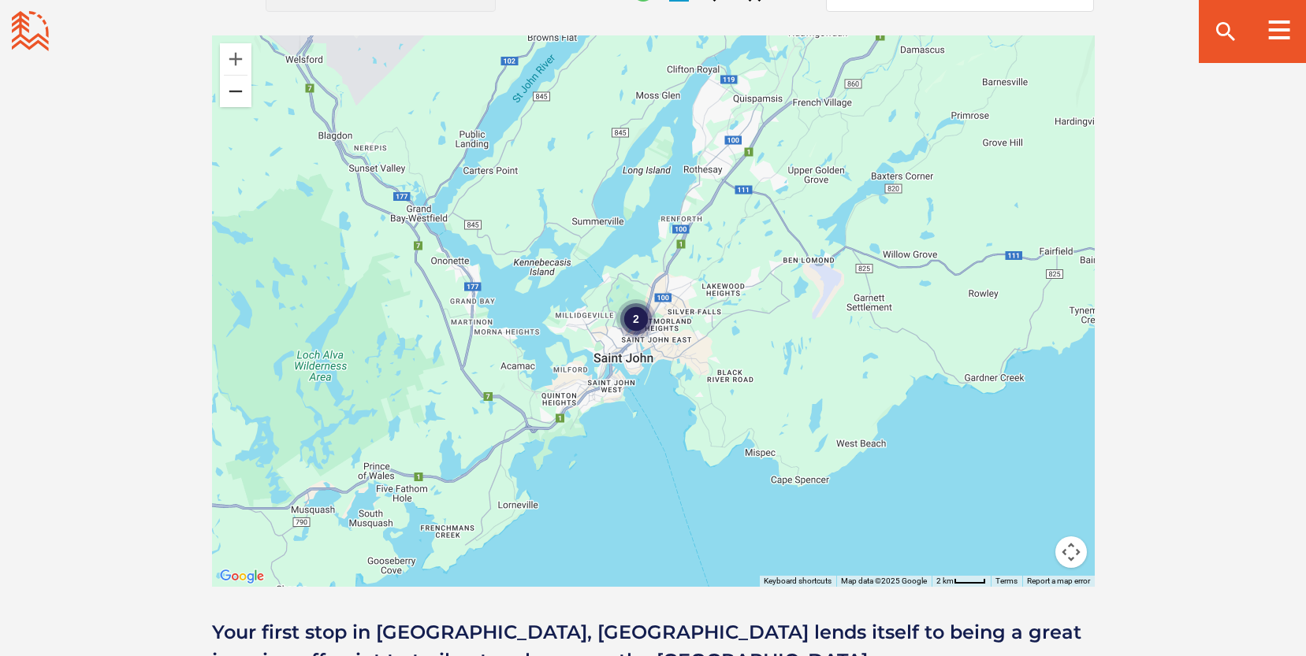
click at [228, 93] on button "Zoom out" at bounding box center [236, 92] width 32 height 32
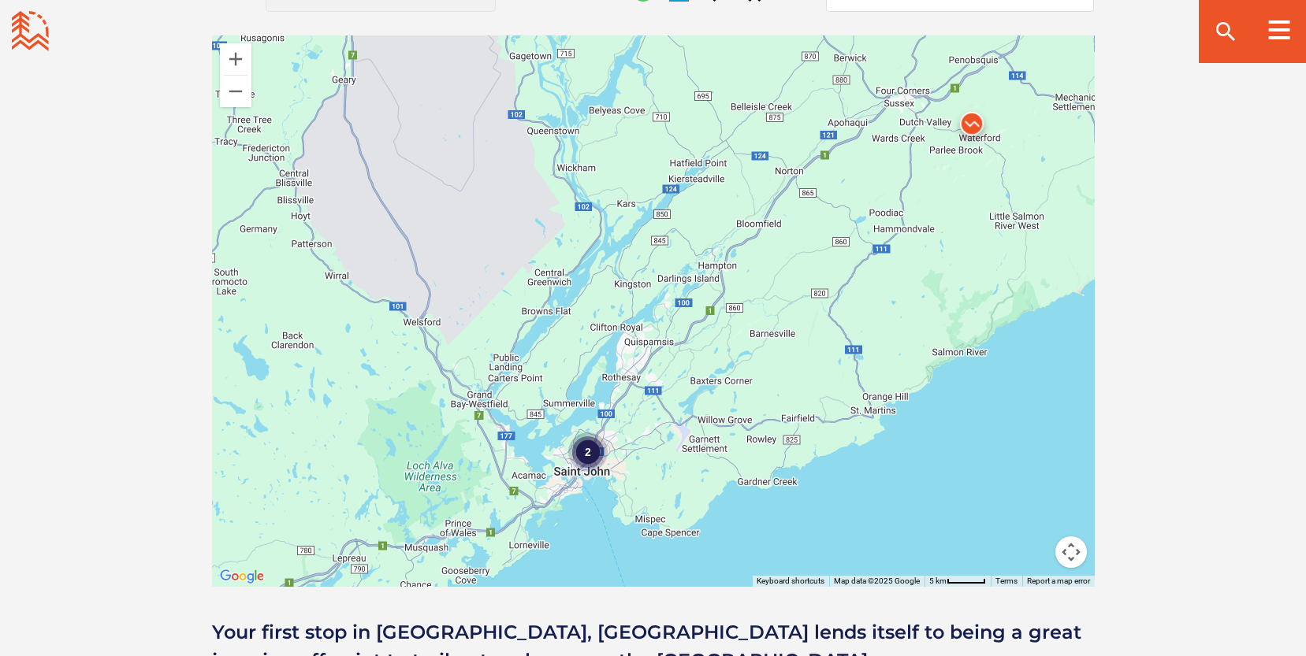
drag, startPoint x: 959, startPoint y: 387, endPoint x: 902, endPoint y: 526, distance: 150.2
click at [902, 526] on div "2" at bounding box center [653, 311] width 883 height 552
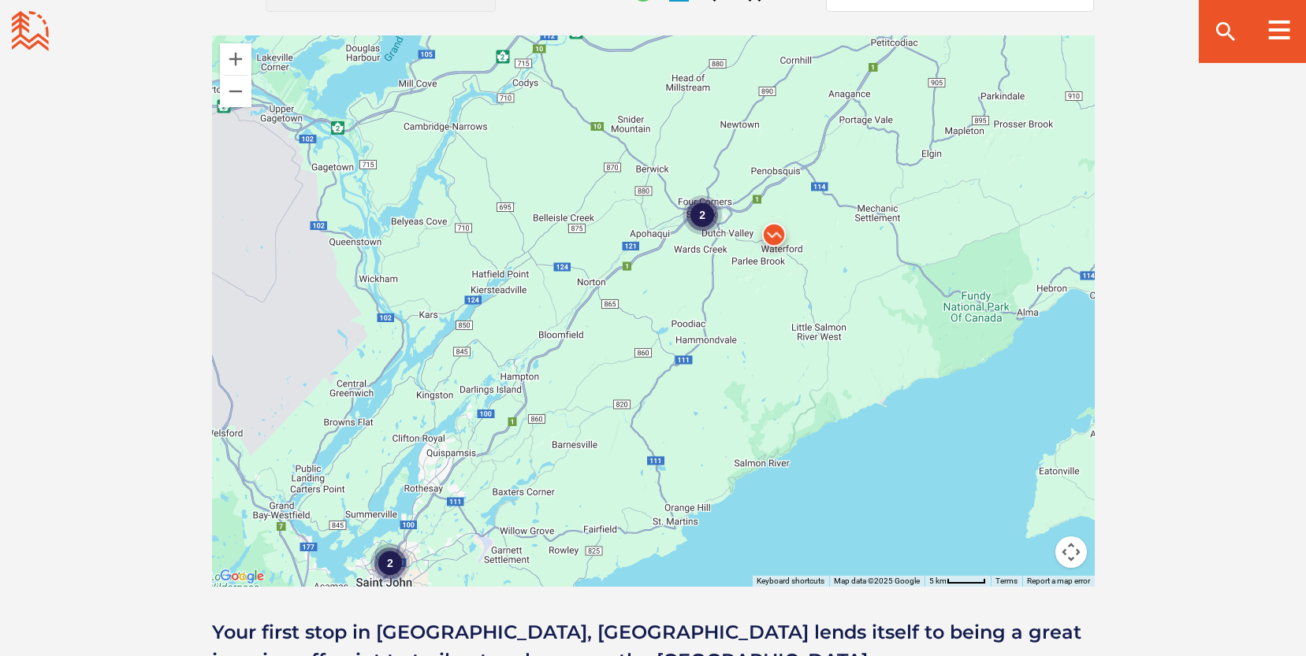
drag, startPoint x: 987, startPoint y: 442, endPoint x: 788, endPoint y: 554, distance: 228.6
click at [788, 554] on div "2 2" at bounding box center [653, 311] width 883 height 552
click at [232, 50] on button "Zoom in" at bounding box center [236, 59] width 32 height 32
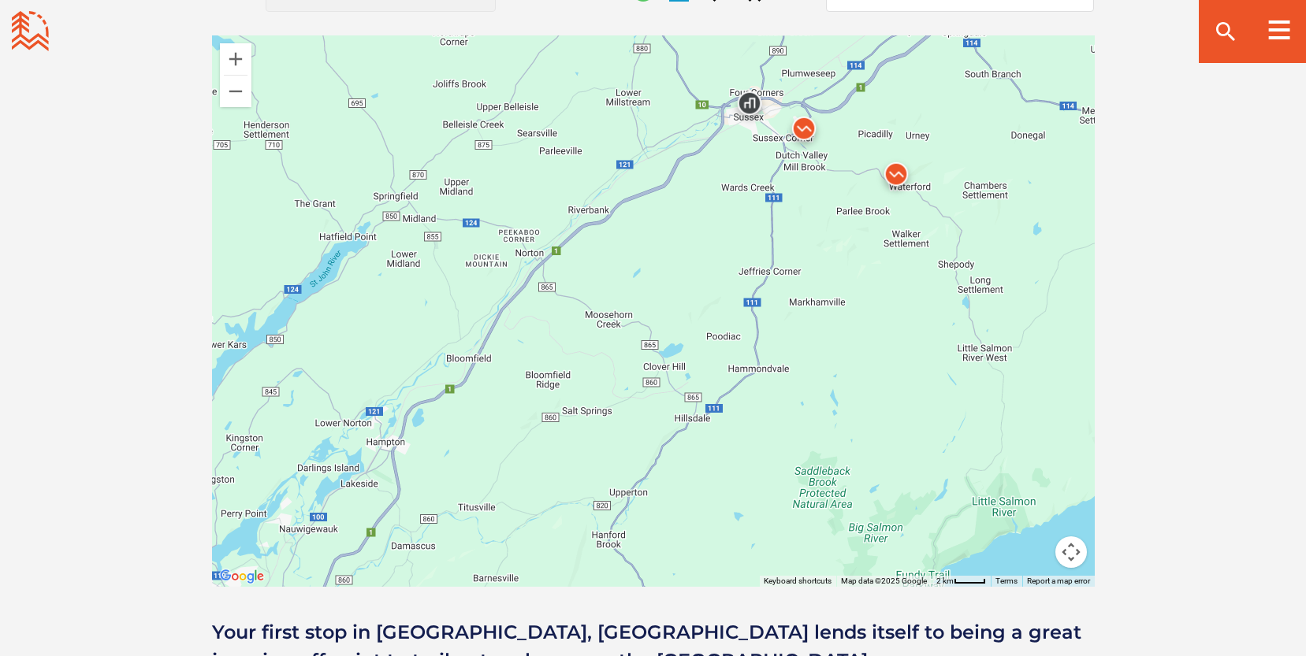
click at [895, 173] on img at bounding box center [895, 177] width 47 height 47
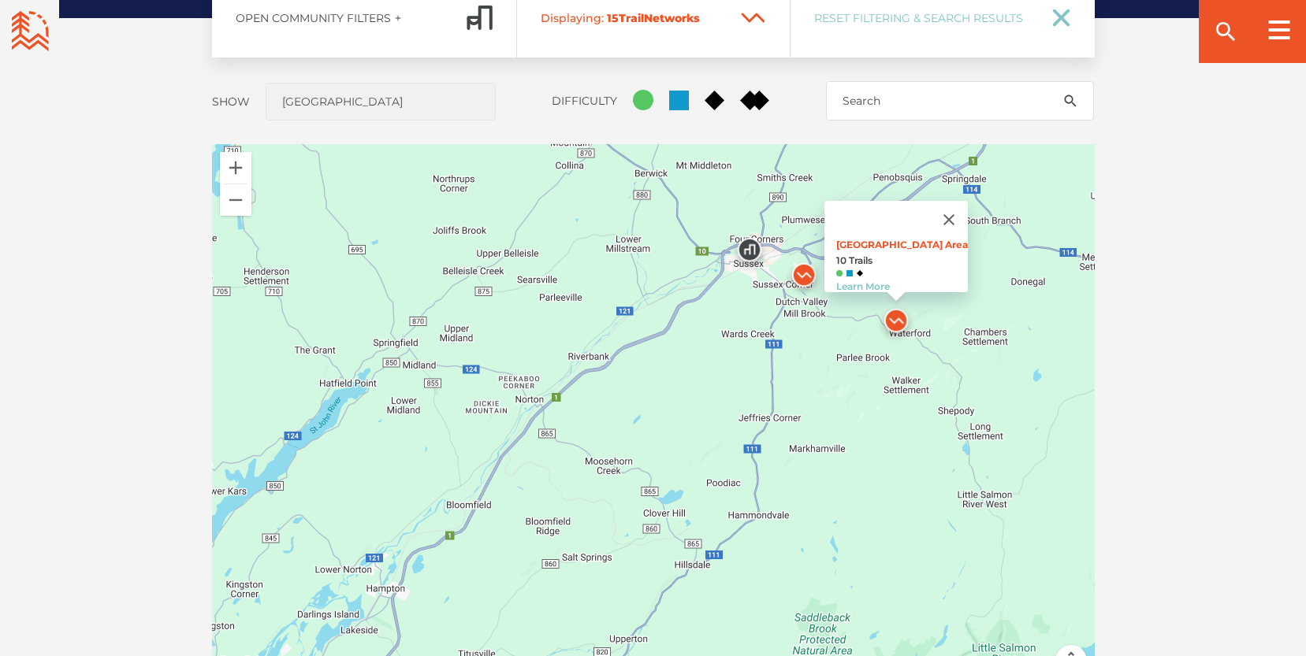
scroll to position [1289, 0]
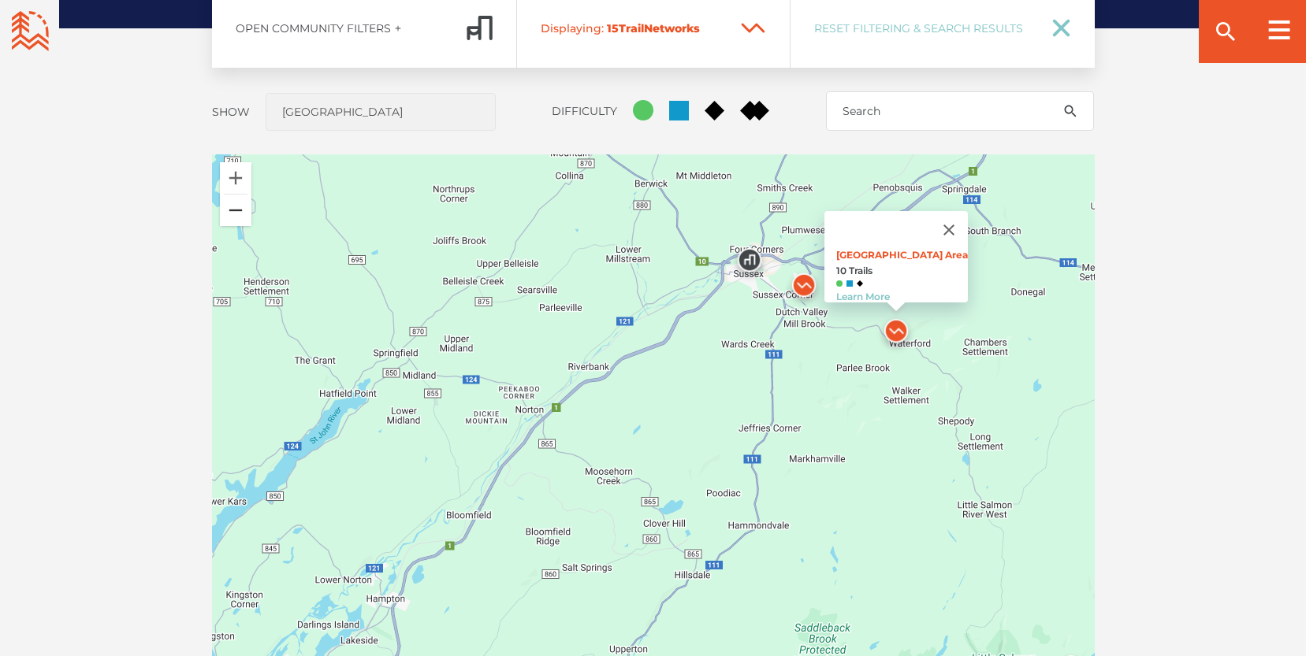
click at [240, 208] on button "Zoom out" at bounding box center [236, 211] width 32 height 32
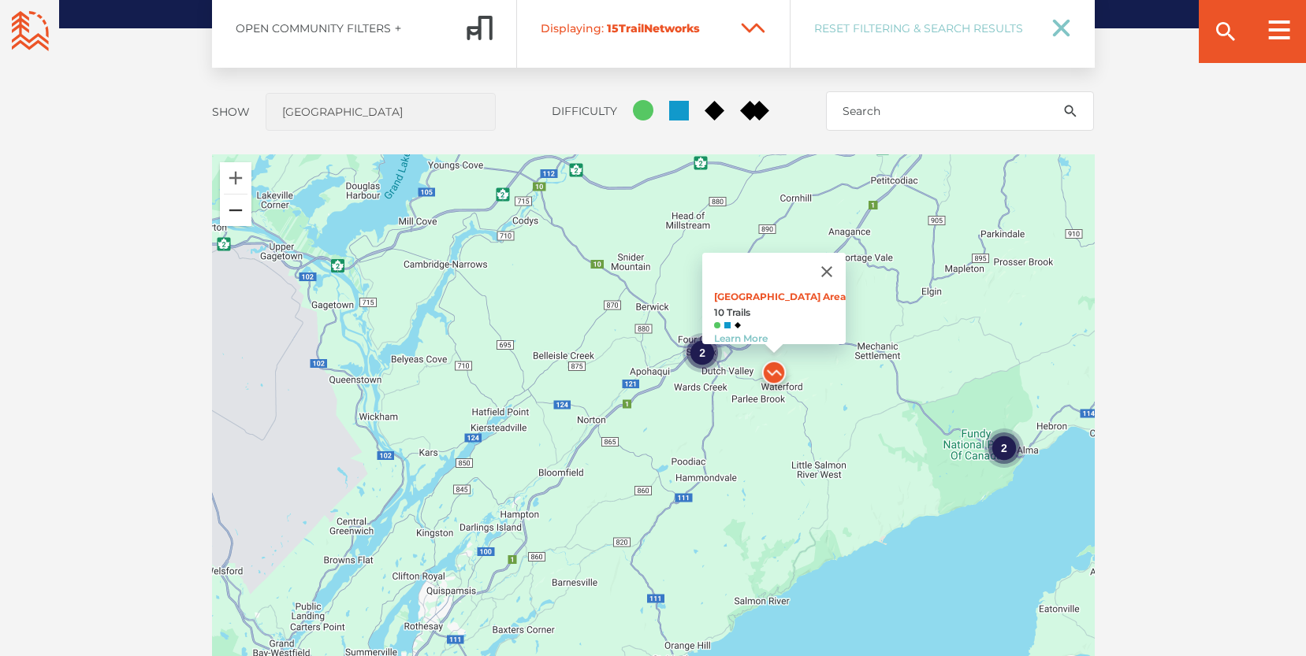
click at [240, 208] on button "Zoom out" at bounding box center [236, 211] width 32 height 32
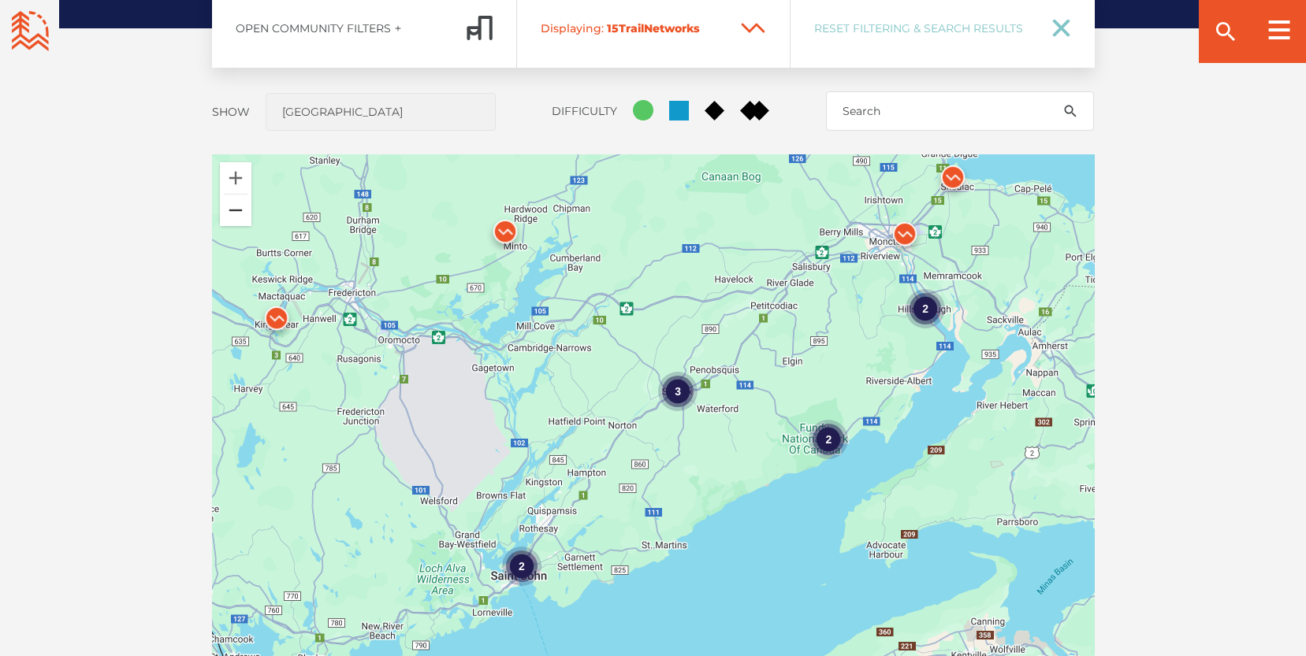
click at [239, 209] on button "Zoom out" at bounding box center [236, 211] width 32 height 32
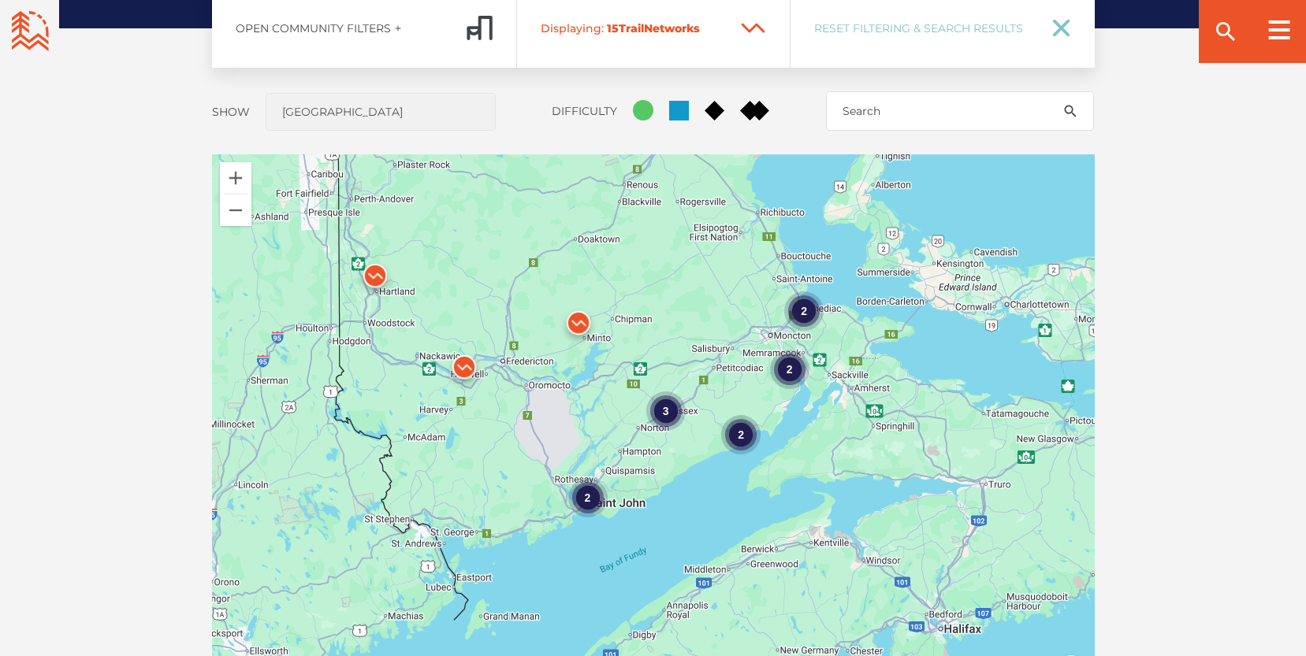
click at [579, 318] on img at bounding box center [578, 326] width 47 height 47
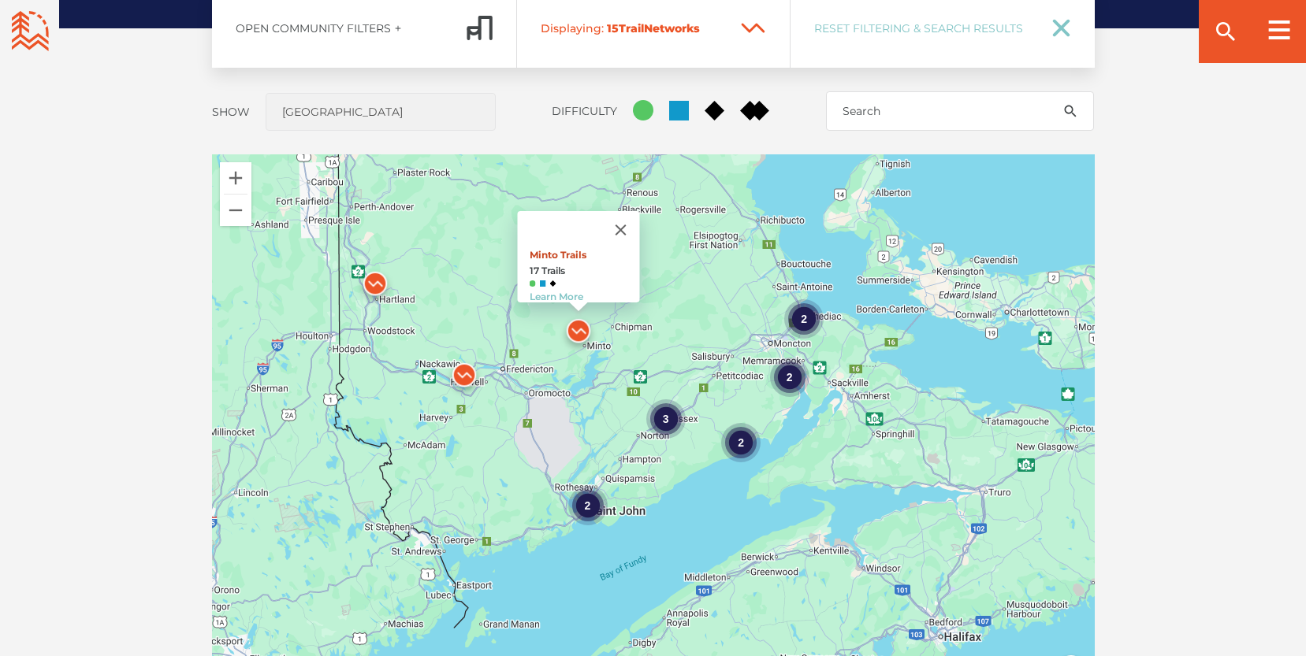
click at [552, 249] on link "Minto Trails" at bounding box center [557, 255] width 57 height 12
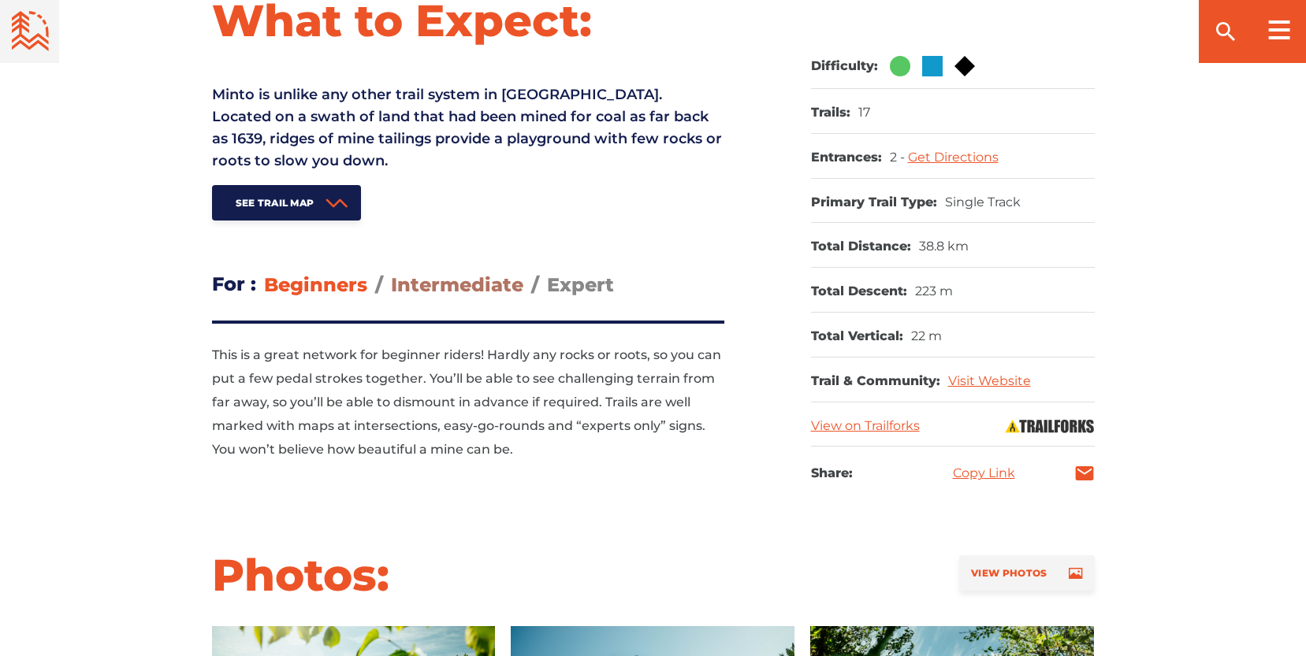
scroll to position [686, 0]
click at [453, 281] on span "Intermediate" at bounding box center [457, 284] width 132 height 23
click at [391, 272] on input "Intermediate" at bounding box center [391, 272] width 0 height 0
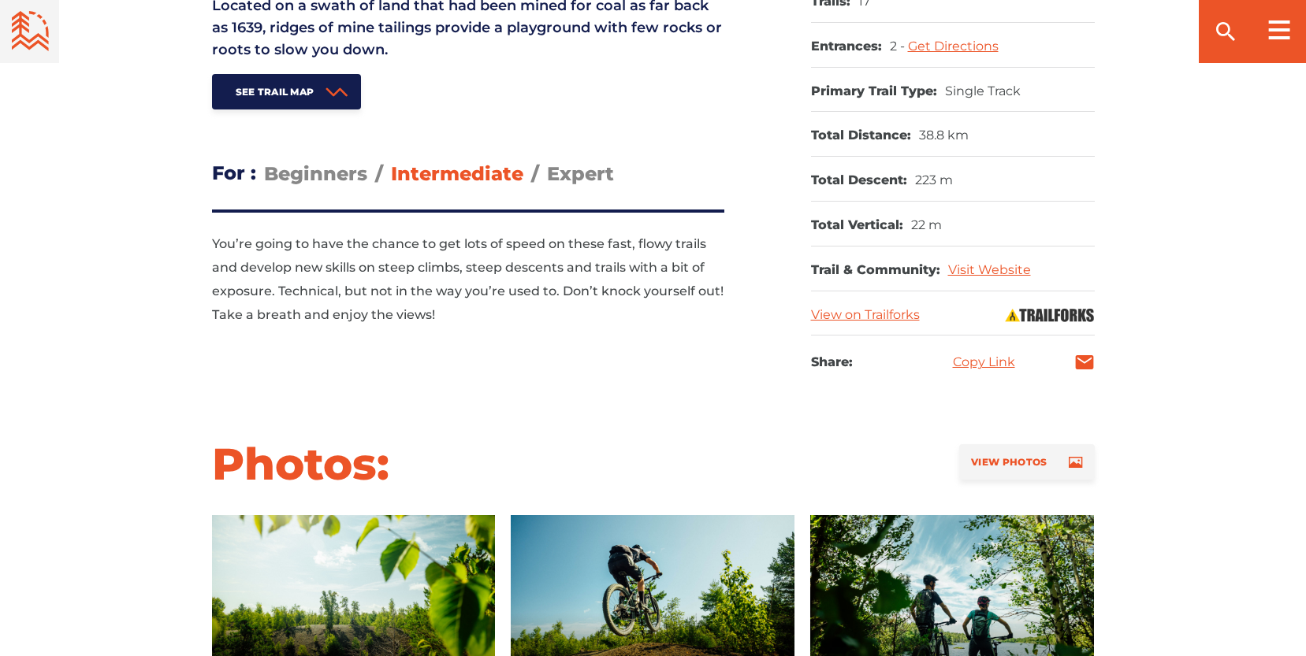
scroll to position [795, 0]
click at [570, 163] on span "Expert" at bounding box center [580, 174] width 67 height 23
click at [547, 162] on input "Expert" at bounding box center [547, 162] width 0 height 0
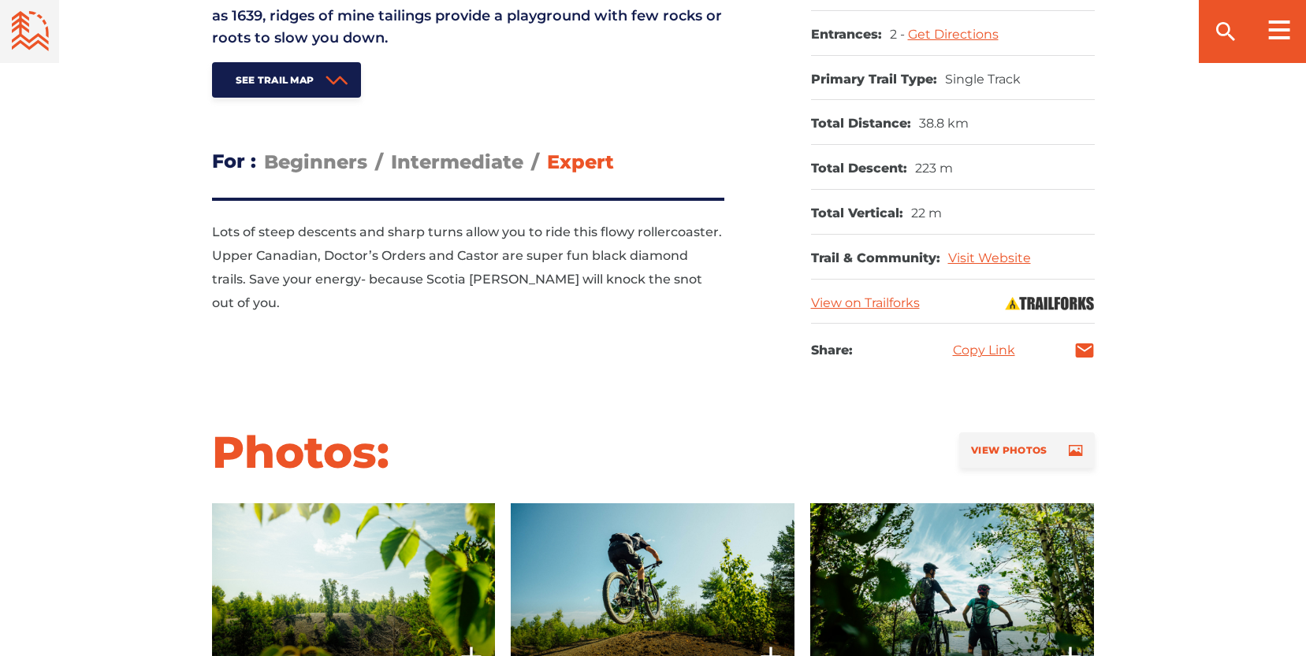
scroll to position [811, 0]
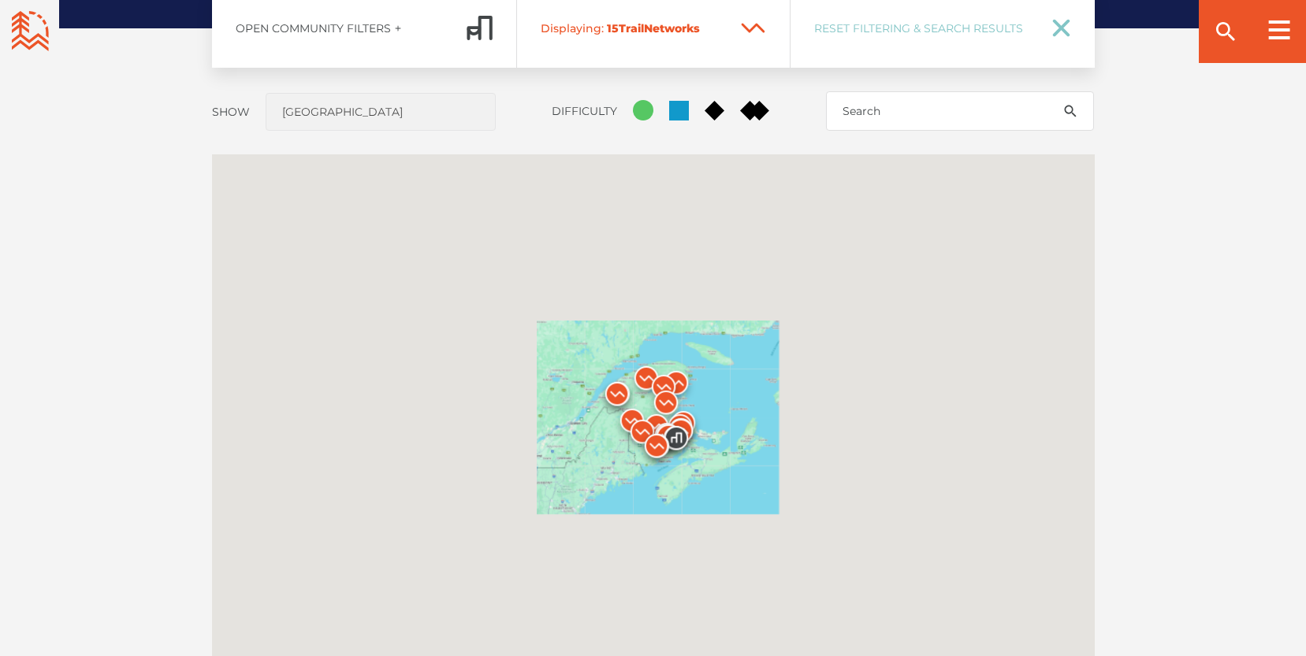
scroll to position [1289, 0]
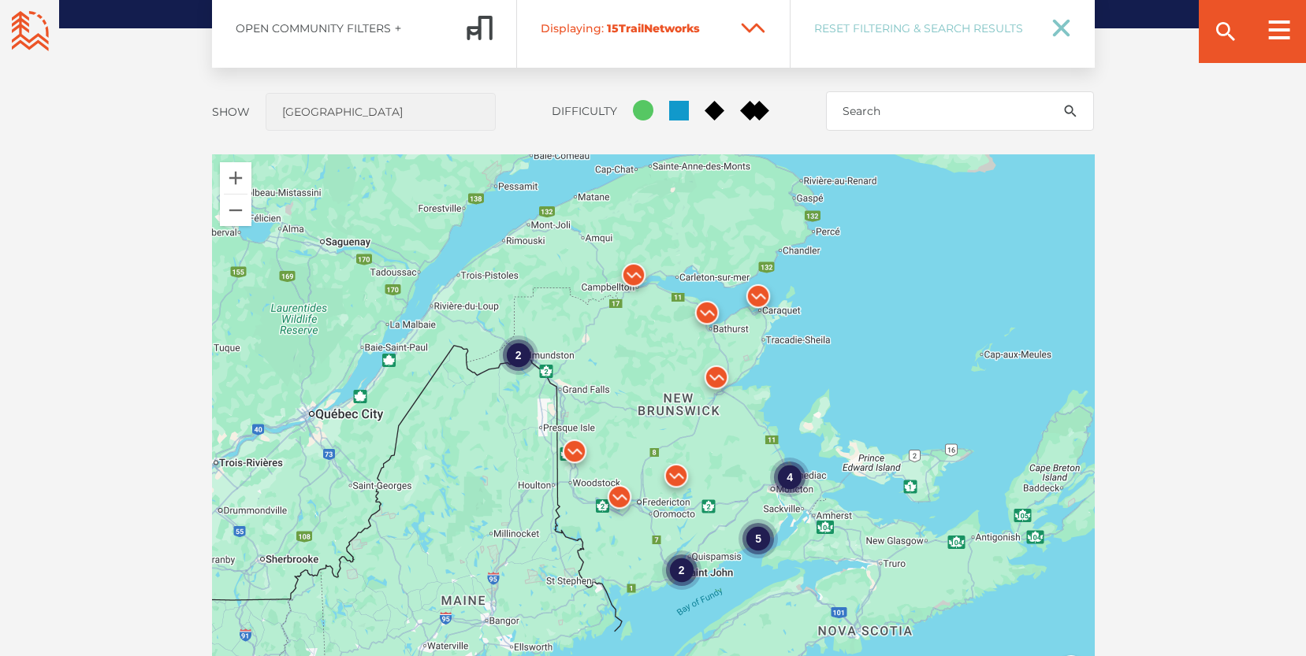
drag, startPoint x: 1180, startPoint y: 360, endPoint x: 1110, endPoint y: 335, distance: 75.3
click at [1110, 335] on div "Open Community Filters Displaying: 15 Trail Network s Reset Filtering & Search …" at bounding box center [653, 391] width 1103 height 805
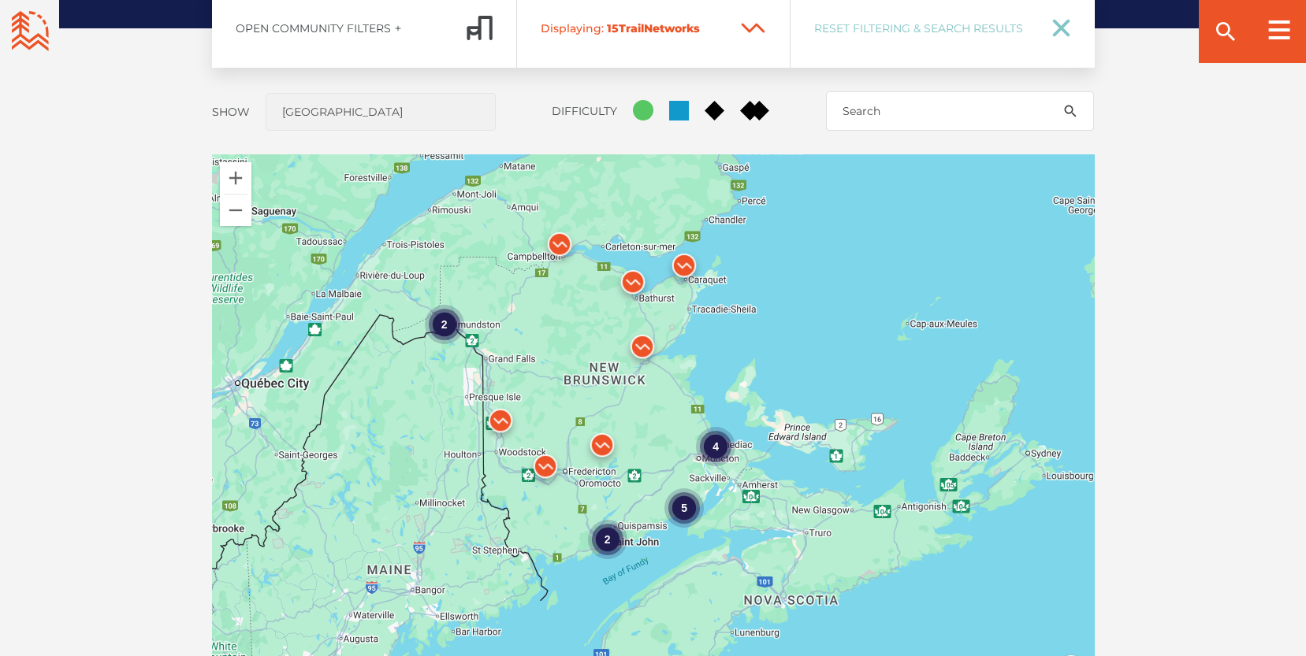
drag, startPoint x: 936, startPoint y: 371, endPoint x: 861, endPoint y: 343, distance: 80.8
click at [861, 343] on div "4 2 5 2" at bounding box center [653, 430] width 883 height 552
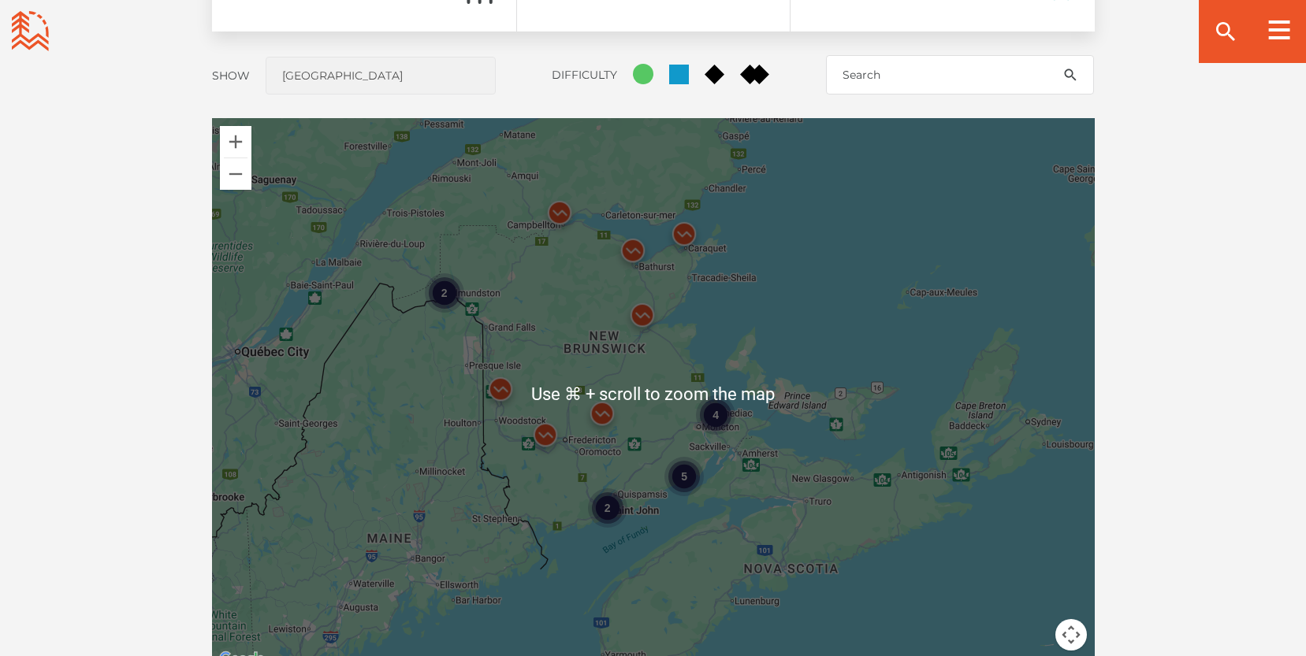
scroll to position [1321, 0]
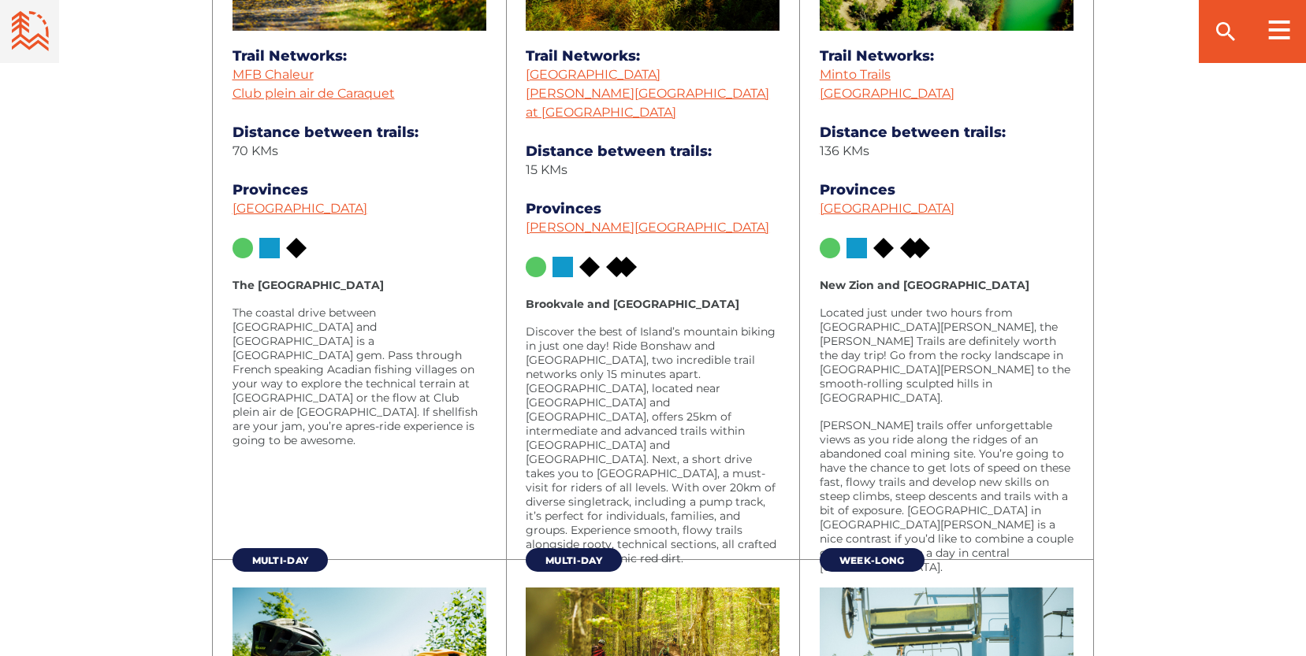
scroll to position [1694, 0]
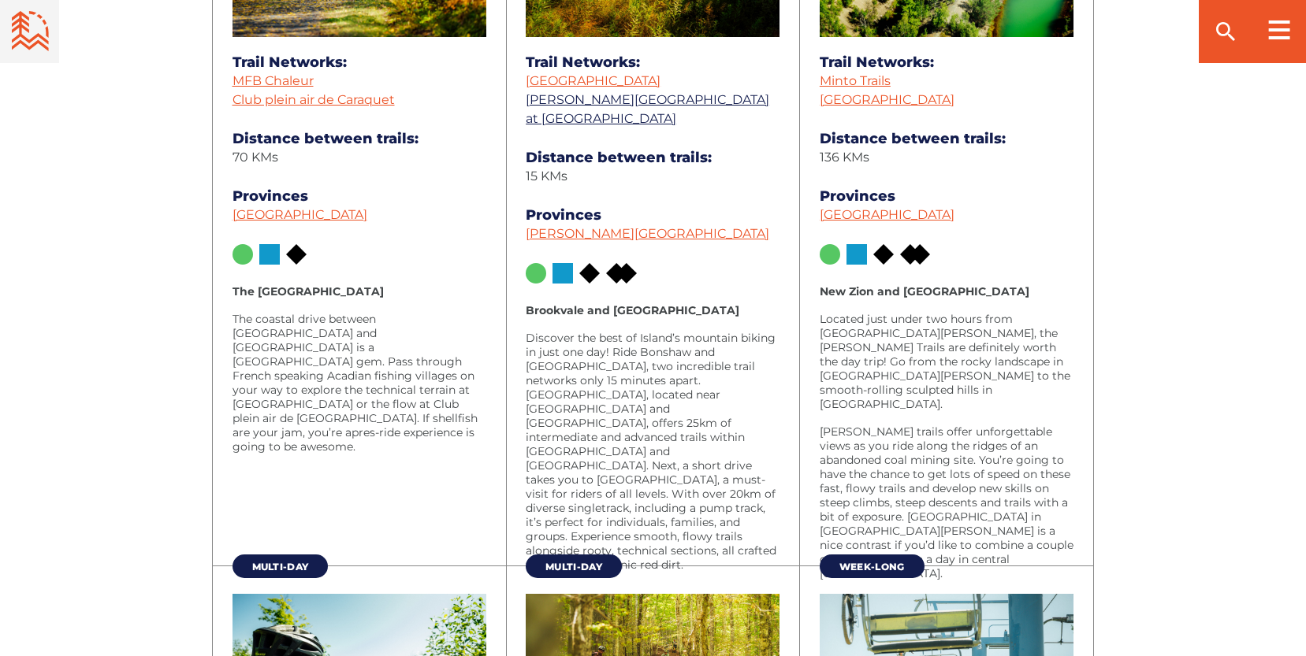
click at [689, 104] on link "[PERSON_NAME][GEOGRAPHIC_DATA] at [GEOGRAPHIC_DATA]" at bounding box center [648, 109] width 244 height 34
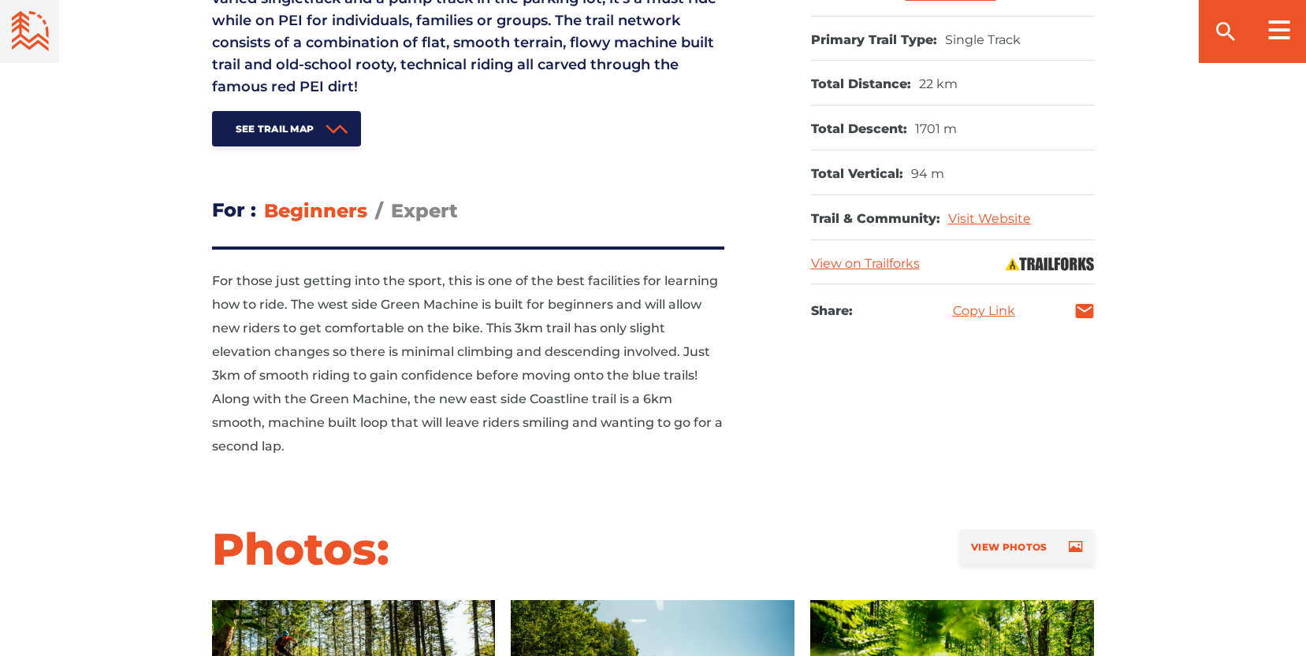
scroll to position [848, 0]
click at [429, 199] on span "Expert" at bounding box center [424, 210] width 67 height 23
click at [391, 198] on input "Expert" at bounding box center [391, 198] width 0 height 0
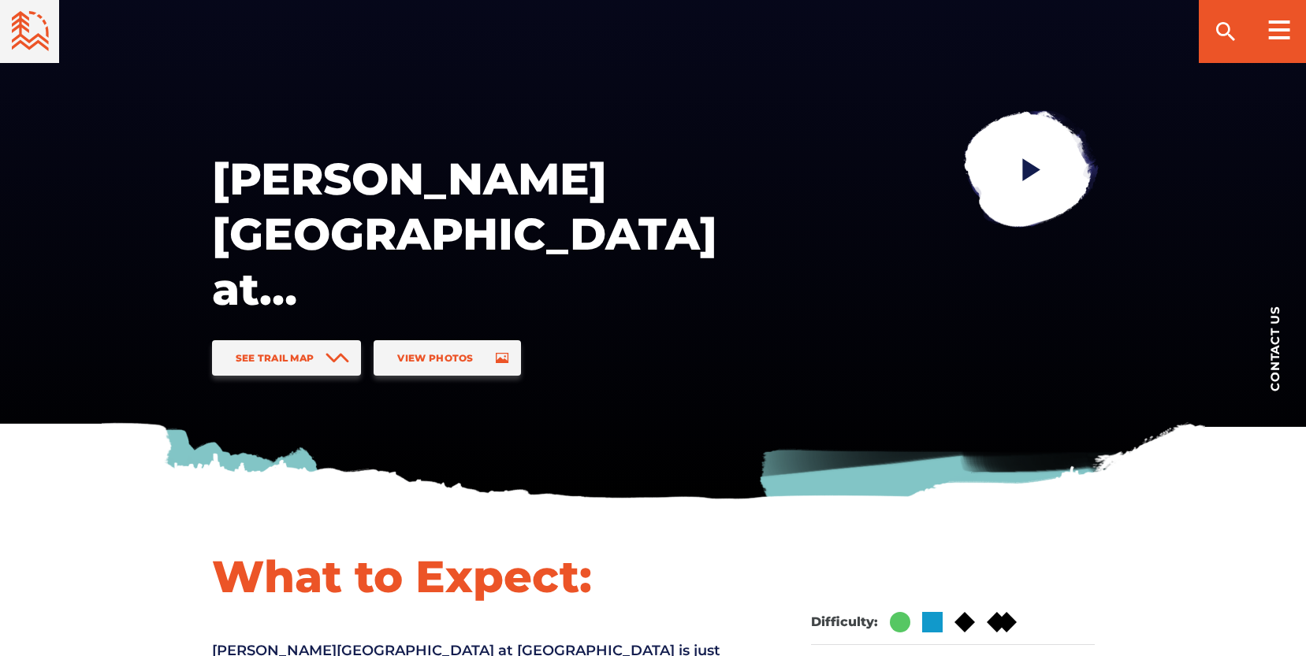
scroll to position [0, 0]
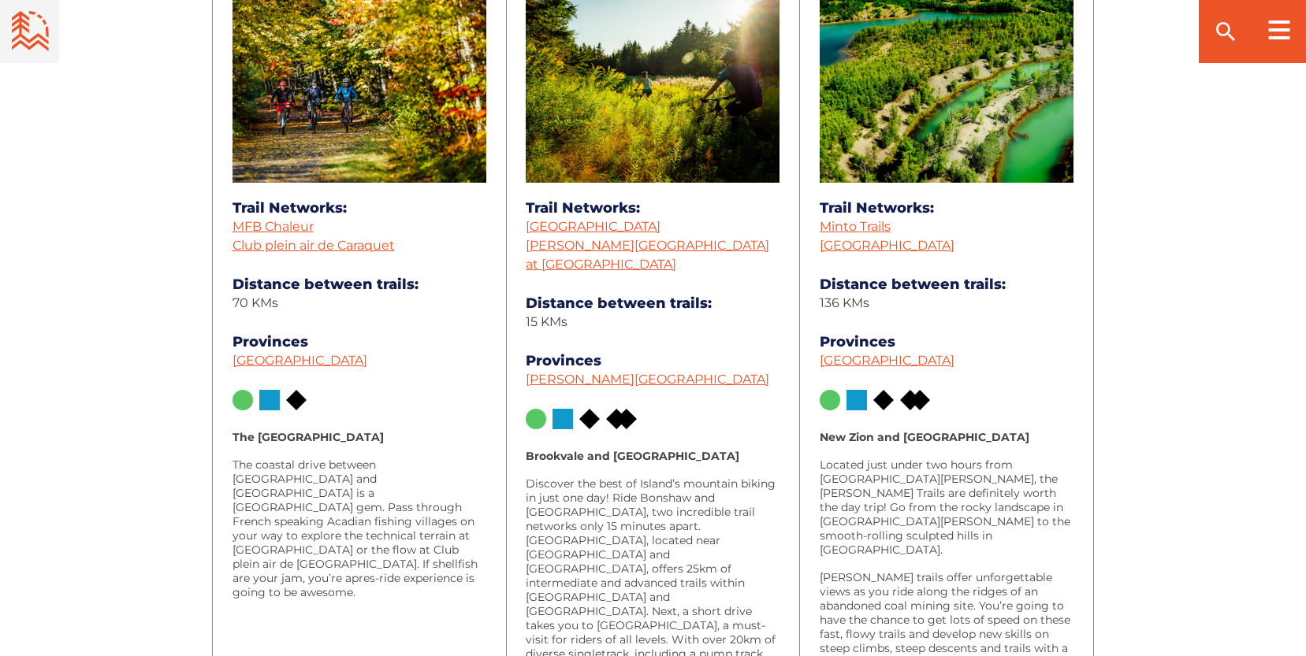
scroll to position [1552, 0]
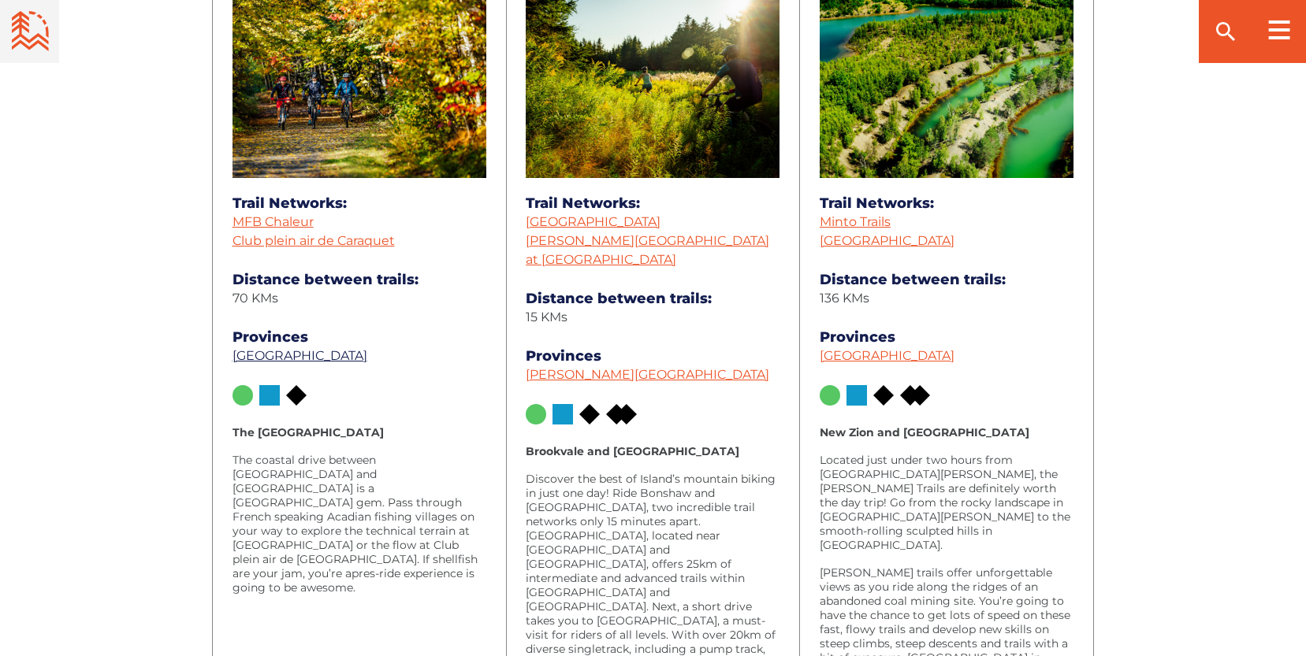
click at [284, 356] on link "[GEOGRAPHIC_DATA]" at bounding box center [299, 355] width 135 height 15
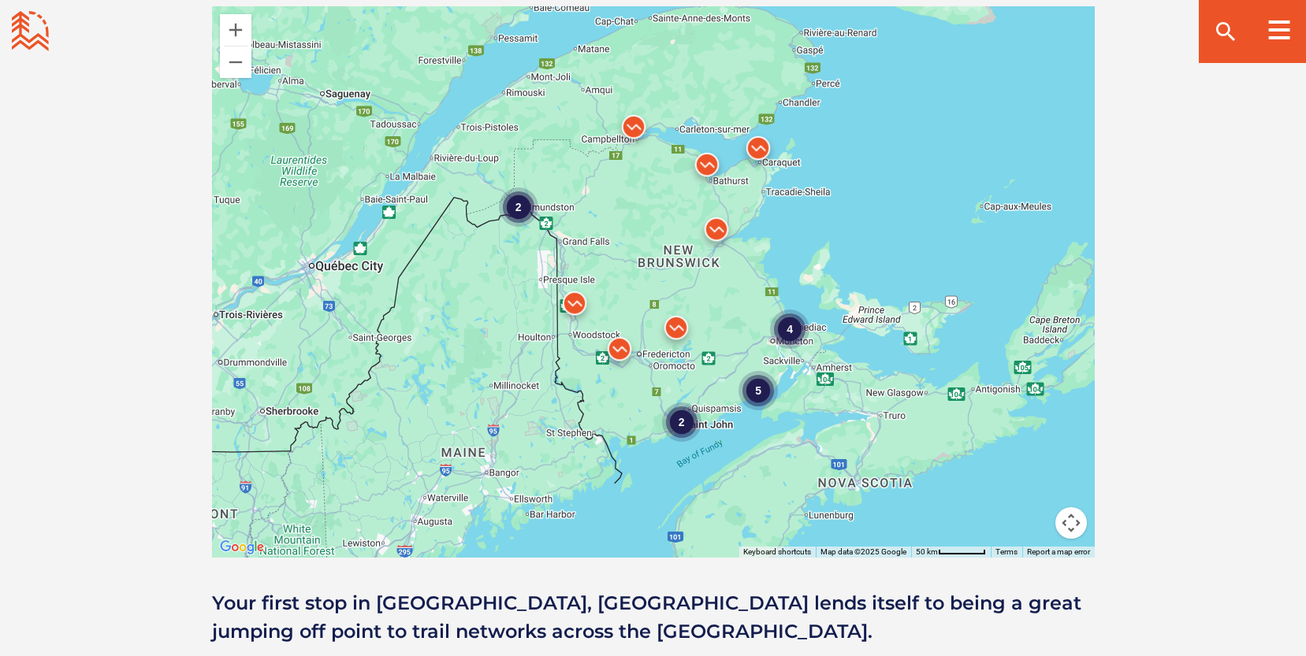
scroll to position [1440, 0]
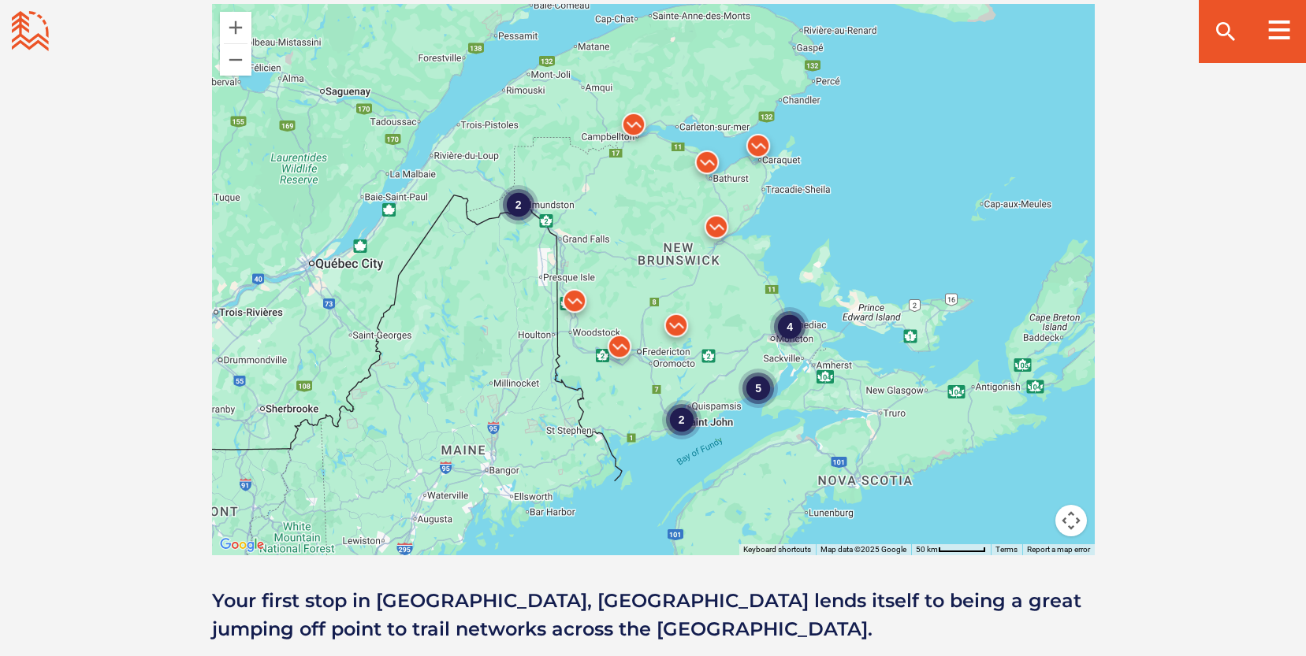
click at [758, 382] on div "5" at bounding box center [757, 388] width 39 height 39
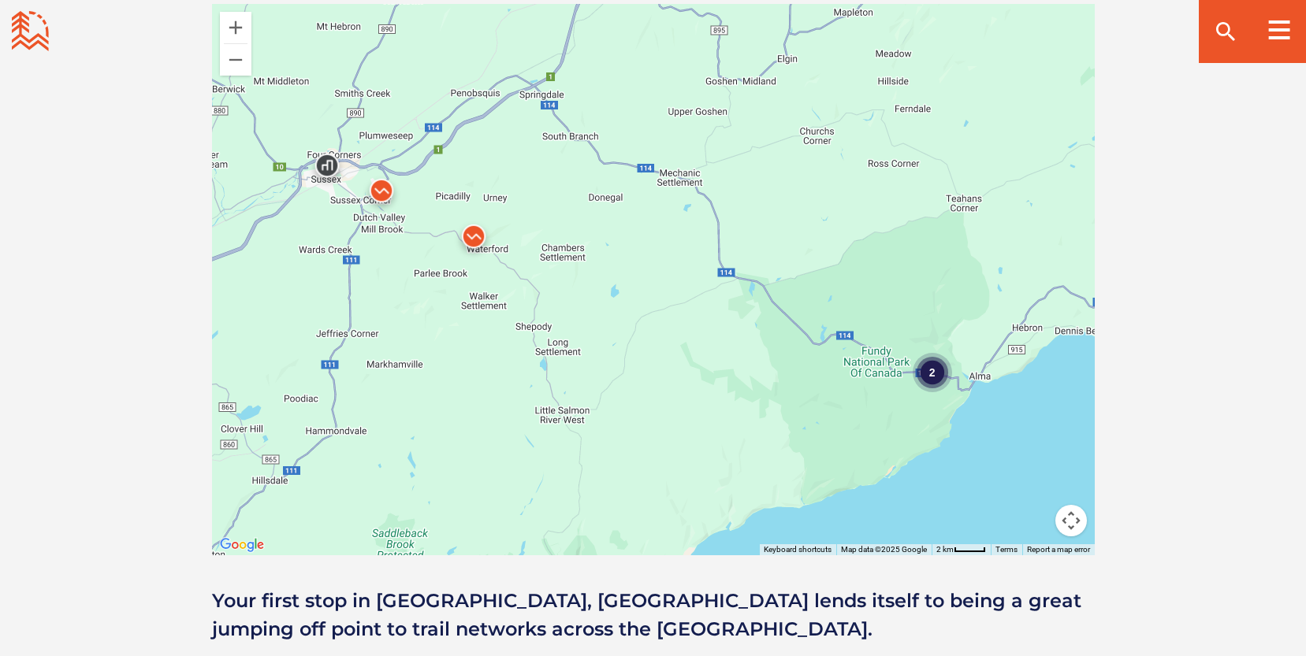
click at [381, 186] on img at bounding box center [381, 194] width 47 height 47
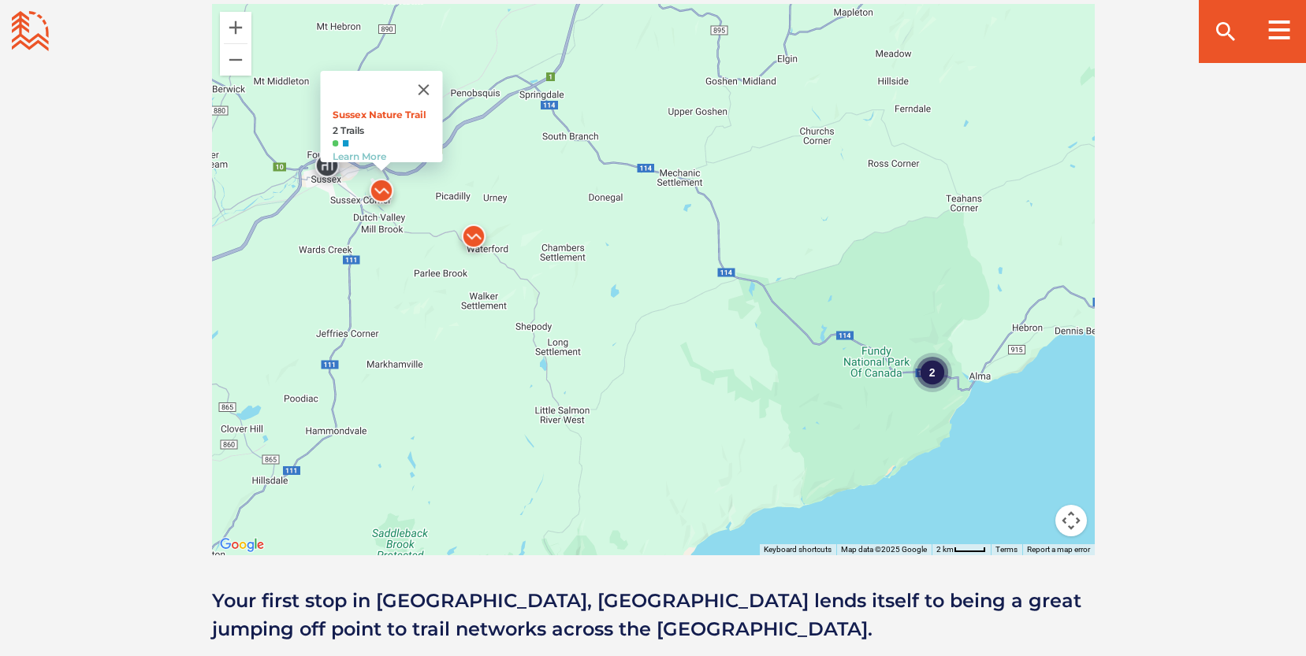
click at [470, 230] on img at bounding box center [473, 240] width 47 height 47
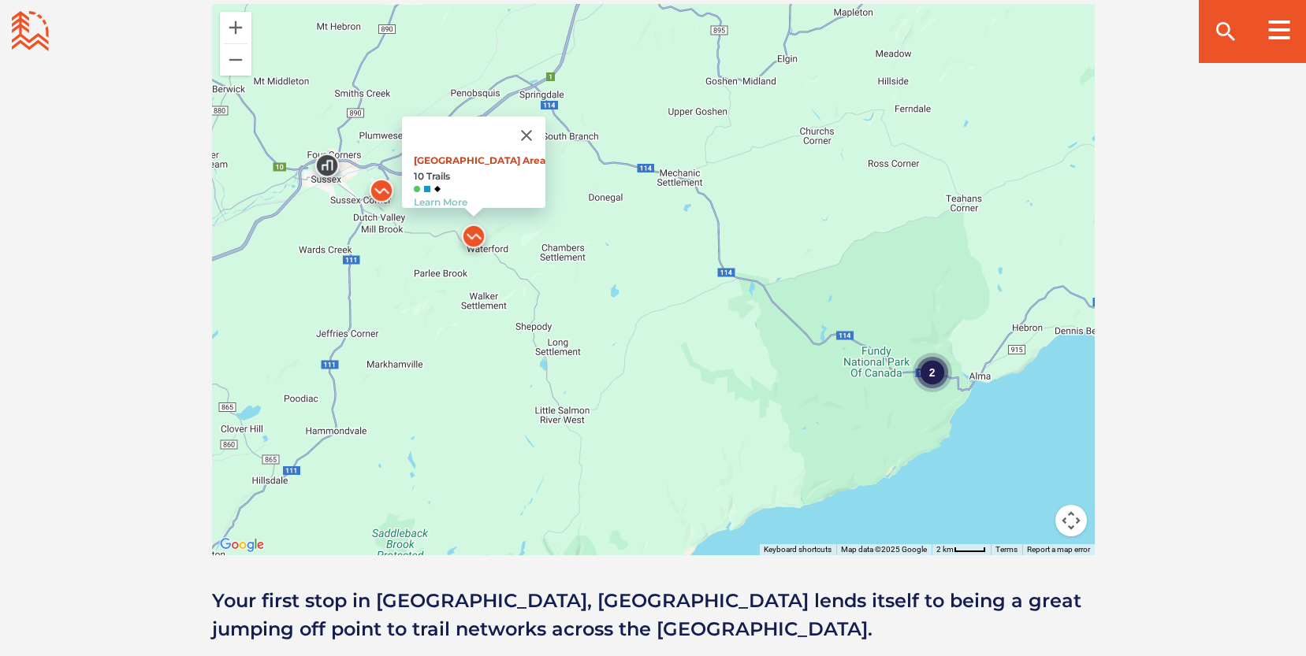
click at [483, 154] on link "Main Parking Area" at bounding box center [480, 160] width 132 height 12
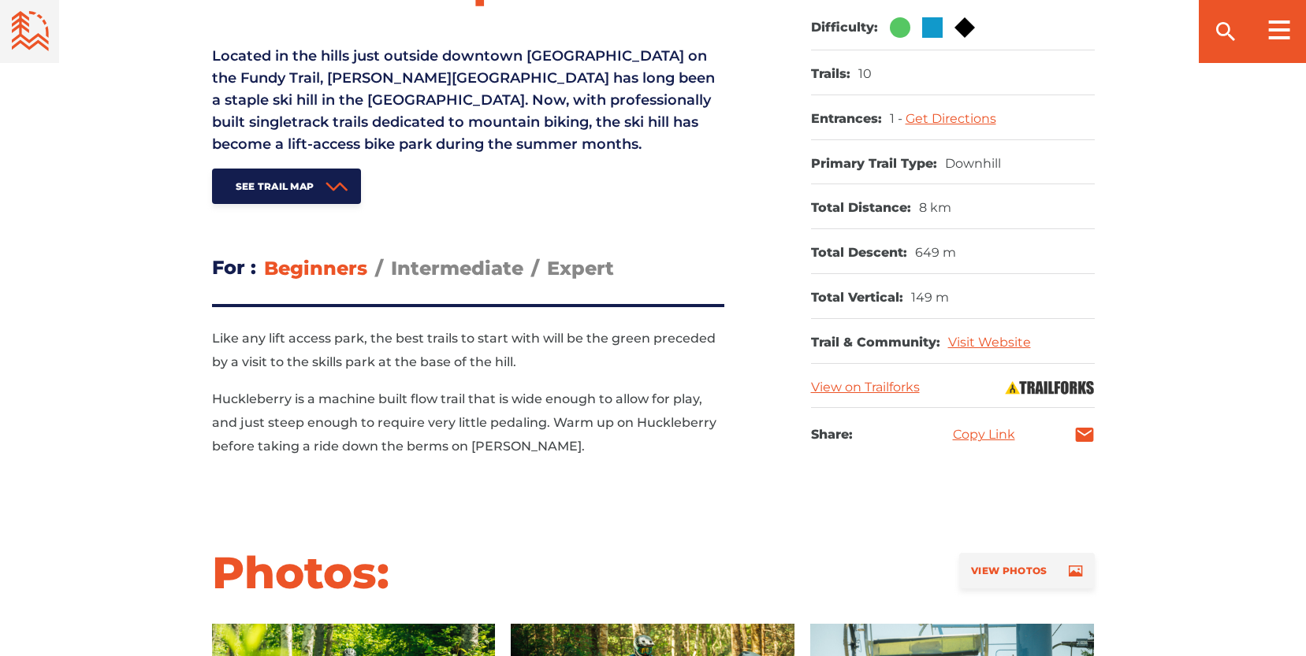
scroll to position [720, 0]
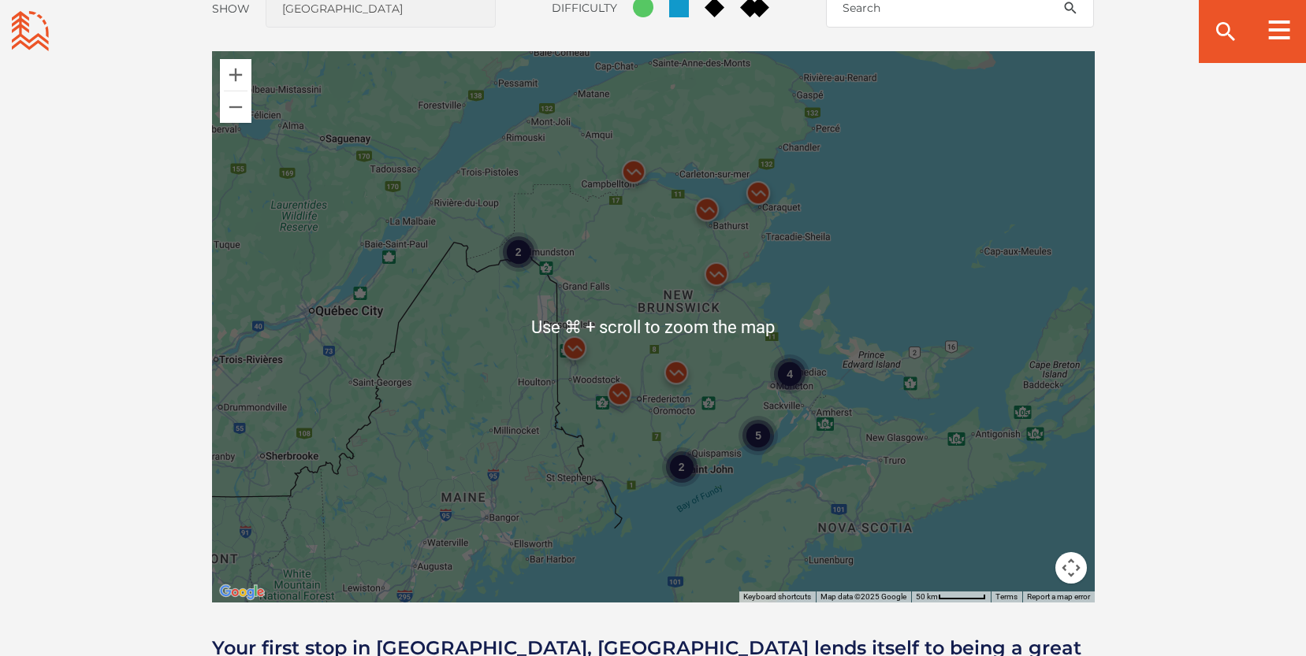
scroll to position [1396, 0]
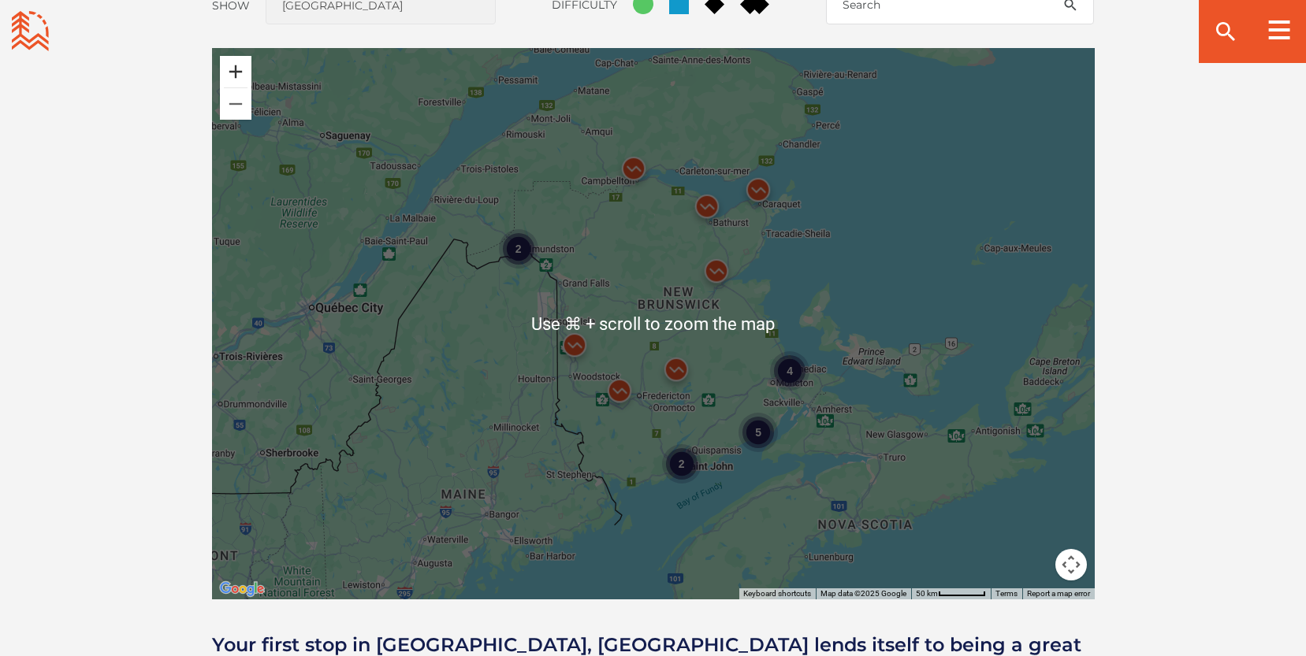
click at [238, 67] on button "Zoom in" at bounding box center [236, 72] width 32 height 32
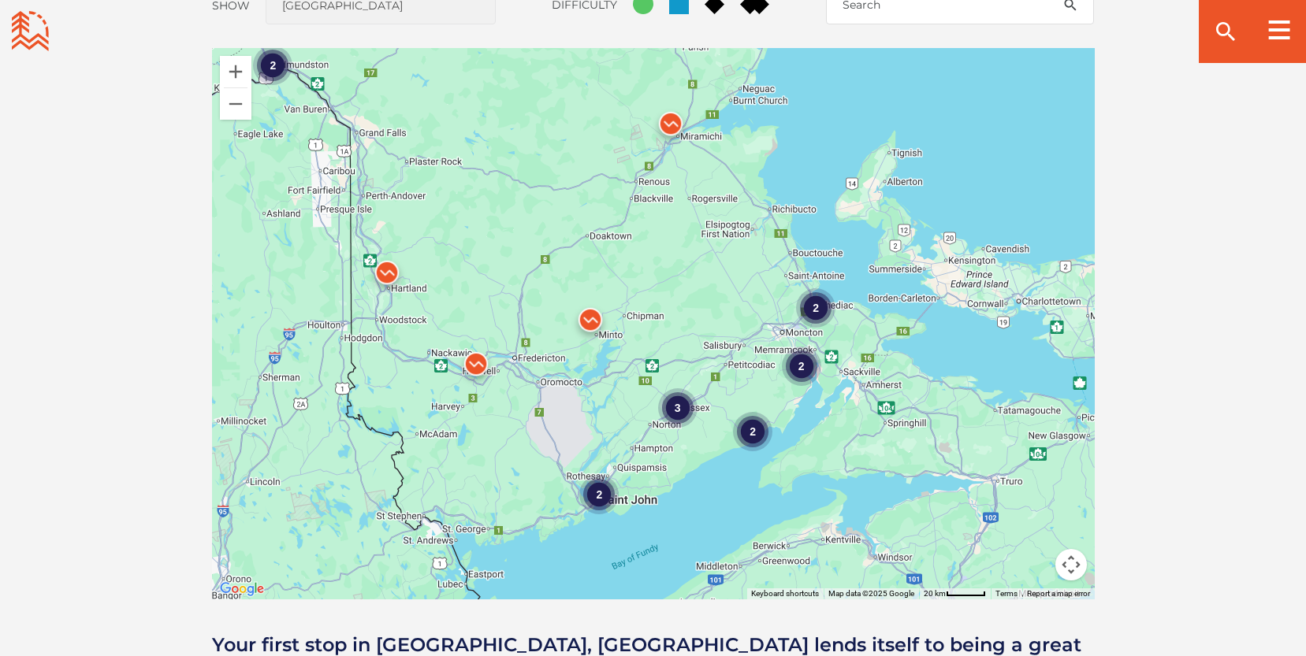
drag, startPoint x: 810, startPoint y: 457, endPoint x: 700, endPoint y: 346, distance: 156.6
click at [700, 346] on div "2 2 2 2 3 2" at bounding box center [653, 324] width 883 height 552
click at [235, 73] on button "Zoom in" at bounding box center [236, 72] width 32 height 32
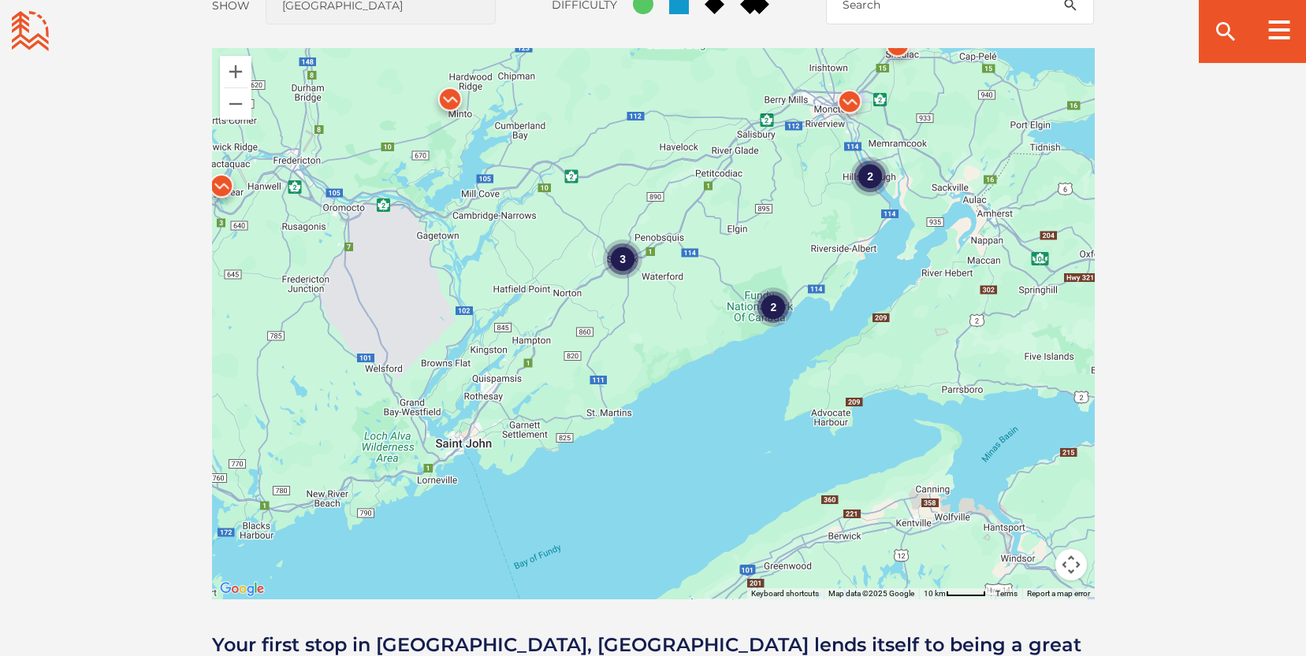
drag, startPoint x: 803, startPoint y: 455, endPoint x: 720, endPoint y: 223, distance: 246.8
click at [720, 223] on div "2 3 2" at bounding box center [653, 324] width 883 height 552
click at [234, 65] on button "Zoom in" at bounding box center [236, 72] width 32 height 32
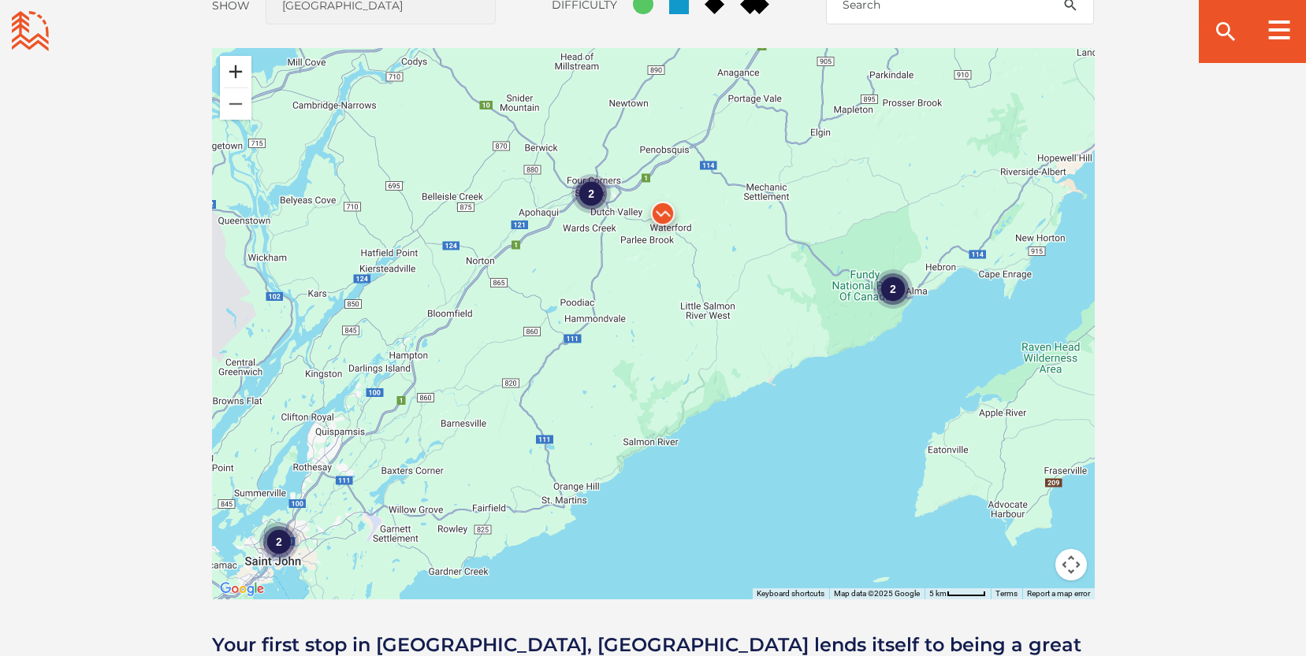
click at [234, 65] on button "Zoom in" at bounding box center [236, 72] width 32 height 32
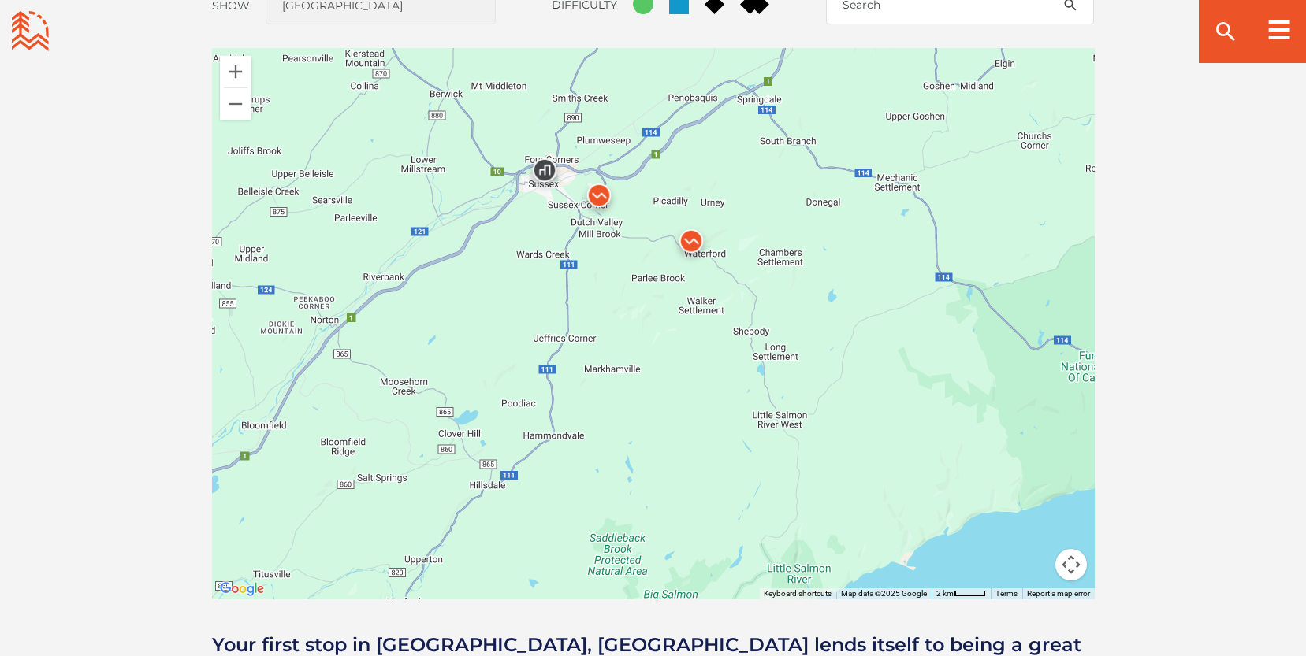
drag, startPoint x: 652, startPoint y: 378, endPoint x: 668, endPoint y: 502, distance: 124.8
click at [668, 502] on div at bounding box center [653, 324] width 883 height 552
click at [543, 167] on img at bounding box center [544, 174] width 47 height 47
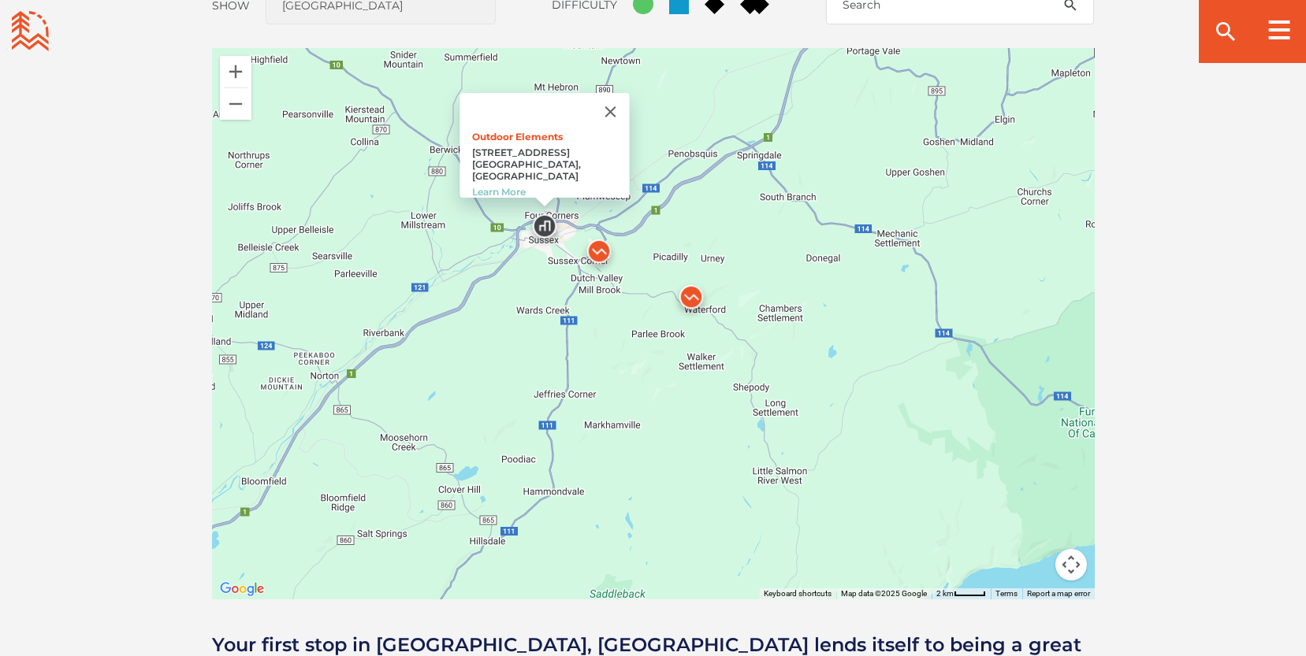
click at [600, 247] on img at bounding box center [598, 255] width 47 height 47
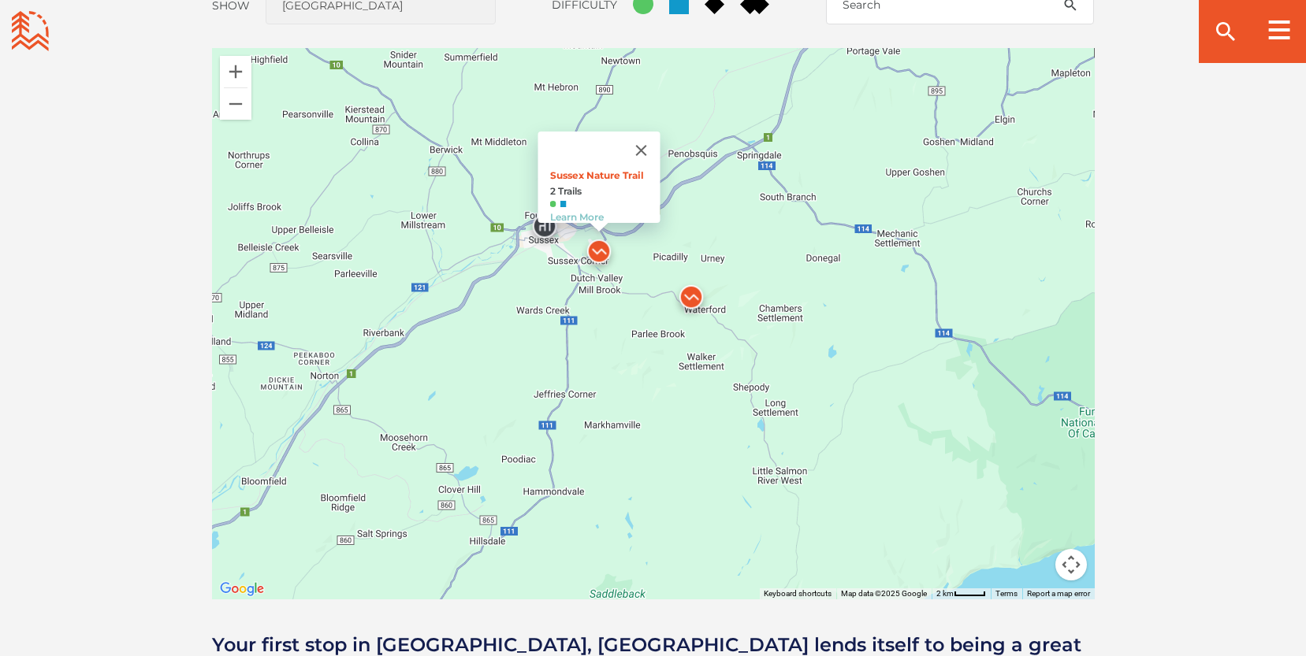
click at [686, 415] on div "Sussex Nature Trail 2 Trails Learn More" at bounding box center [653, 324] width 883 height 552
click at [648, 134] on button "Close" at bounding box center [641, 151] width 38 height 38
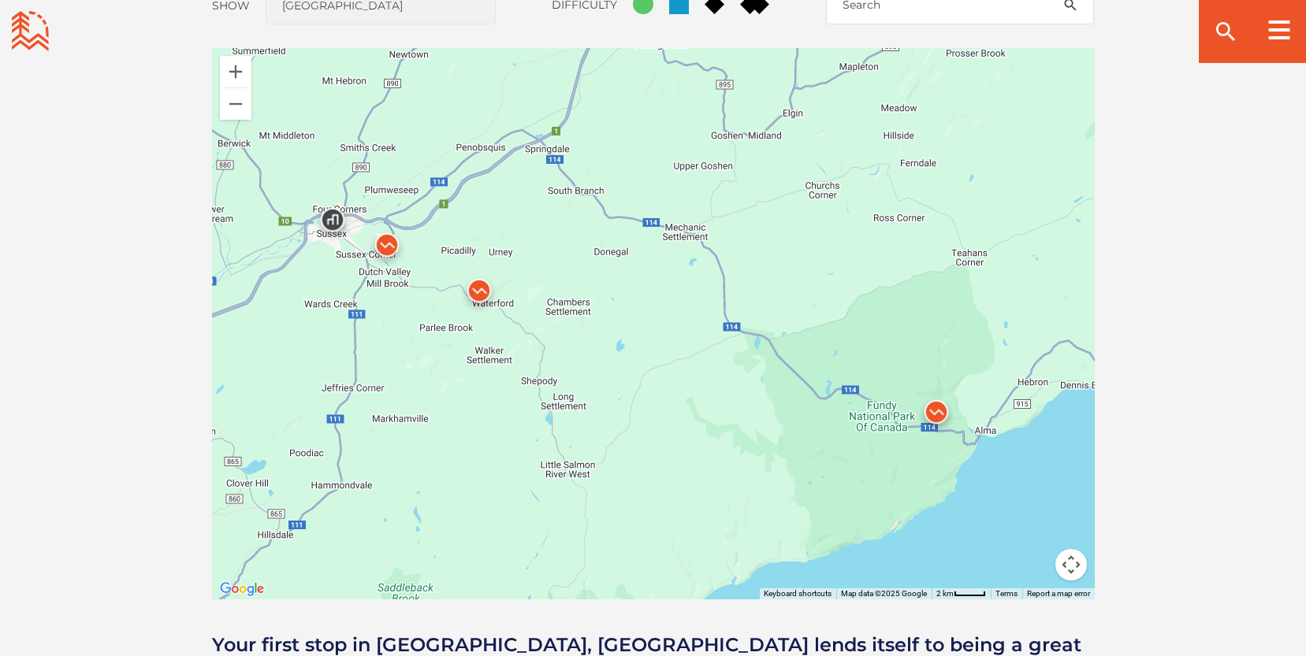
drag, startPoint x: 841, startPoint y: 385, endPoint x: 626, endPoint y: 379, distance: 214.4
click at [626, 379] on div at bounding box center [653, 324] width 883 height 552
click at [230, 72] on button "Zoom in" at bounding box center [236, 72] width 32 height 32
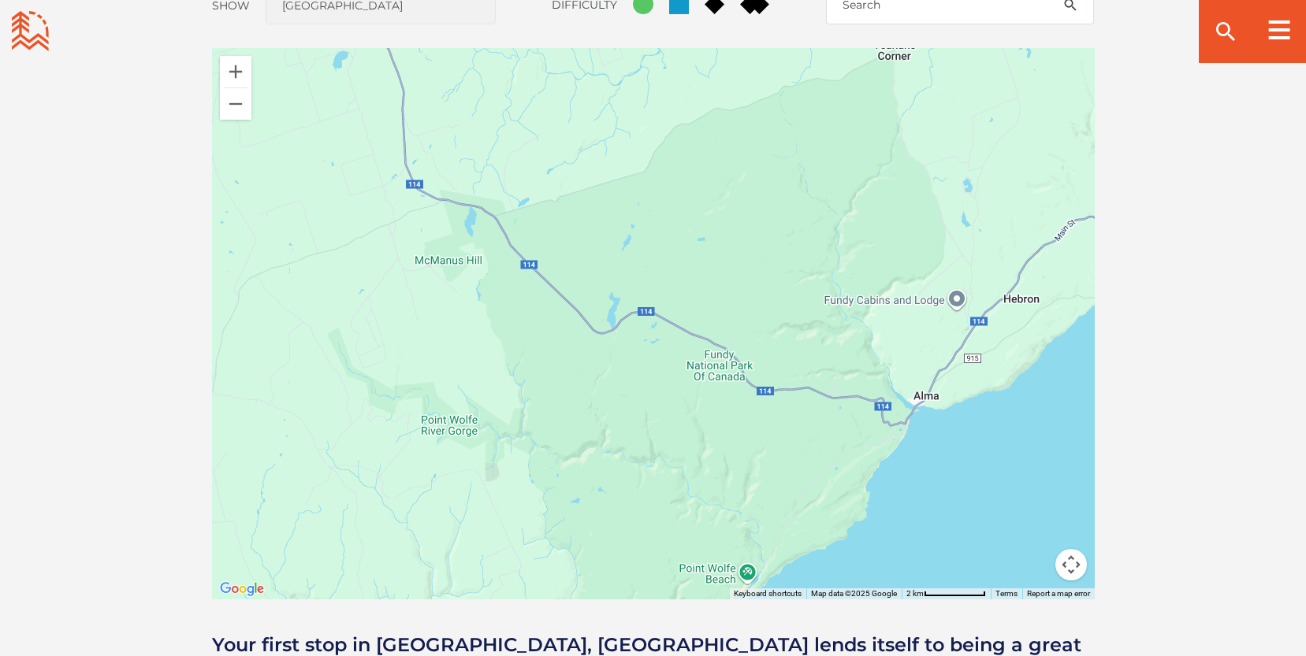
drag, startPoint x: 950, startPoint y: 515, endPoint x: 522, endPoint y: 351, distance: 457.9
click at [522, 351] on div at bounding box center [653, 324] width 883 height 552
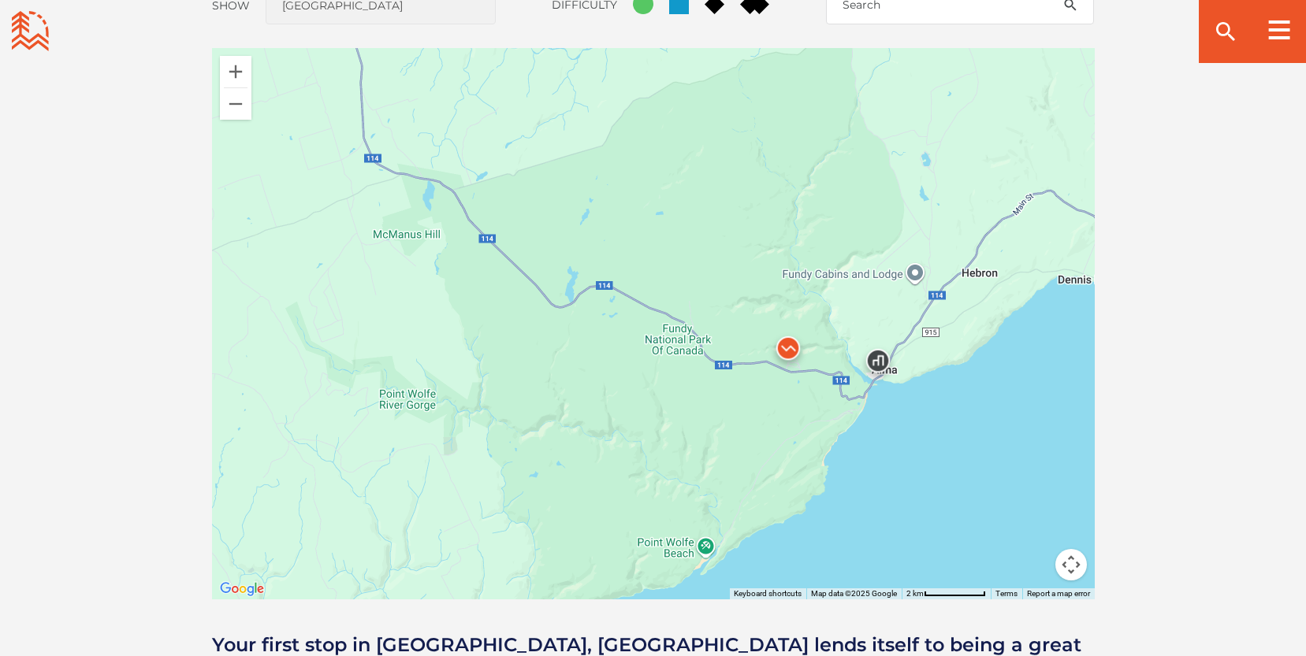
click at [883, 359] on img at bounding box center [877, 364] width 47 height 47
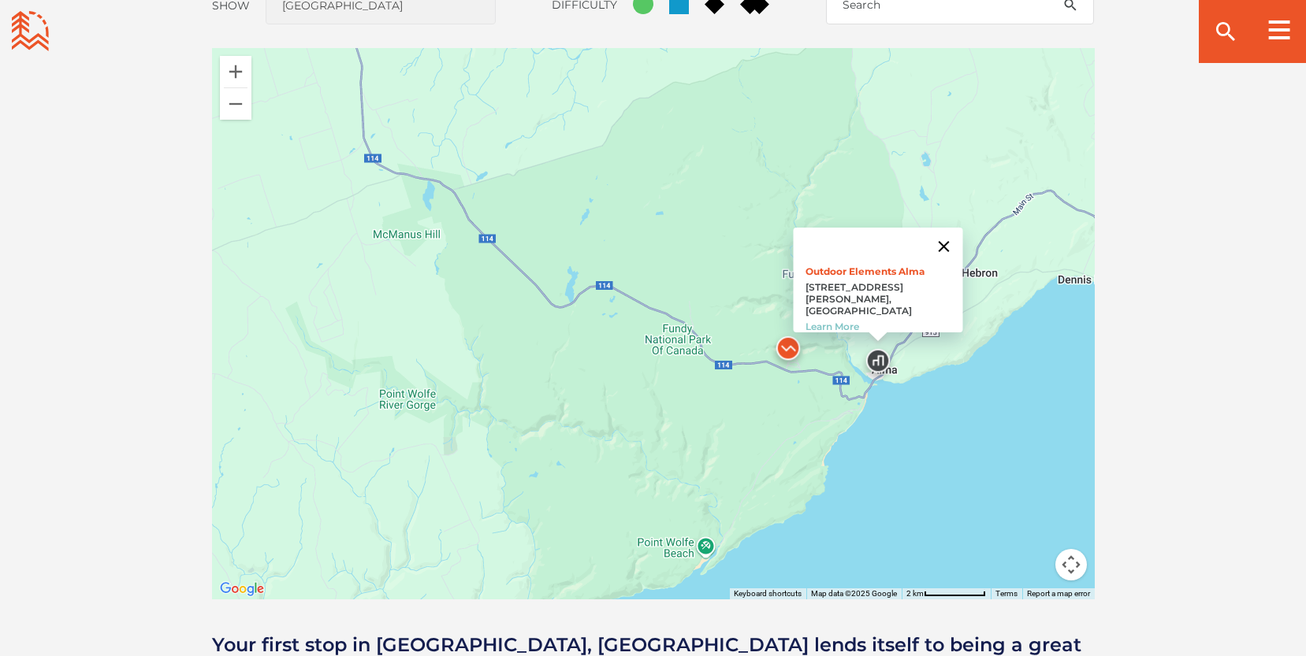
click at [931, 232] on button "Close" at bounding box center [943, 247] width 38 height 38
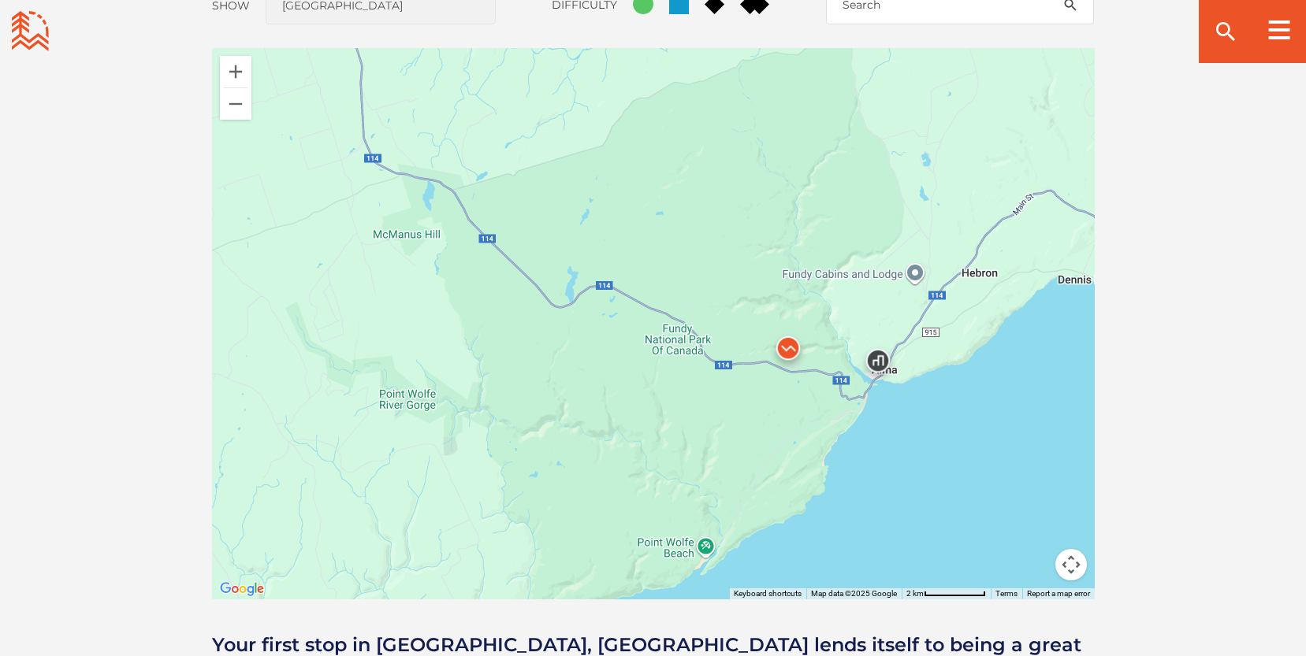
click at [790, 340] on img at bounding box center [787, 352] width 47 height 47
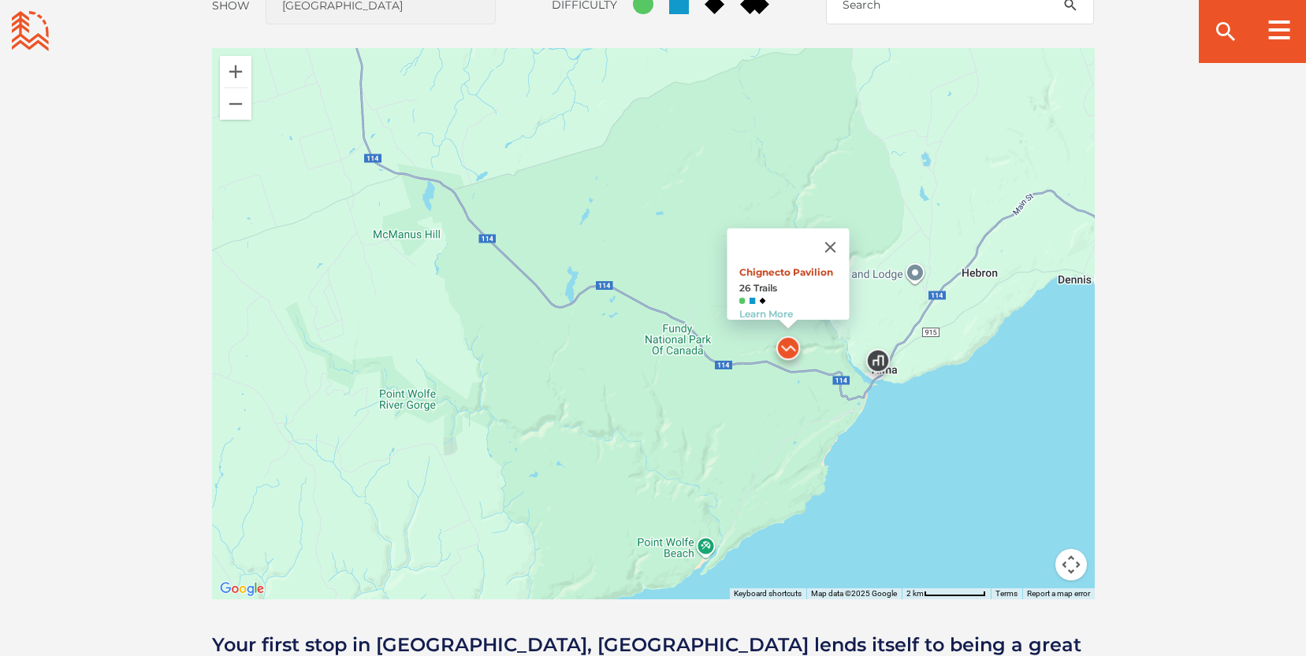
click at [790, 266] on link "Chignecto Pavilion" at bounding box center [785, 272] width 94 height 12
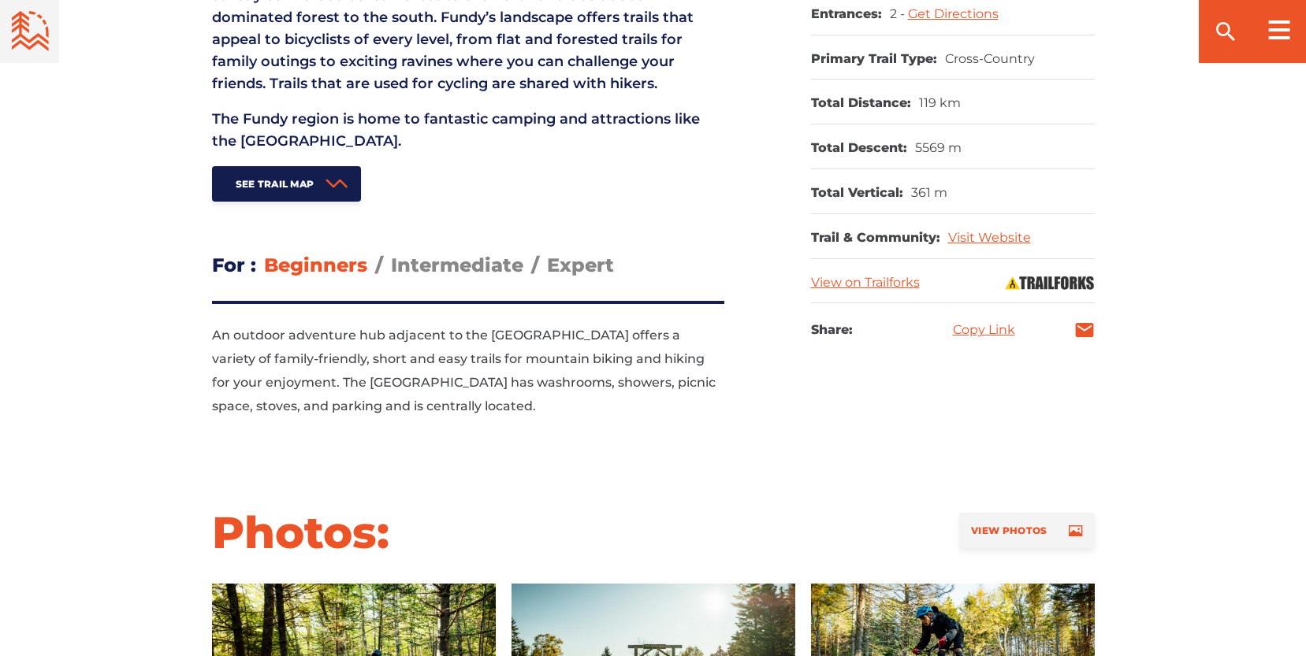
scroll to position [827, 0]
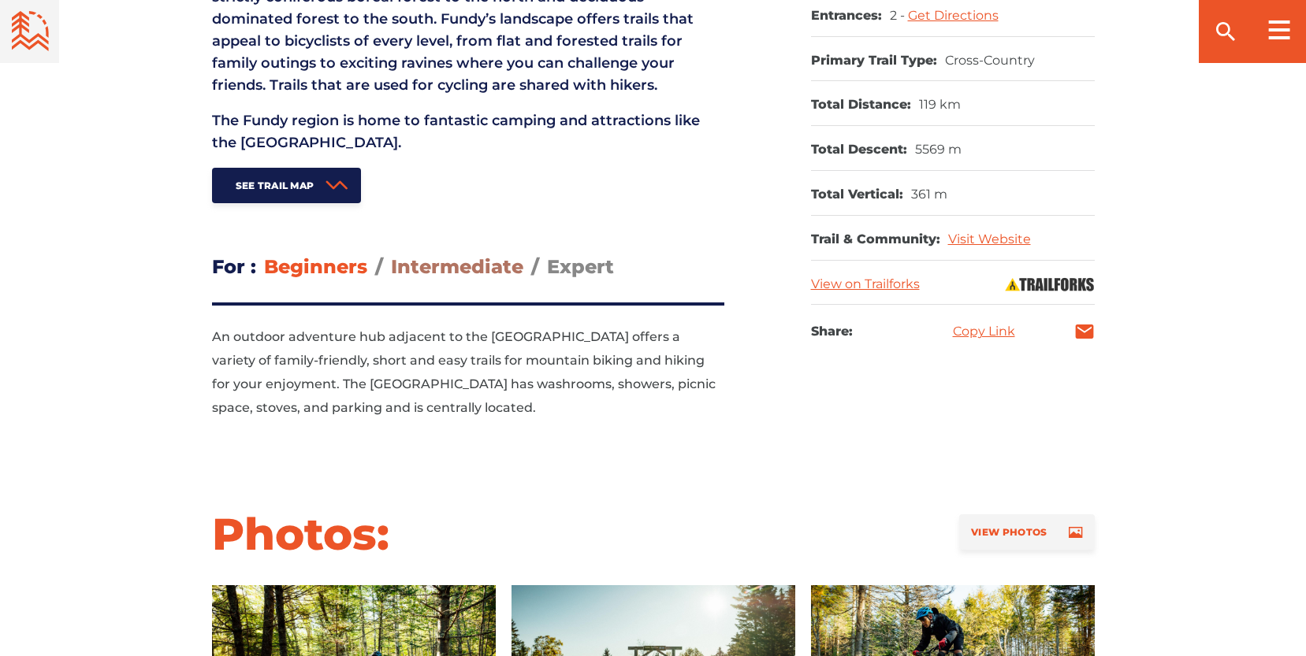
click at [441, 265] on span "Intermediate" at bounding box center [457, 266] width 132 height 23
click at [391, 255] on input "Intermediate" at bounding box center [391, 255] width 0 height 0
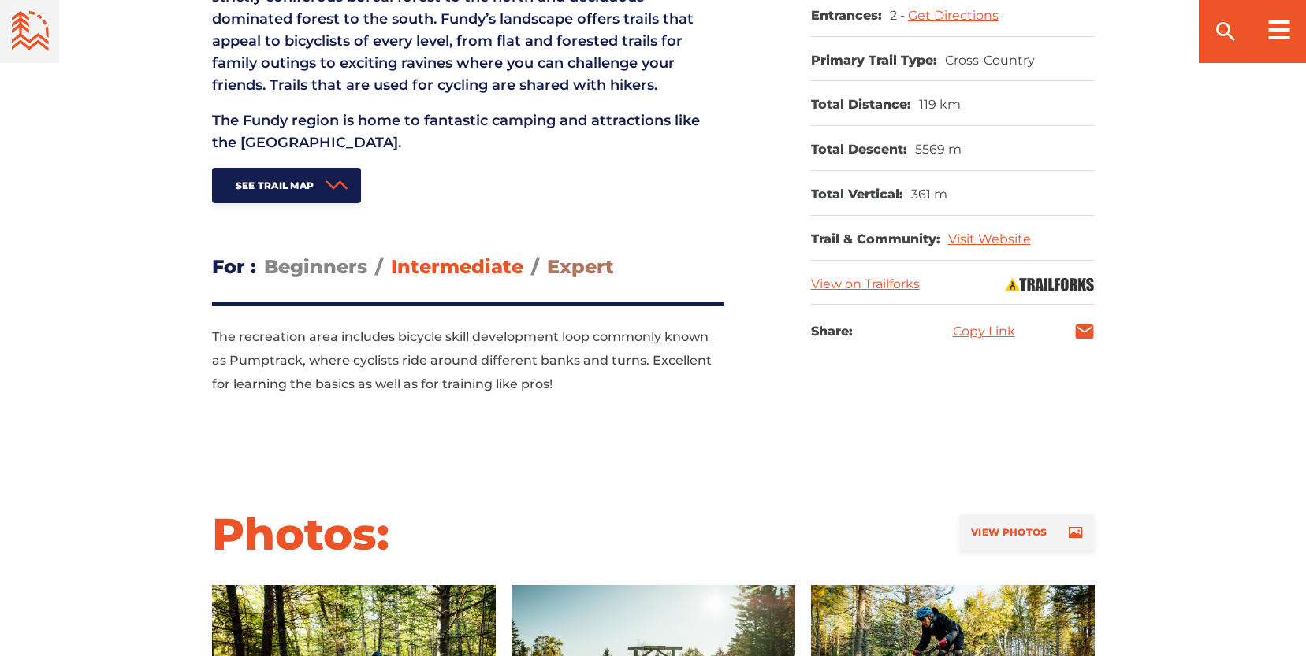
click at [578, 258] on span "Expert" at bounding box center [580, 266] width 67 height 23
click at [547, 255] on input "Expert" at bounding box center [547, 255] width 0 height 0
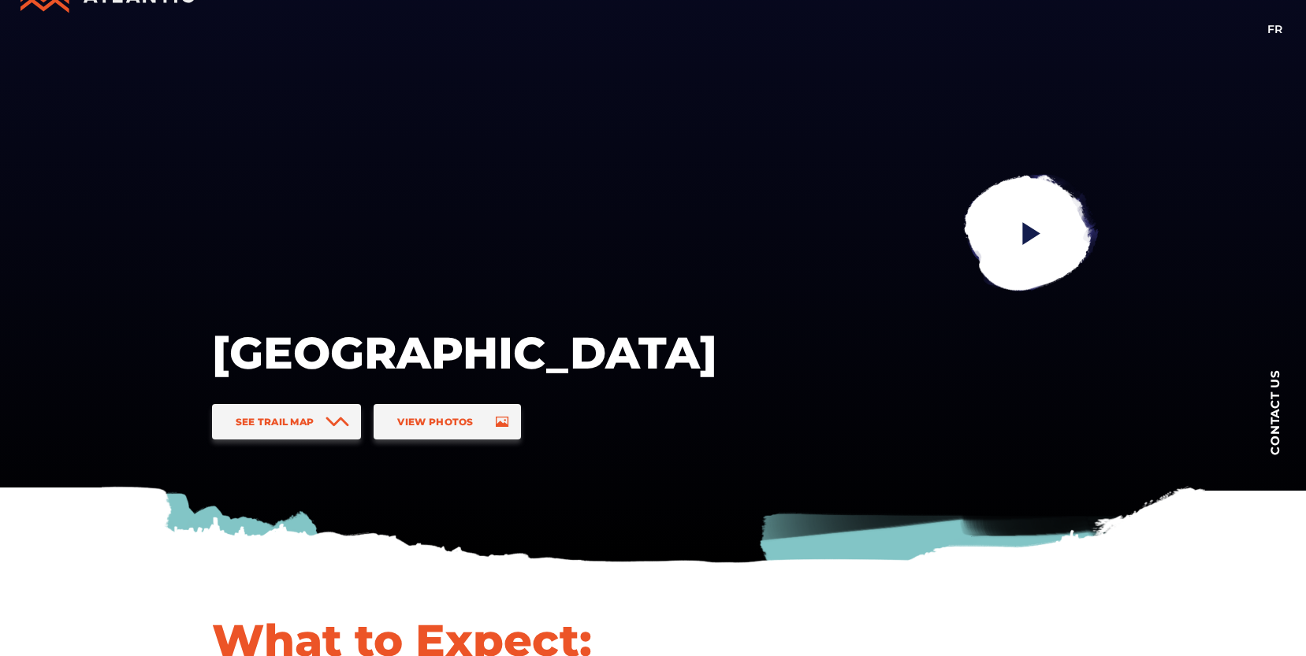
scroll to position [0, 0]
